Goal: Transaction & Acquisition: Purchase product/service

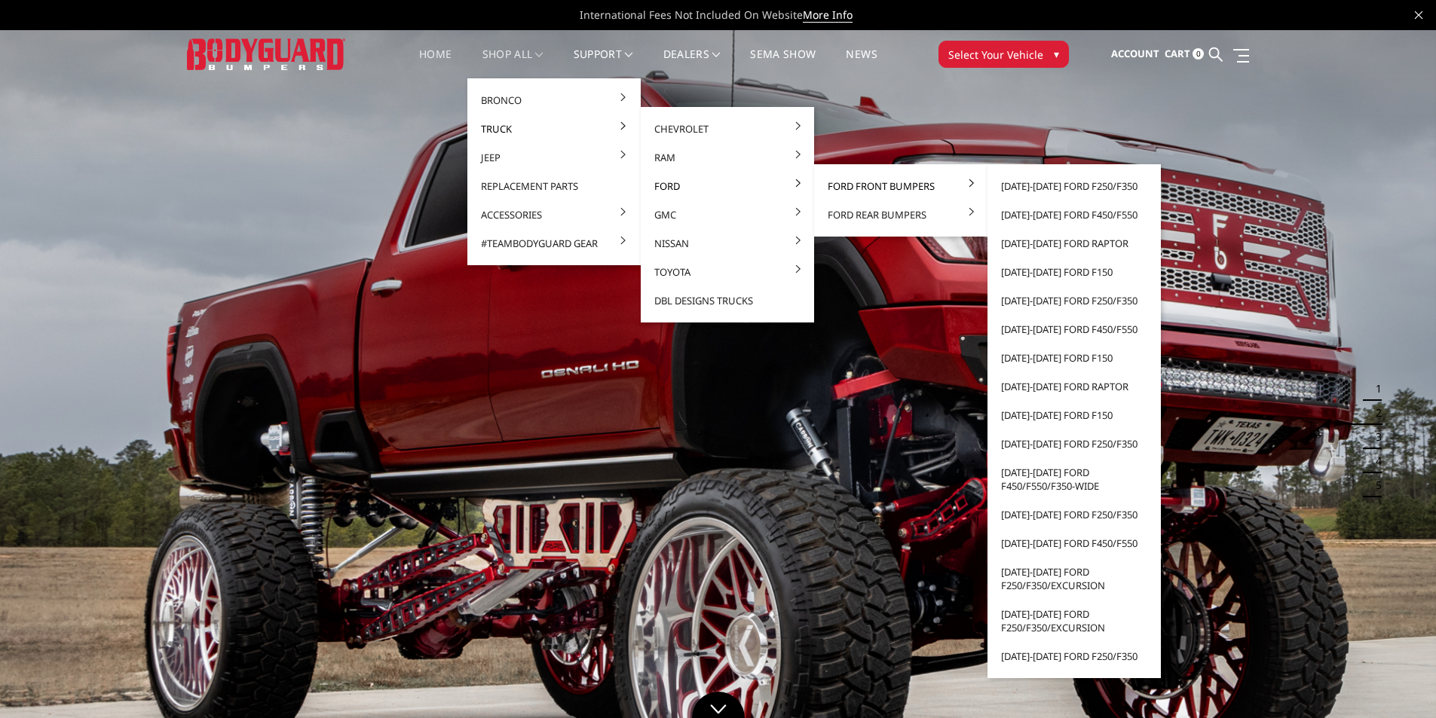
click at [859, 183] on link "Ford Front Bumpers" at bounding box center [900, 186] width 161 height 29
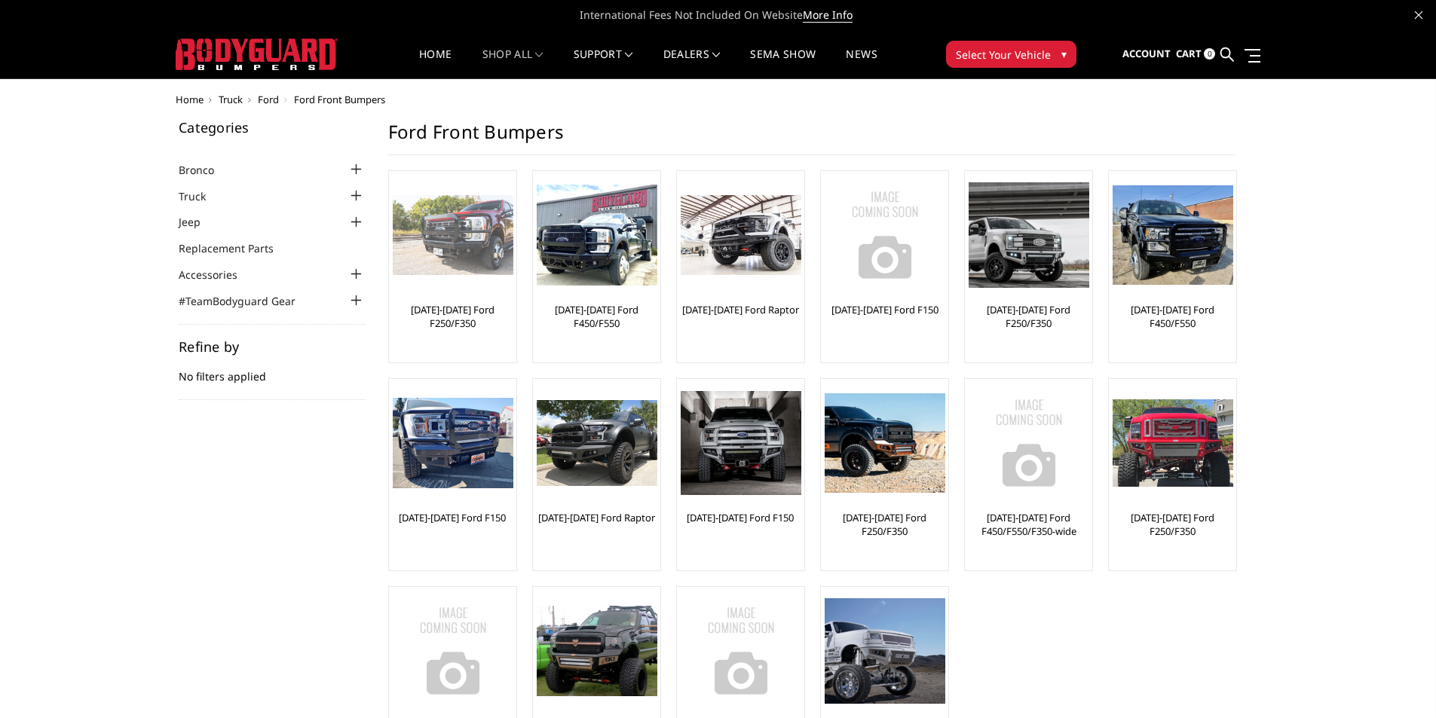
click at [458, 312] on link "[DATE]-[DATE] Ford F250/F350" at bounding box center [453, 316] width 120 height 27
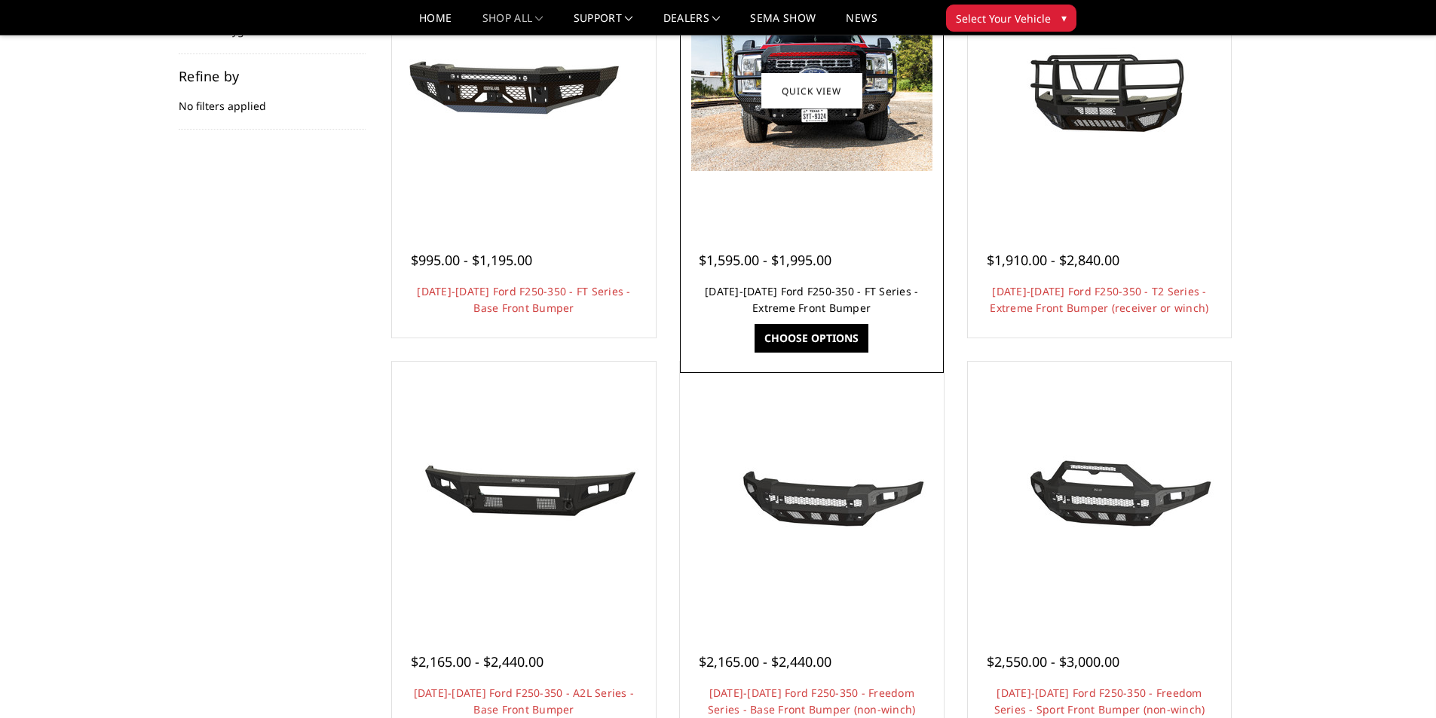
scroll to position [75, 0]
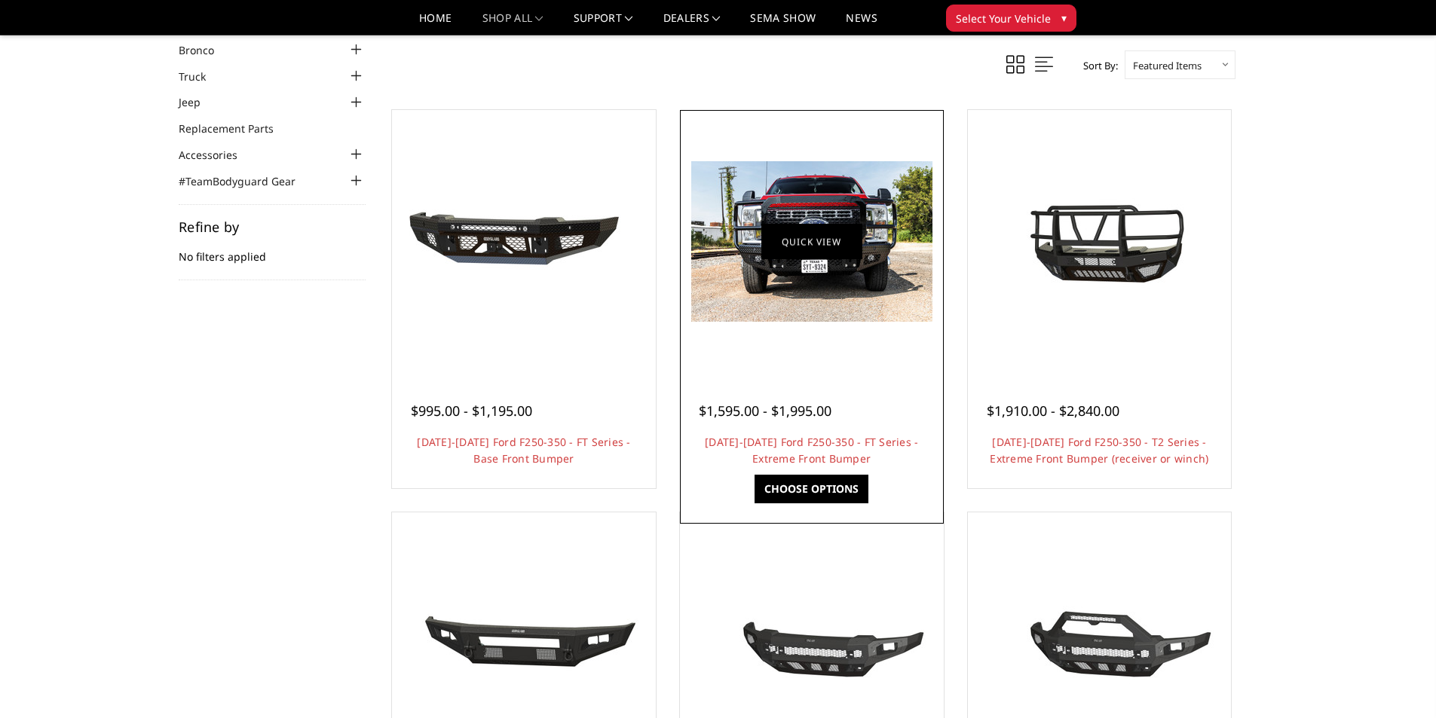
click at [810, 250] on link "Quick view" at bounding box center [811, 241] width 101 height 35
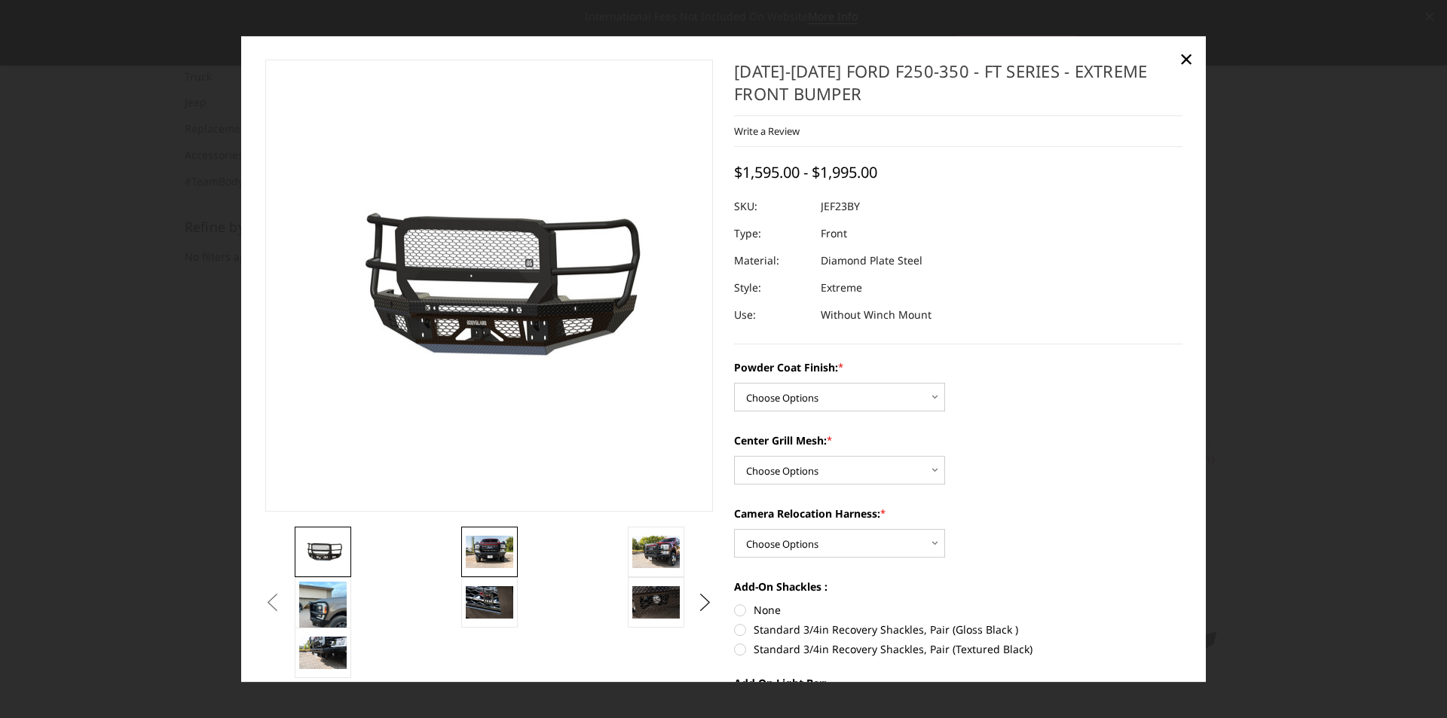
click at [487, 546] on img at bounding box center [489, 553] width 47 height 32
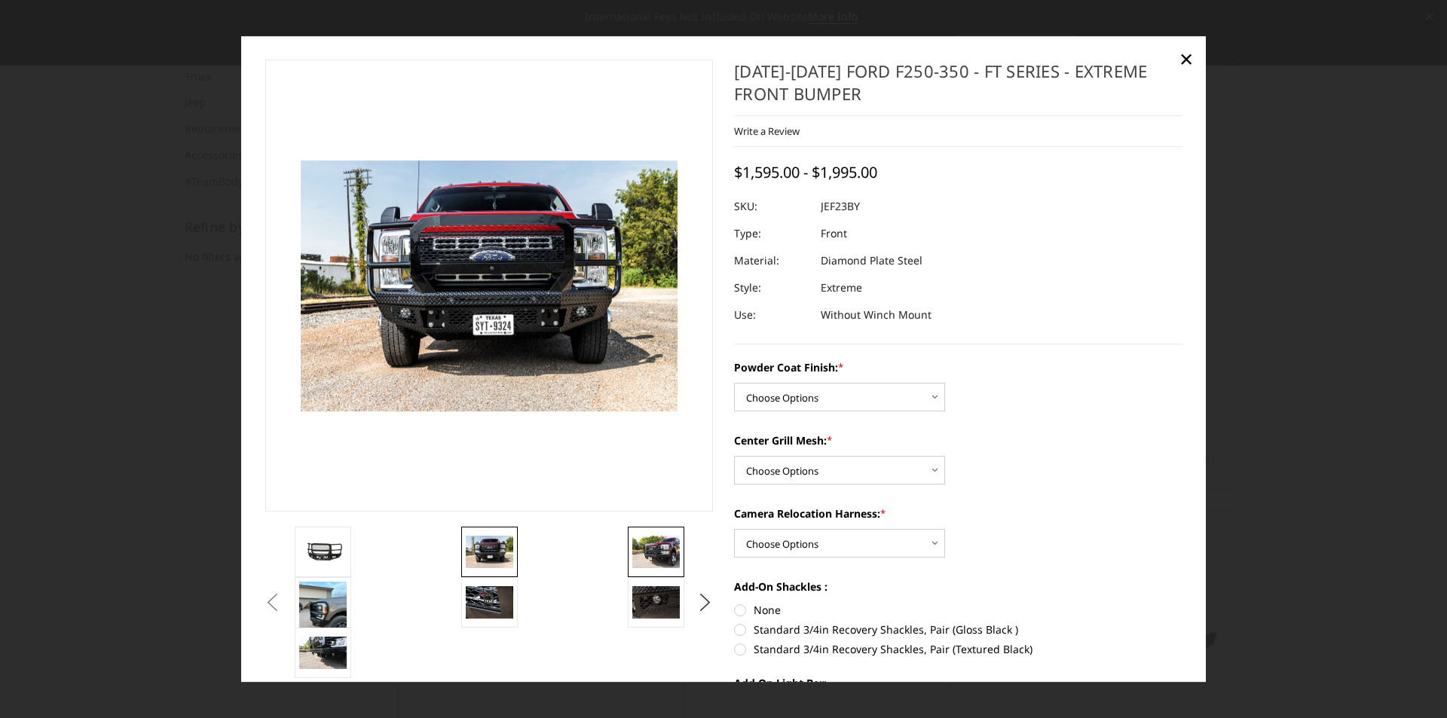
click at [650, 549] on img at bounding box center [655, 553] width 47 height 32
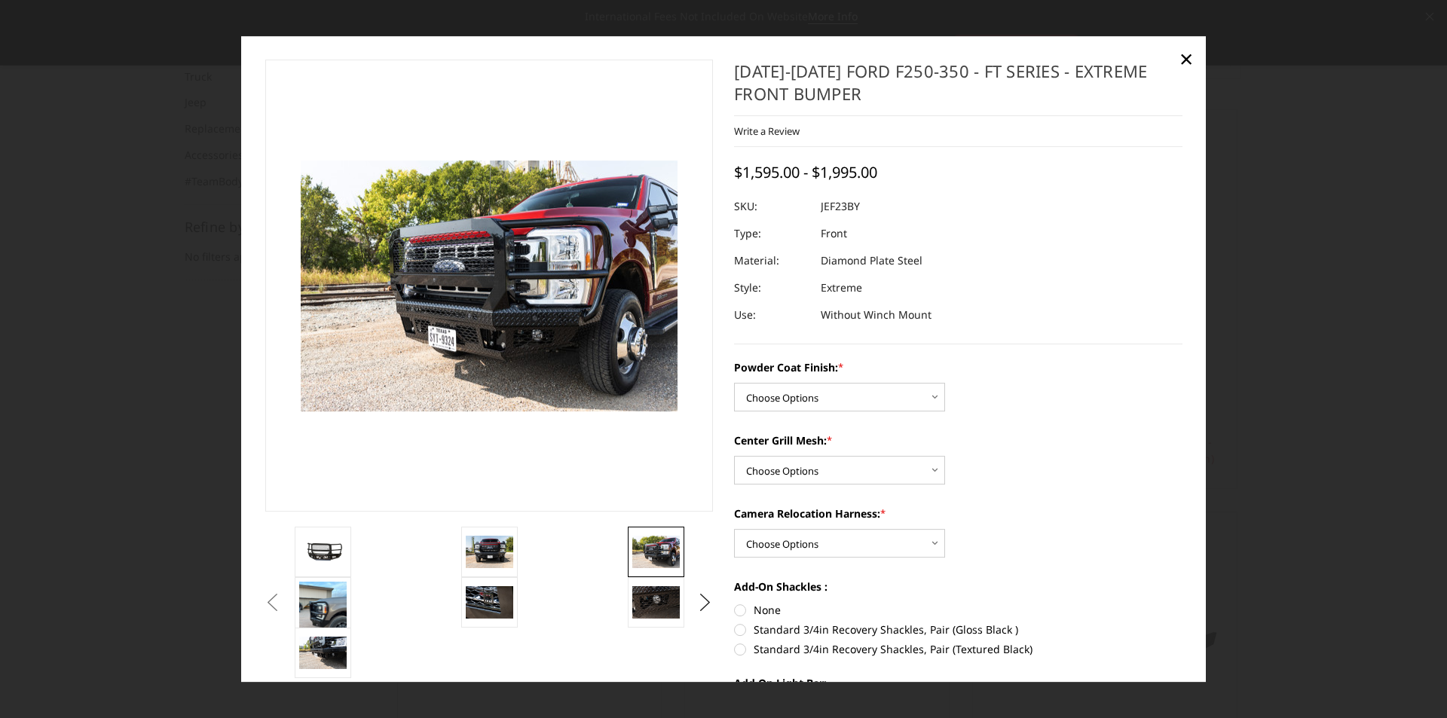
click at [284, 608] on button "Previous" at bounding box center [273, 603] width 23 height 23
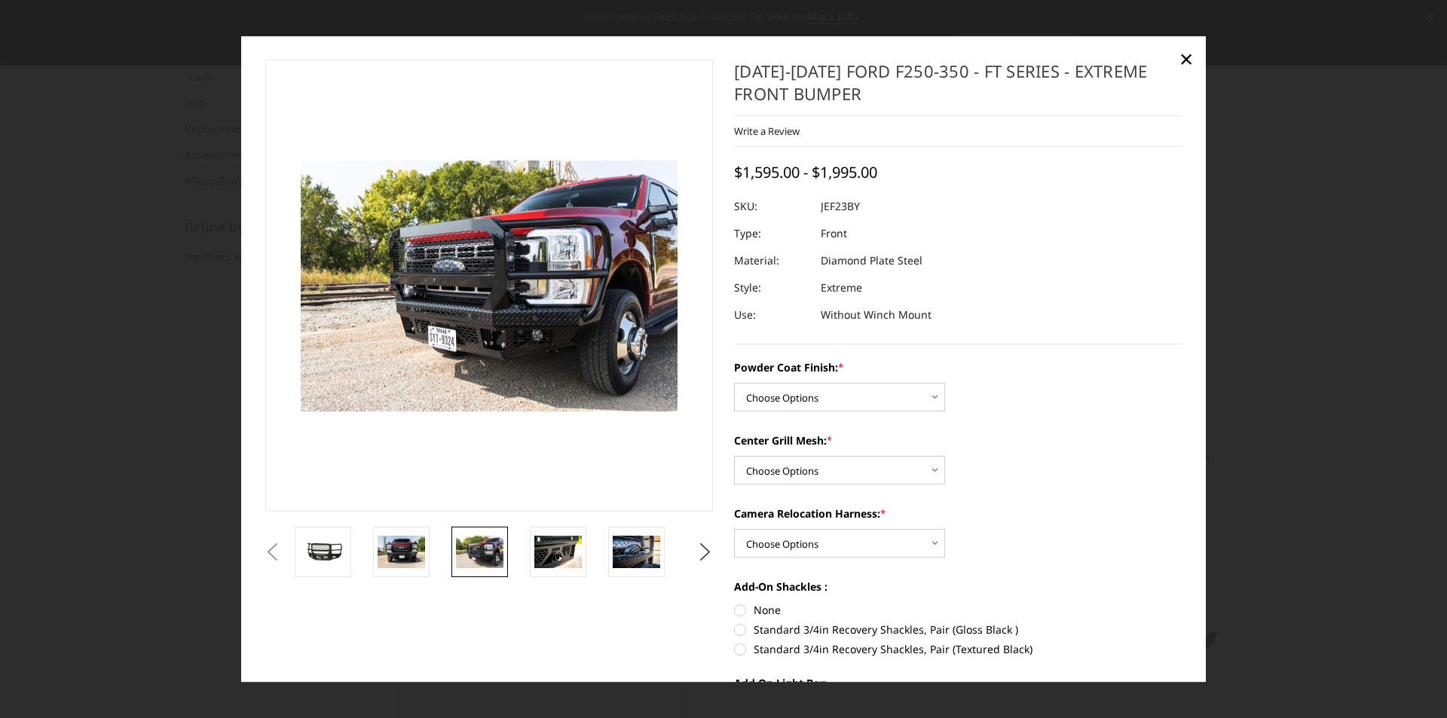
click at [270, 550] on button "Previous" at bounding box center [273, 552] width 23 height 23
click at [686, 550] on ul "Previous" at bounding box center [489, 552] width 455 height 51
click at [697, 550] on button "Next" at bounding box center [705, 552] width 23 height 23
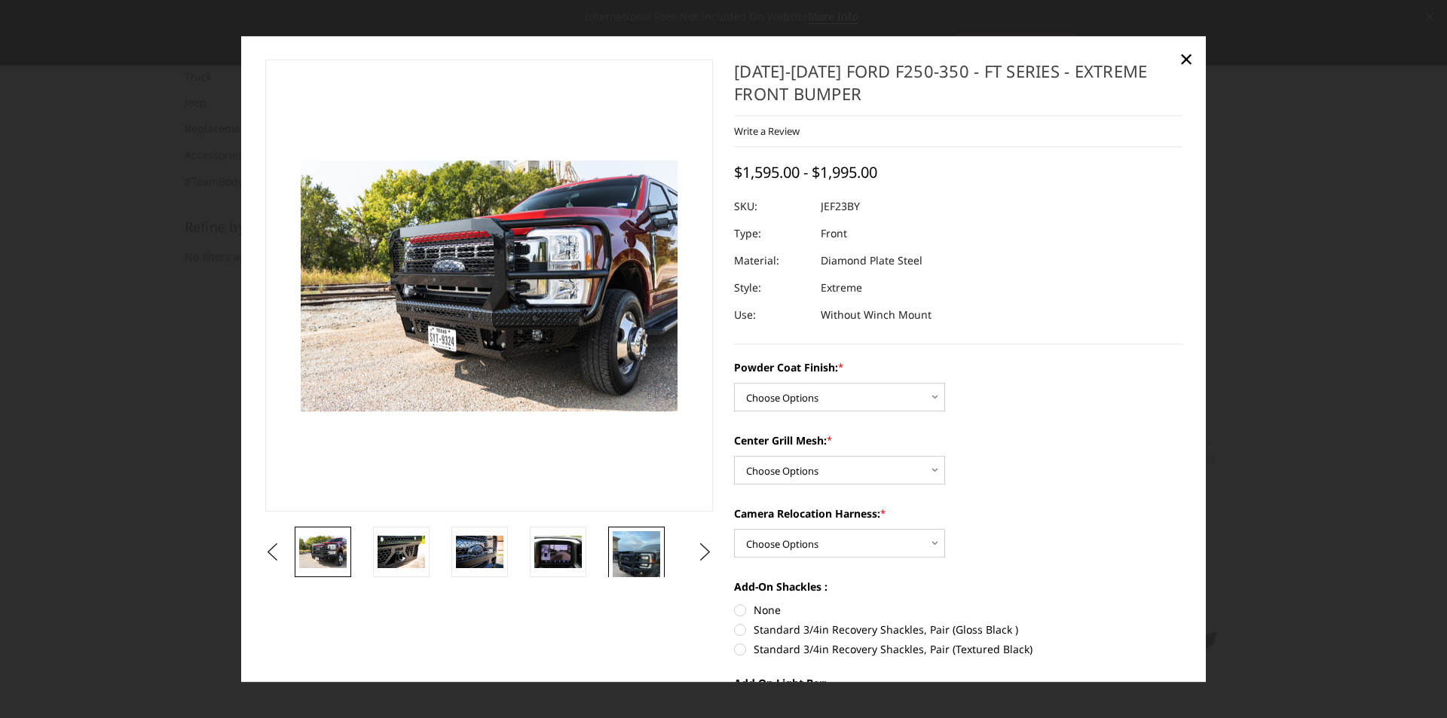
click at [641, 558] on img at bounding box center [636, 562] width 47 height 63
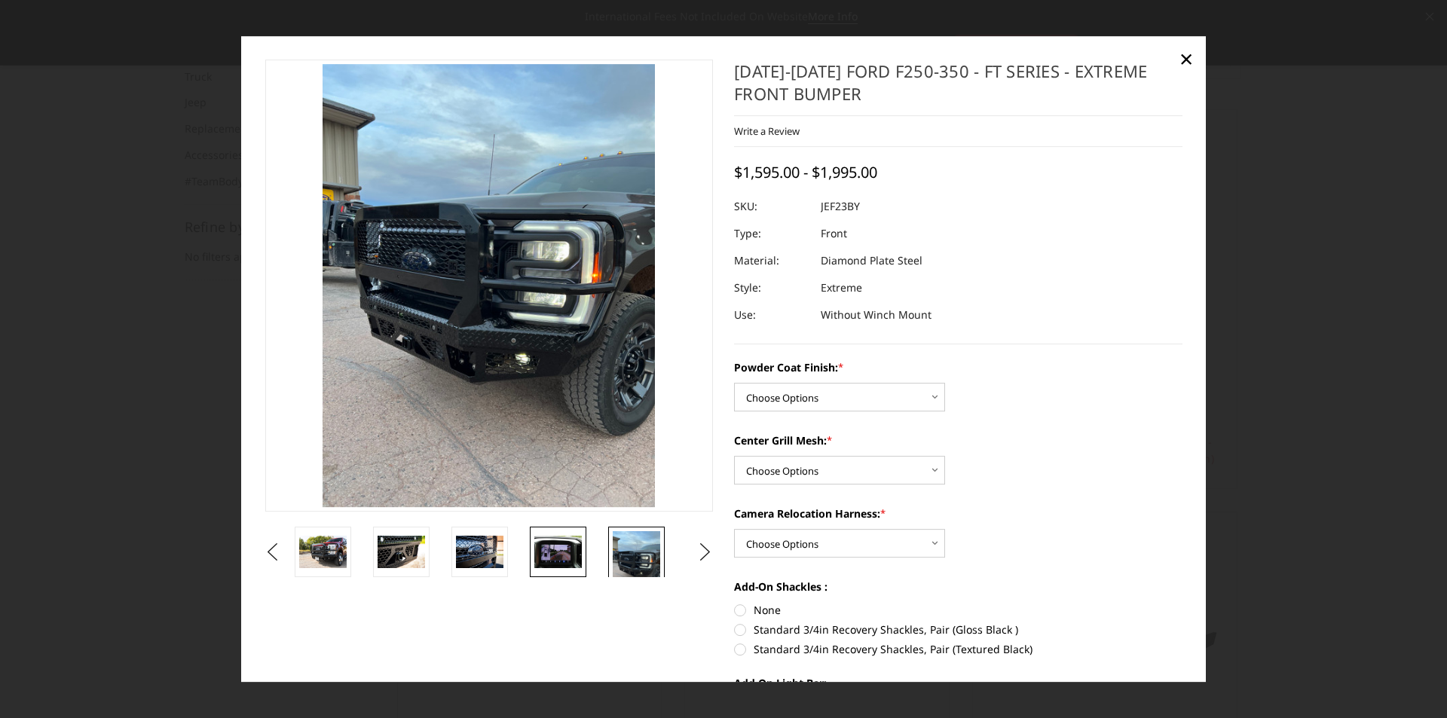
click at [565, 553] on img at bounding box center [557, 553] width 47 height 32
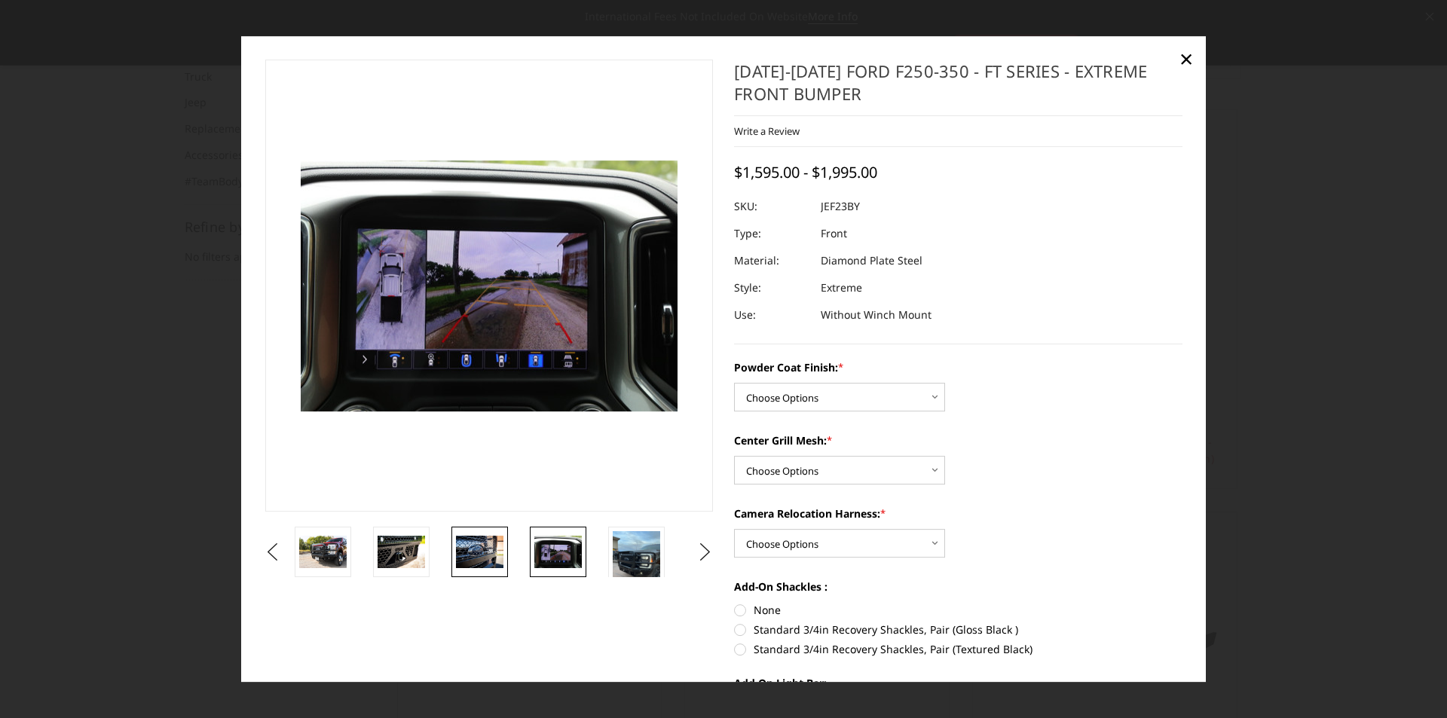
click at [486, 549] on img at bounding box center [479, 553] width 47 height 32
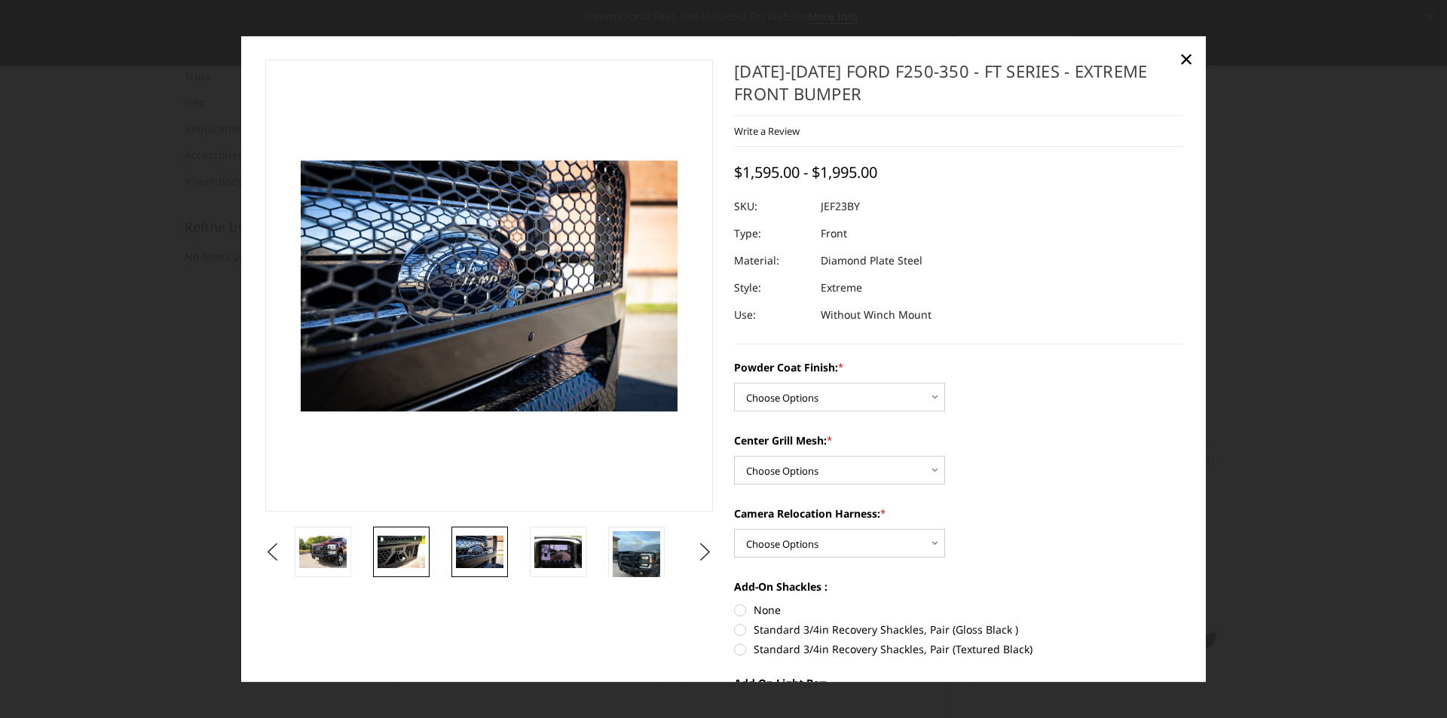
click at [423, 555] on img at bounding box center [401, 553] width 47 height 32
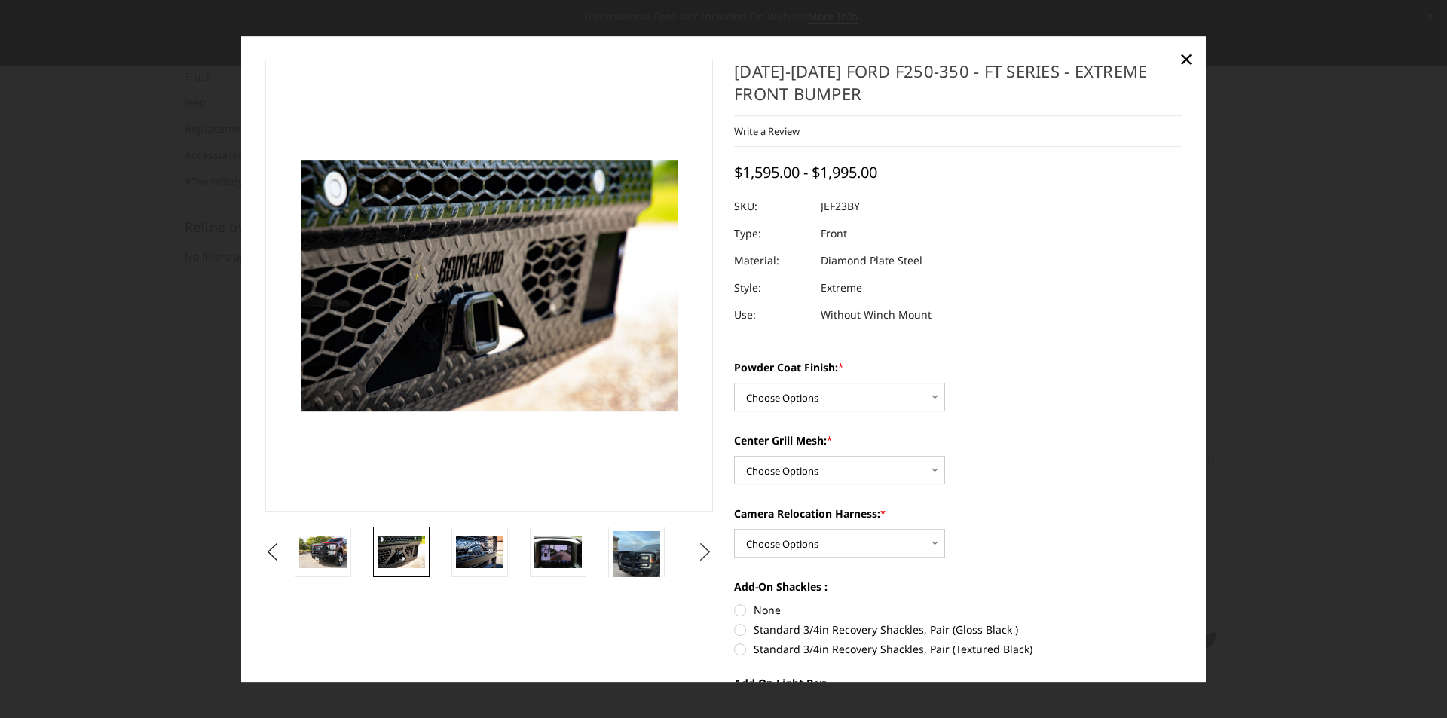
click at [705, 546] on button "Next" at bounding box center [705, 552] width 23 height 23
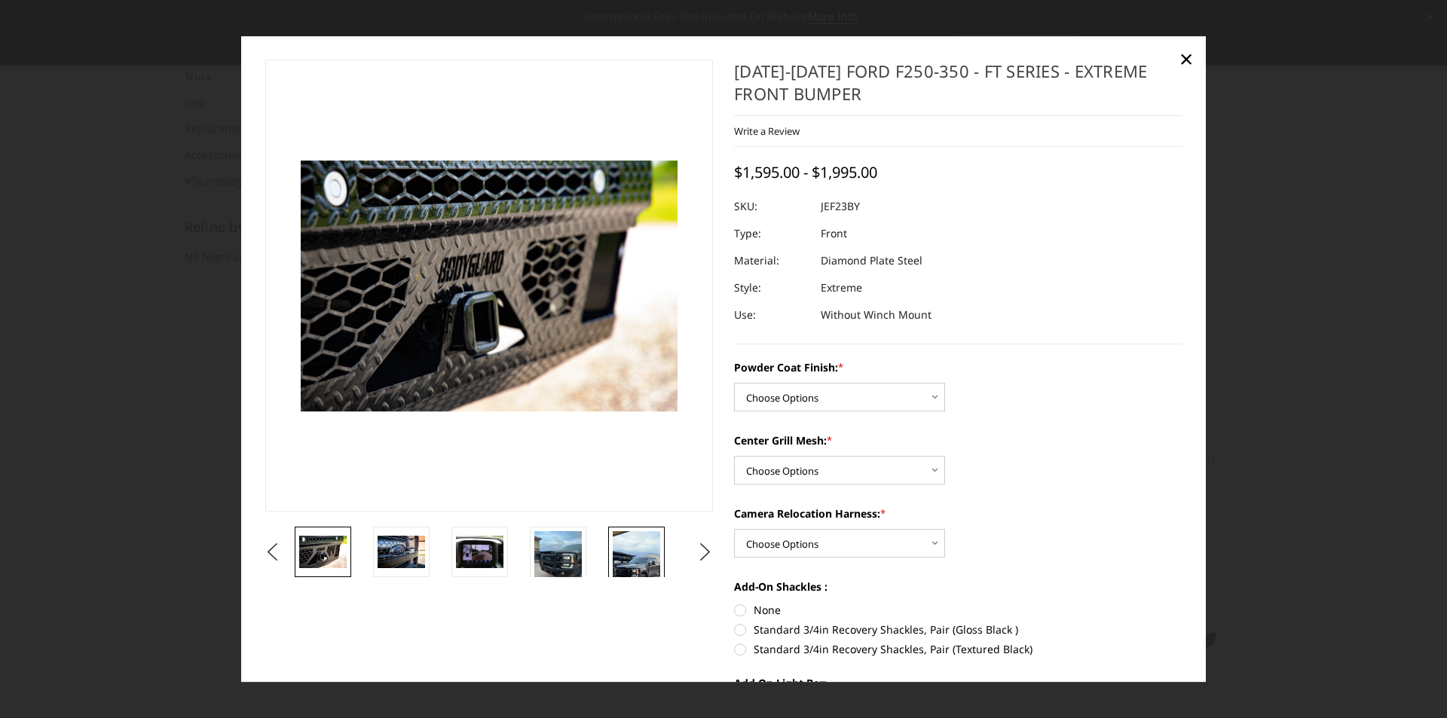
click at [624, 550] on img at bounding box center [636, 573] width 47 height 84
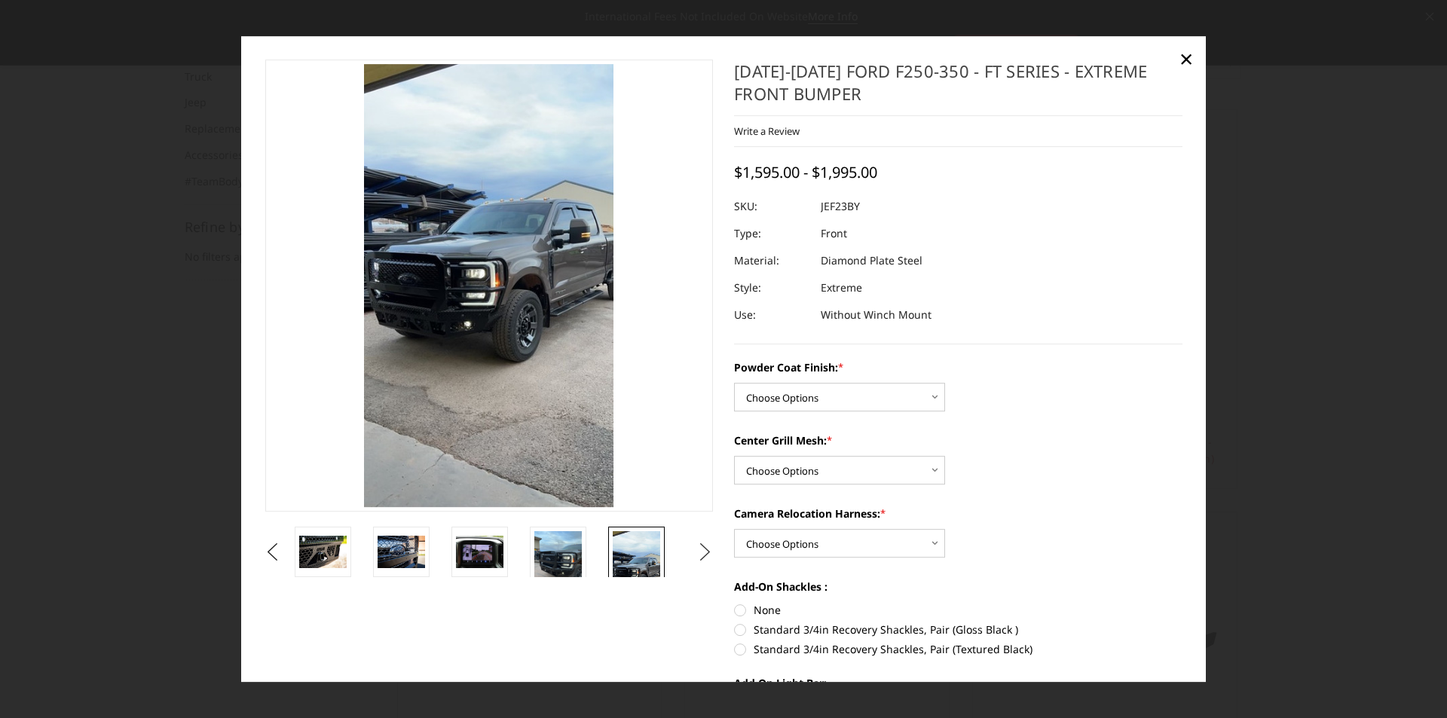
click at [697, 553] on button "Next" at bounding box center [705, 552] width 23 height 23
click at [624, 553] on img at bounding box center [636, 562] width 47 height 63
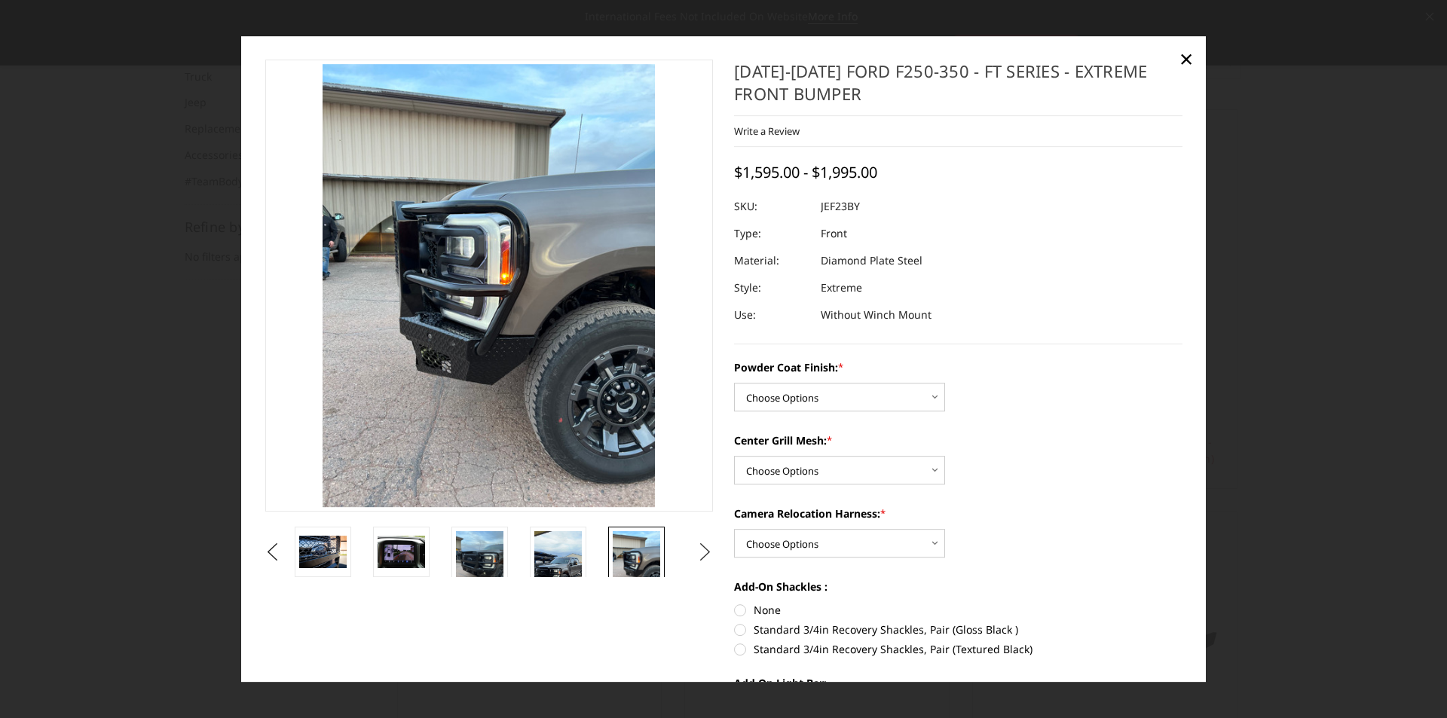
click at [697, 555] on button "Next" at bounding box center [705, 552] width 23 height 23
click at [637, 559] on img at bounding box center [636, 553] width 47 height 32
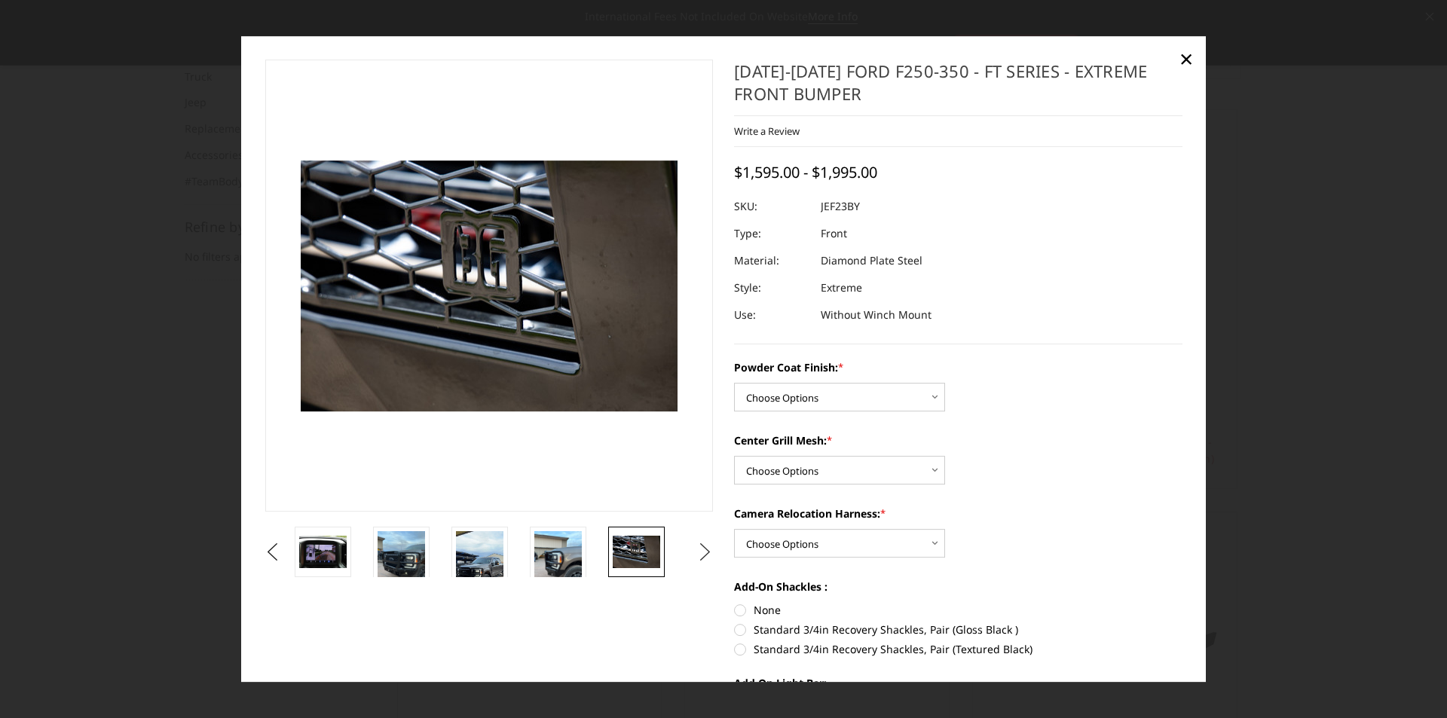
click at [703, 556] on button "Next" at bounding box center [705, 552] width 23 height 23
click at [642, 556] on img at bounding box center [636, 553] width 47 height 32
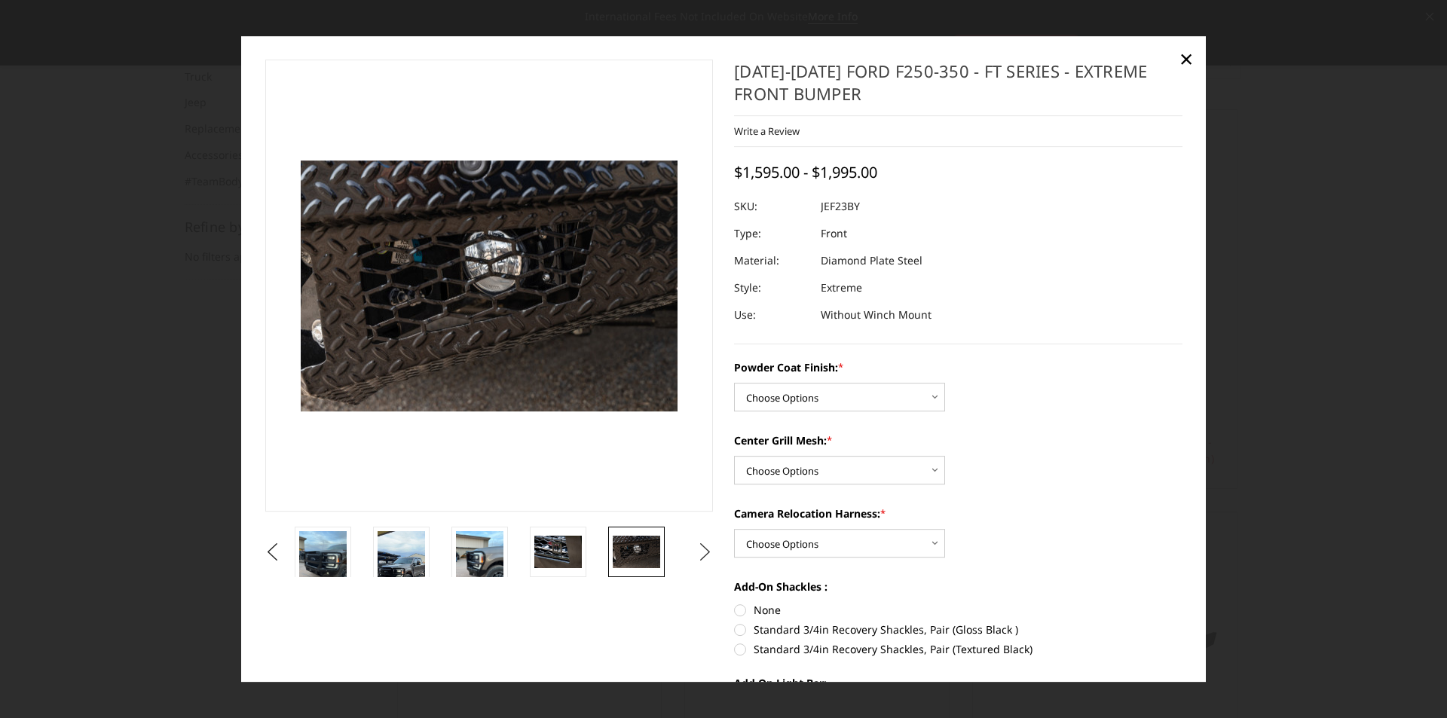
click at [697, 548] on button "Next" at bounding box center [705, 552] width 23 height 23
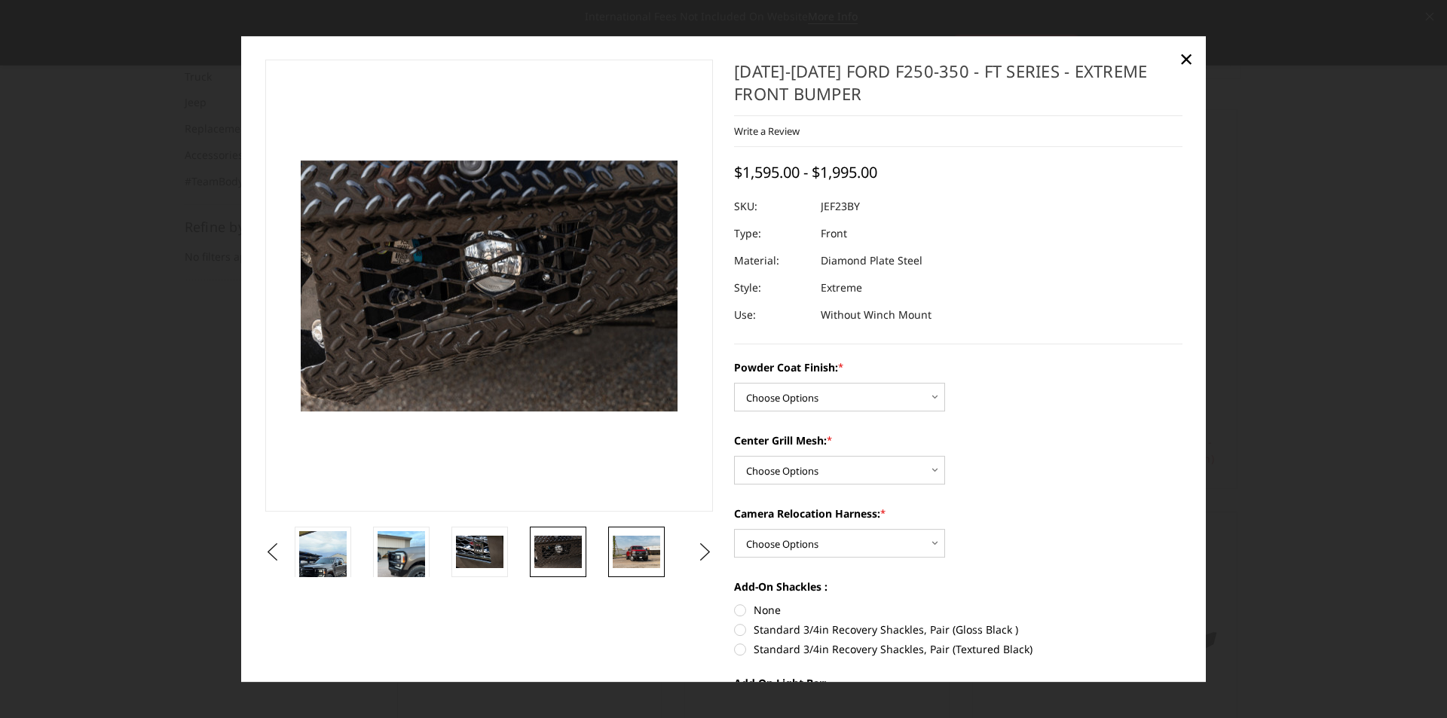
click at [651, 553] on img at bounding box center [636, 553] width 47 height 32
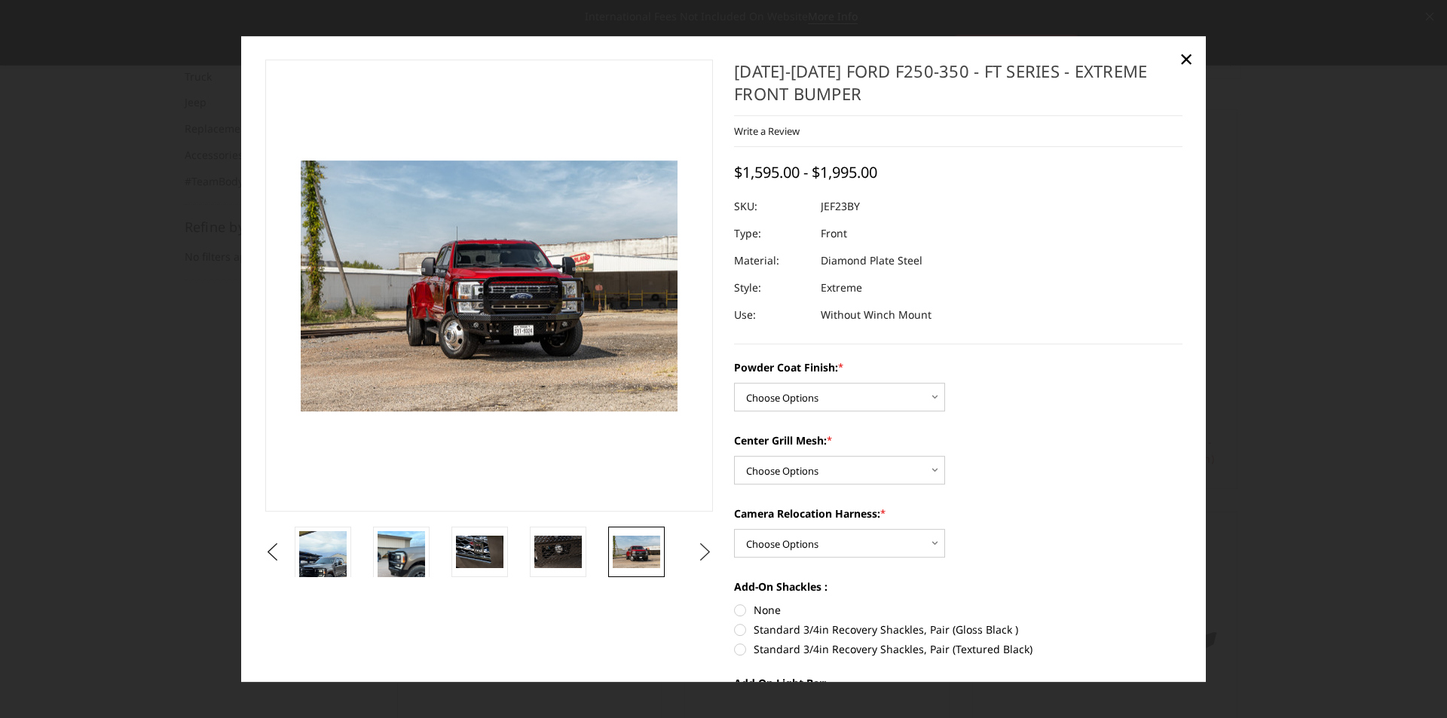
click at [694, 548] on button "Next" at bounding box center [705, 552] width 23 height 23
click at [652, 549] on img at bounding box center [636, 553] width 47 height 32
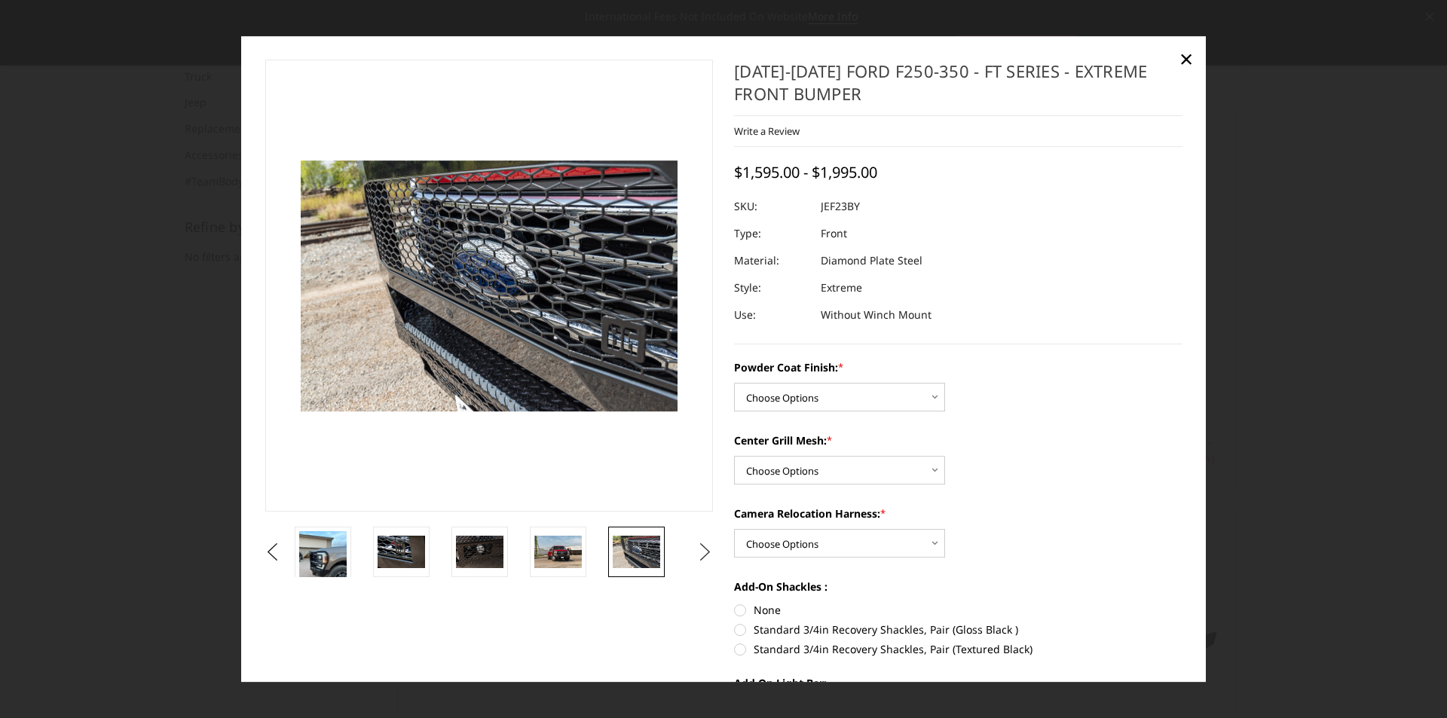
click at [694, 553] on button "Next" at bounding box center [705, 552] width 23 height 23
click at [652, 558] on img at bounding box center [636, 553] width 47 height 32
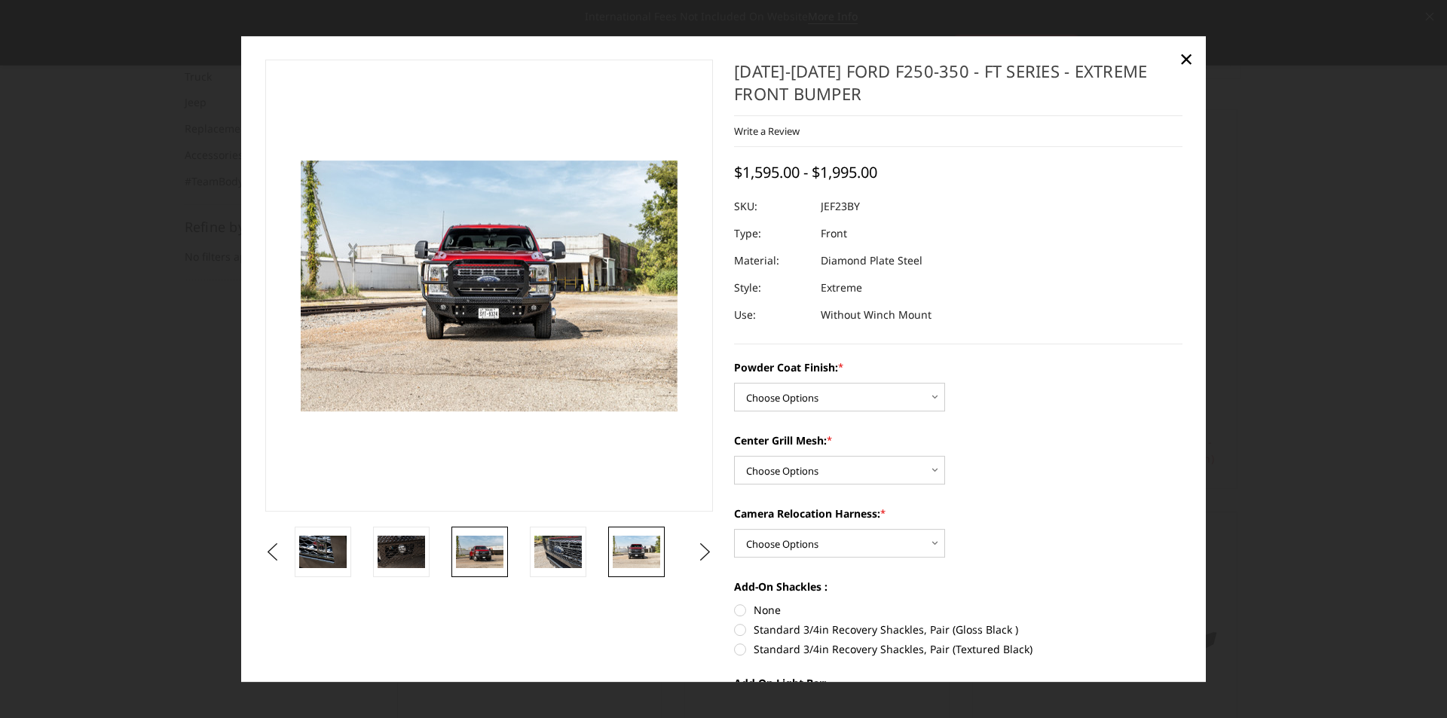
click at [507, 553] on link at bounding box center [480, 552] width 57 height 51
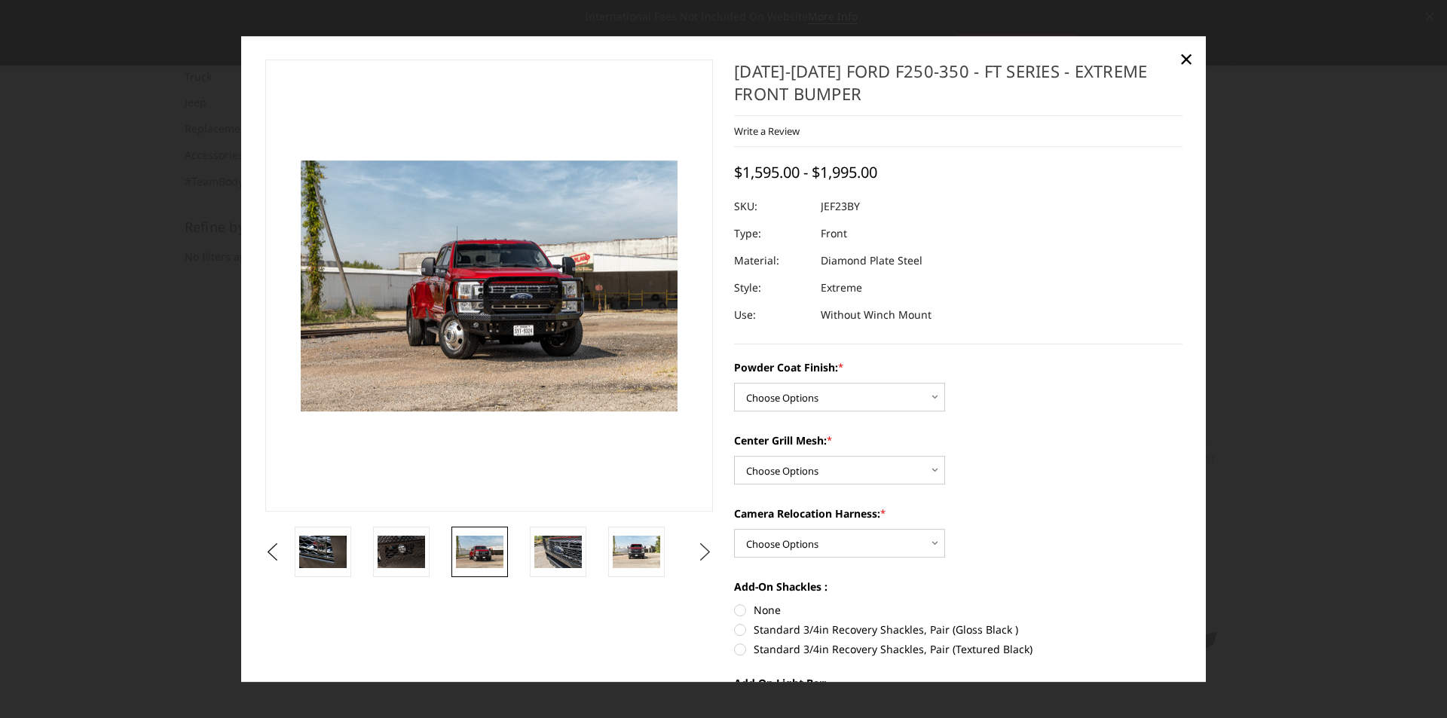
click at [701, 556] on button "Next" at bounding box center [705, 552] width 23 height 23
click at [644, 546] on img at bounding box center [636, 553] width 47 height 32
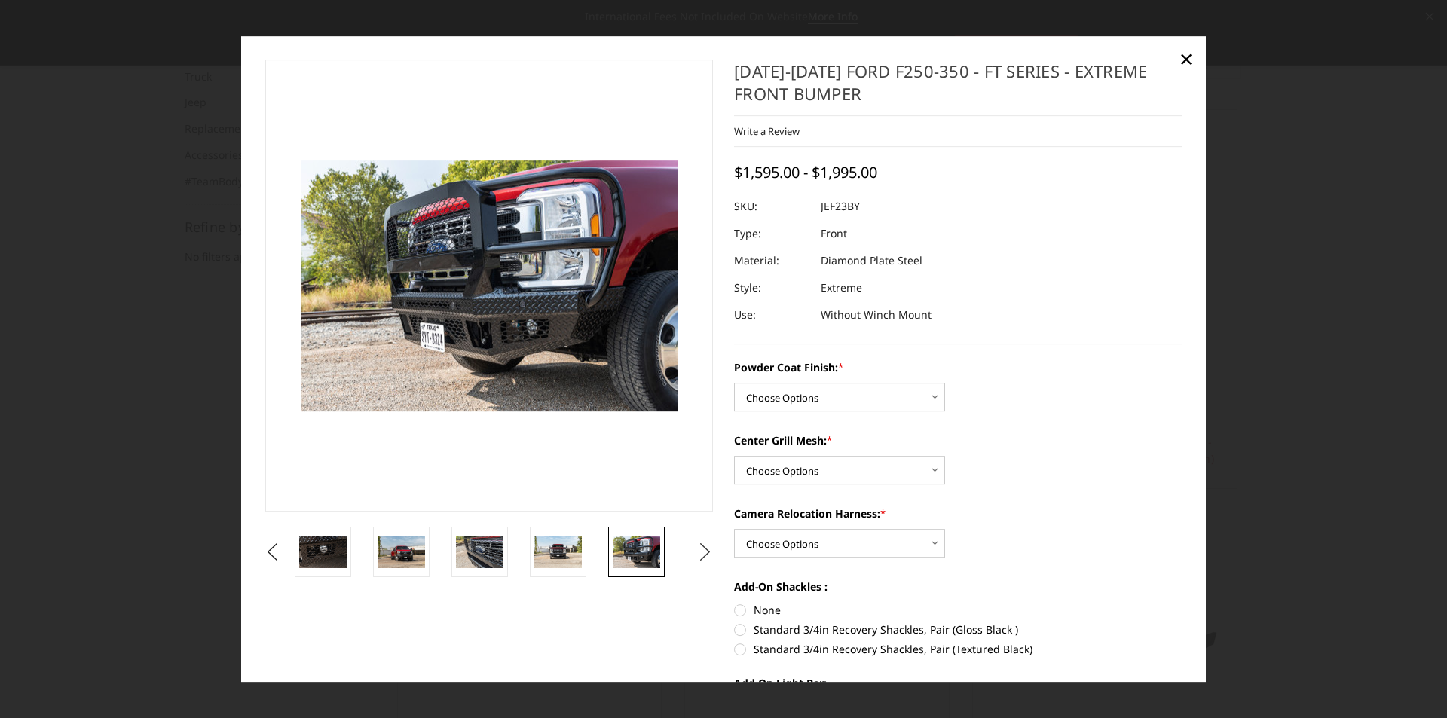
click at [698, 552] on button "Next" at bounding box center [705, 552] width 23 height 23
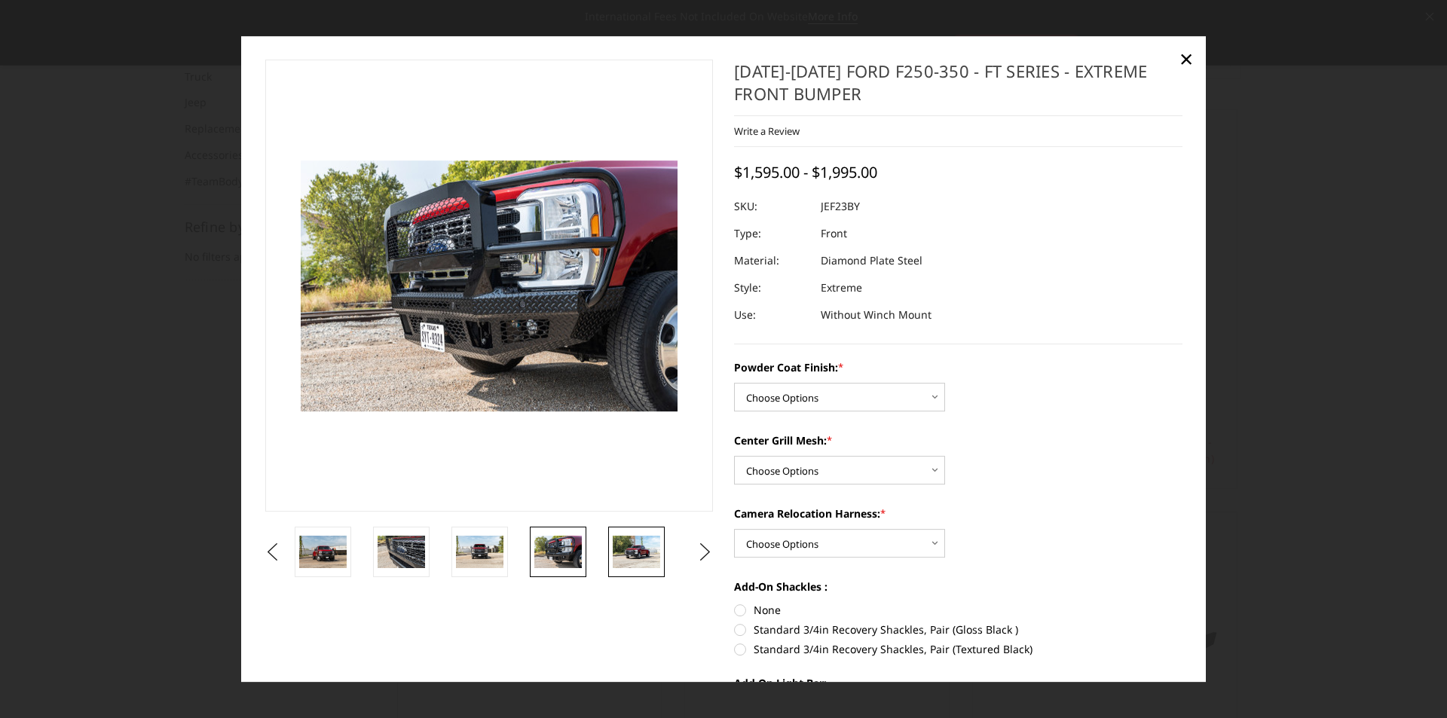
click at [644, 555] on img at bounding box center [636, 553] width 47 height 32
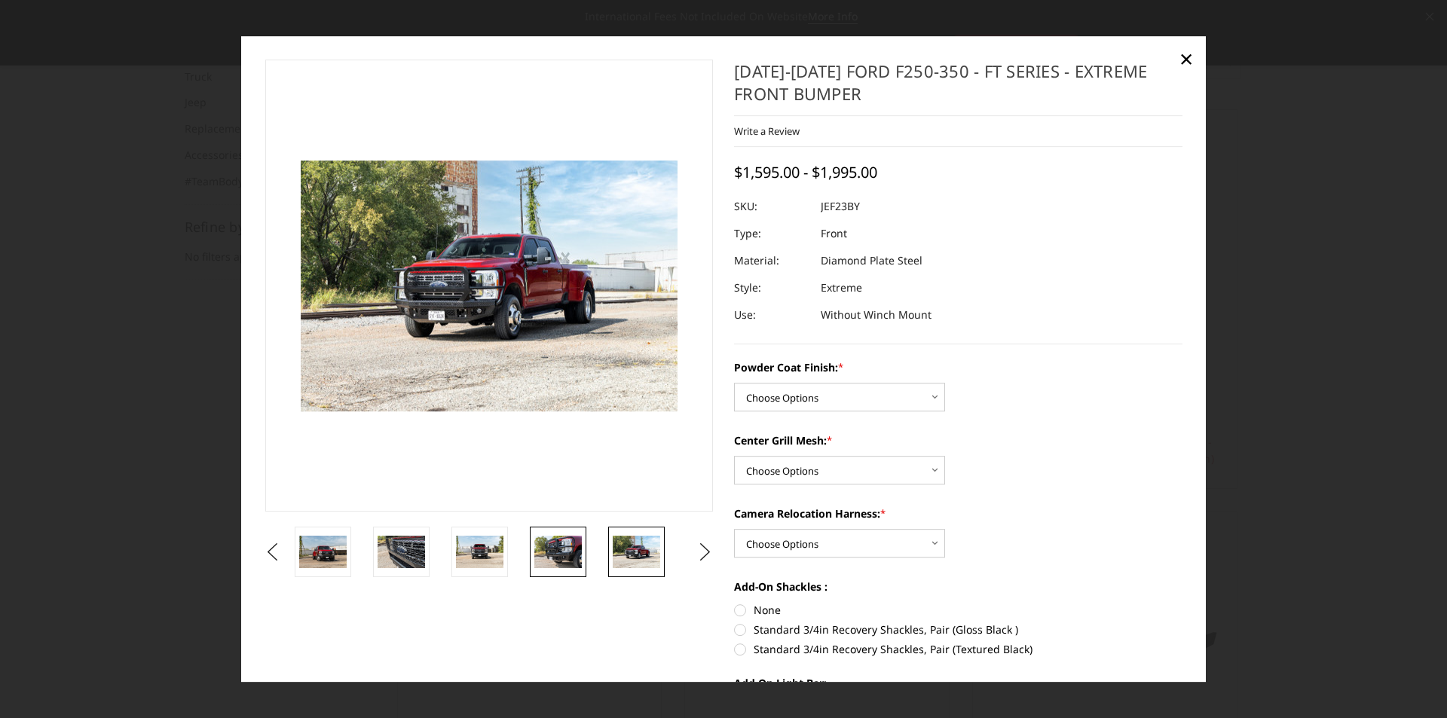
click at [578, 555] on img at bounding box center [557, 553] width 47 height 32
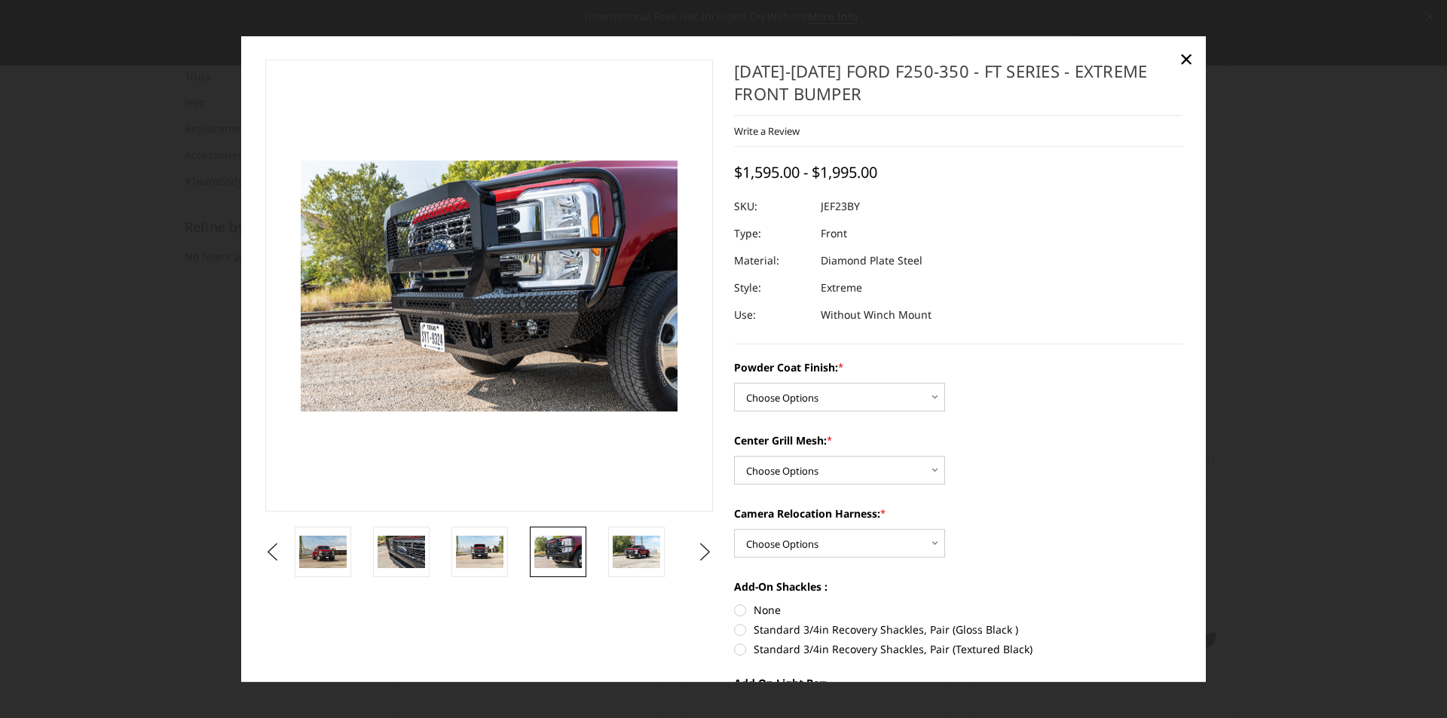
click at [669, 554] on li at bounding box center [644, 552] width 78 height 51
click at [645, 551] on img at bounding box center [636, 553] width 47 height 32
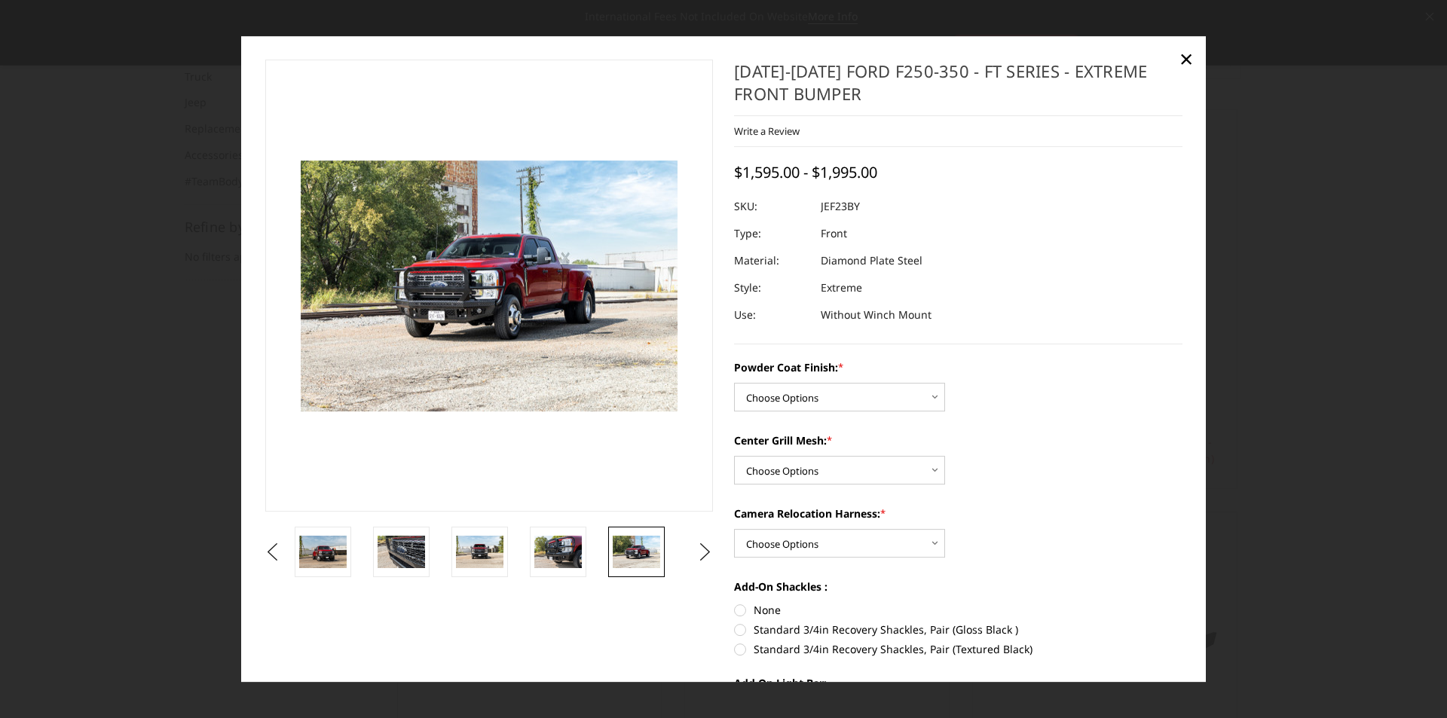
click at [686, 556] on ul "Previous" at bounding box center [489, 552] width 455 height 51
click at [704, 550] on button "Next" at bounding box center [705, 552] width 23 height 23
click at [632, 544] on img at bounding box center [636, 553] width 47 height 32
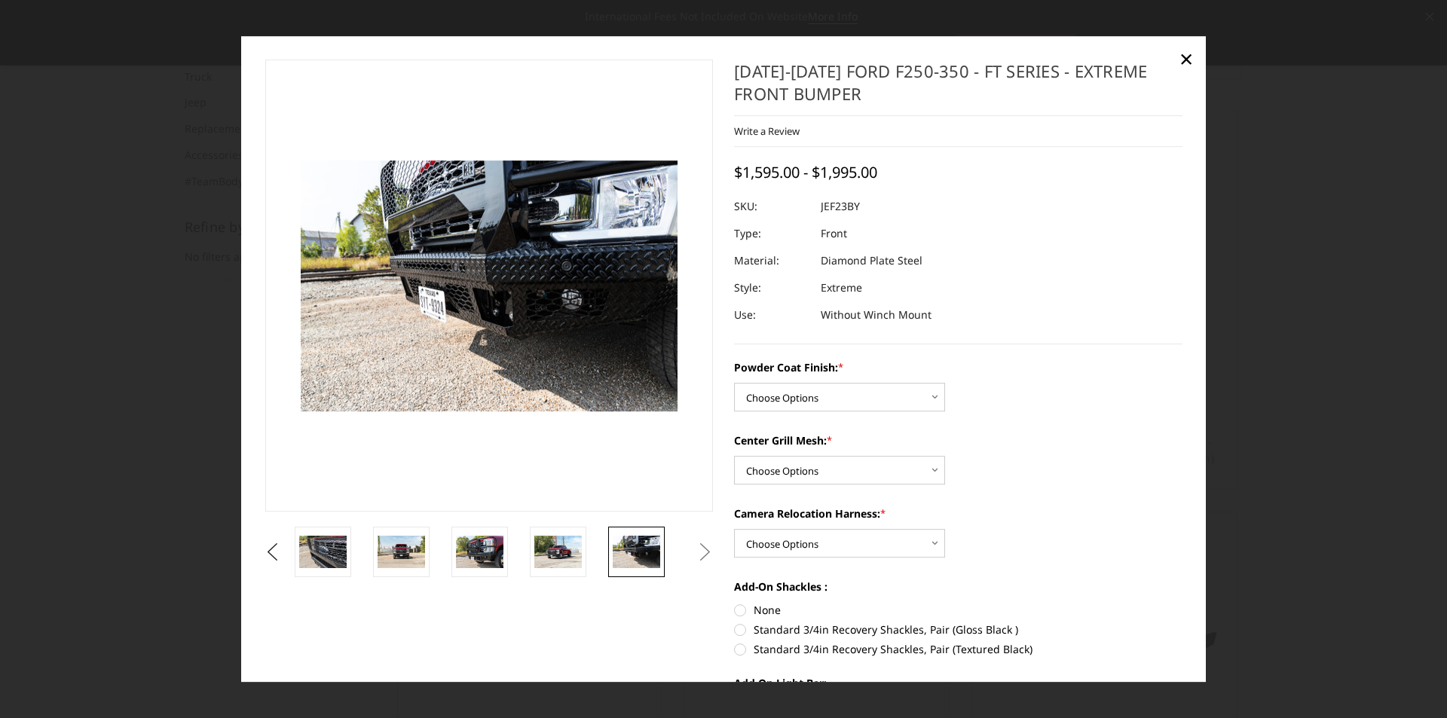
click at [696, 552] on button "Next" at bounding box center [705, 552] width 23 height 23
click at [1182, 54] on span "×" at bounding box center [1187, 58] width 14 height 32
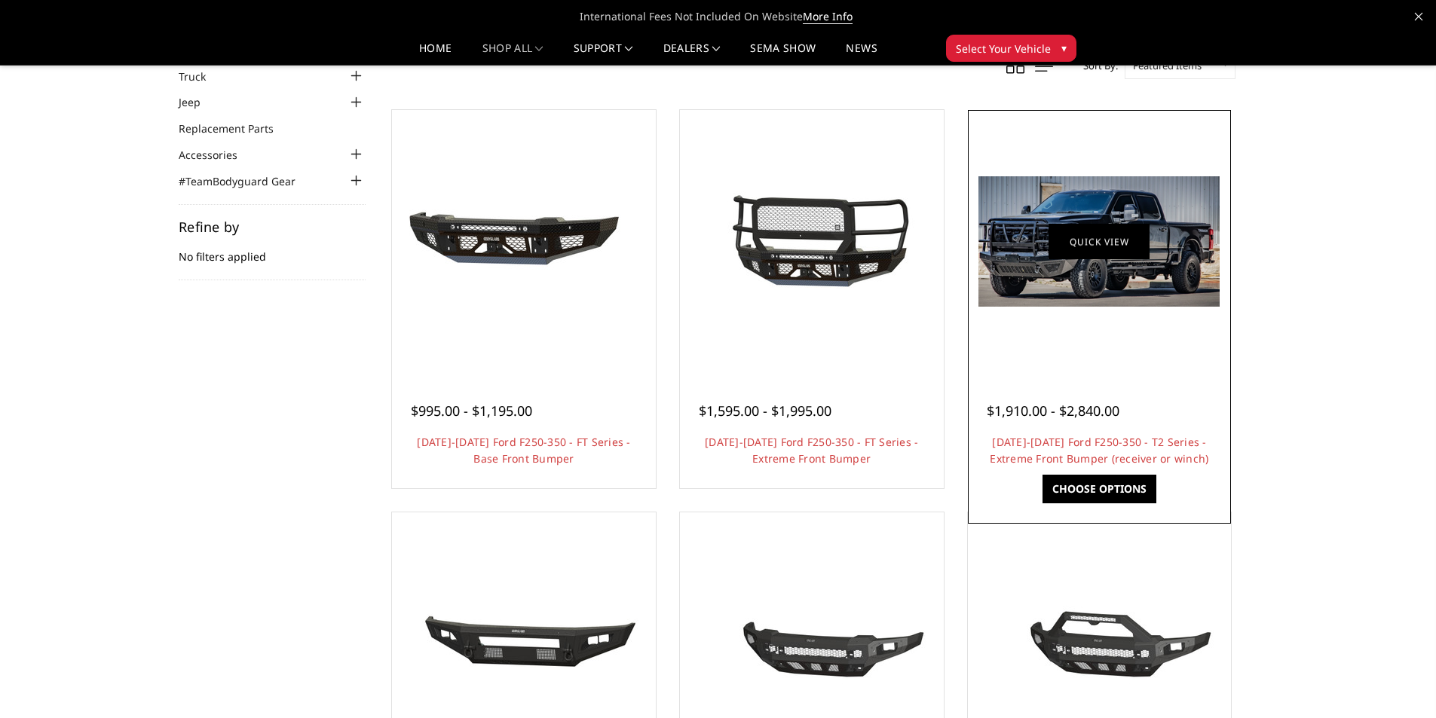
click at [1098, 249] on link "Quick view" at bounding box center [1099, 241] width 101 height 35
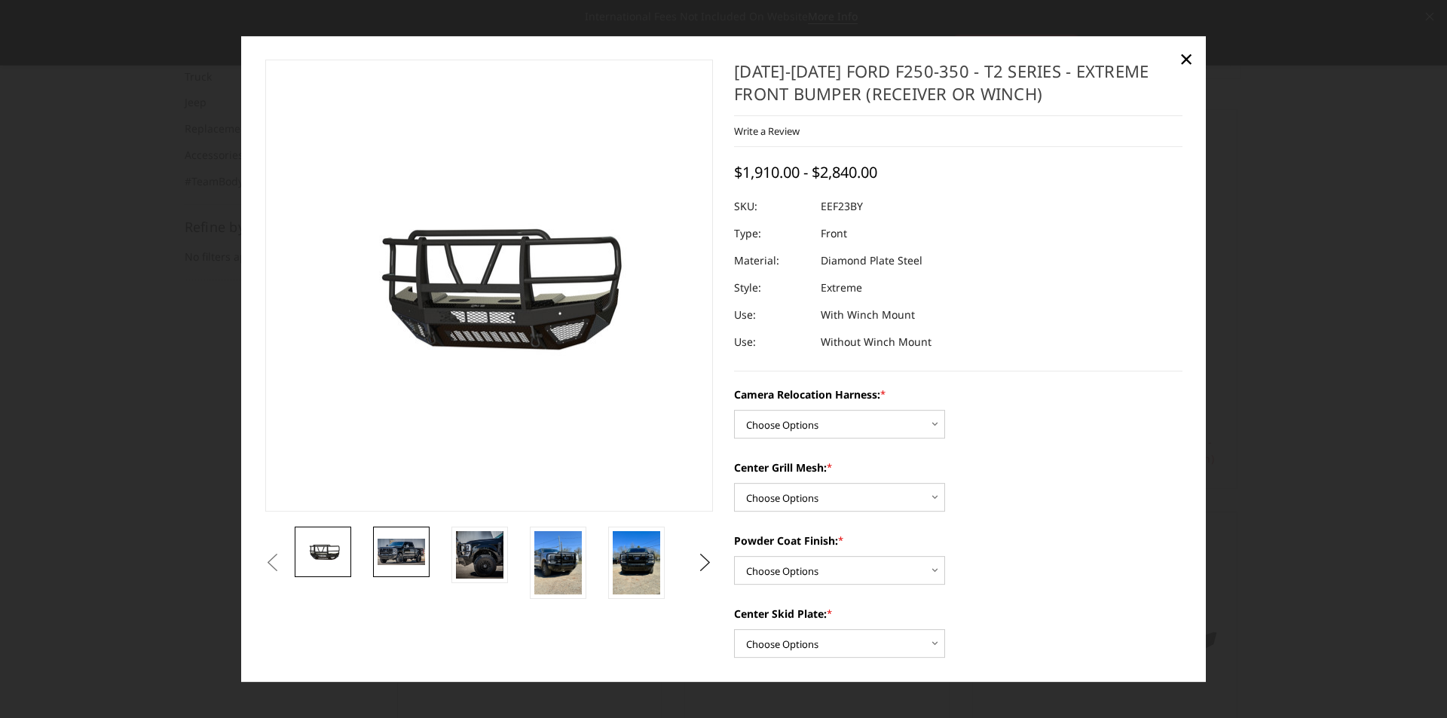
click at [405, 546] on img at bounding box center [401, 553] width 47 height 26
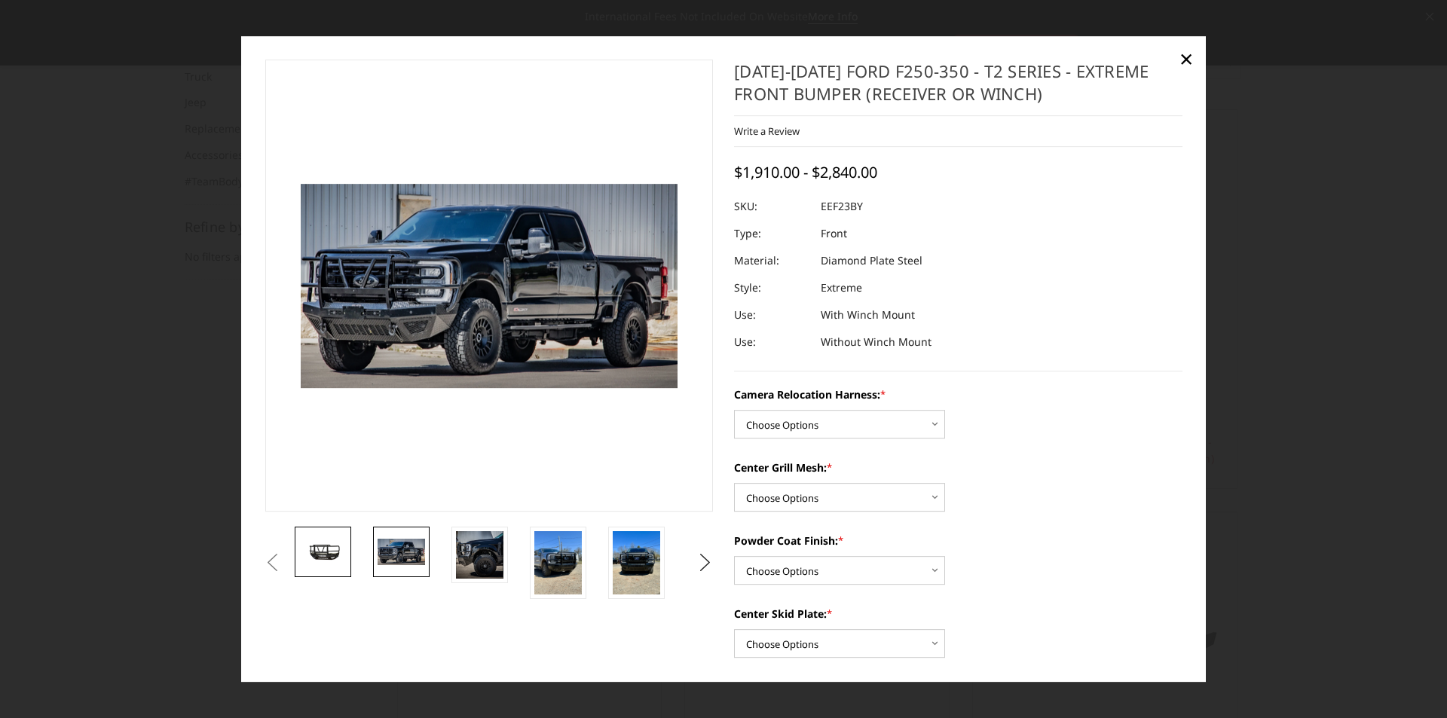
click at [333, 553] on img at bounding box center [322, 552] width 47 height 26
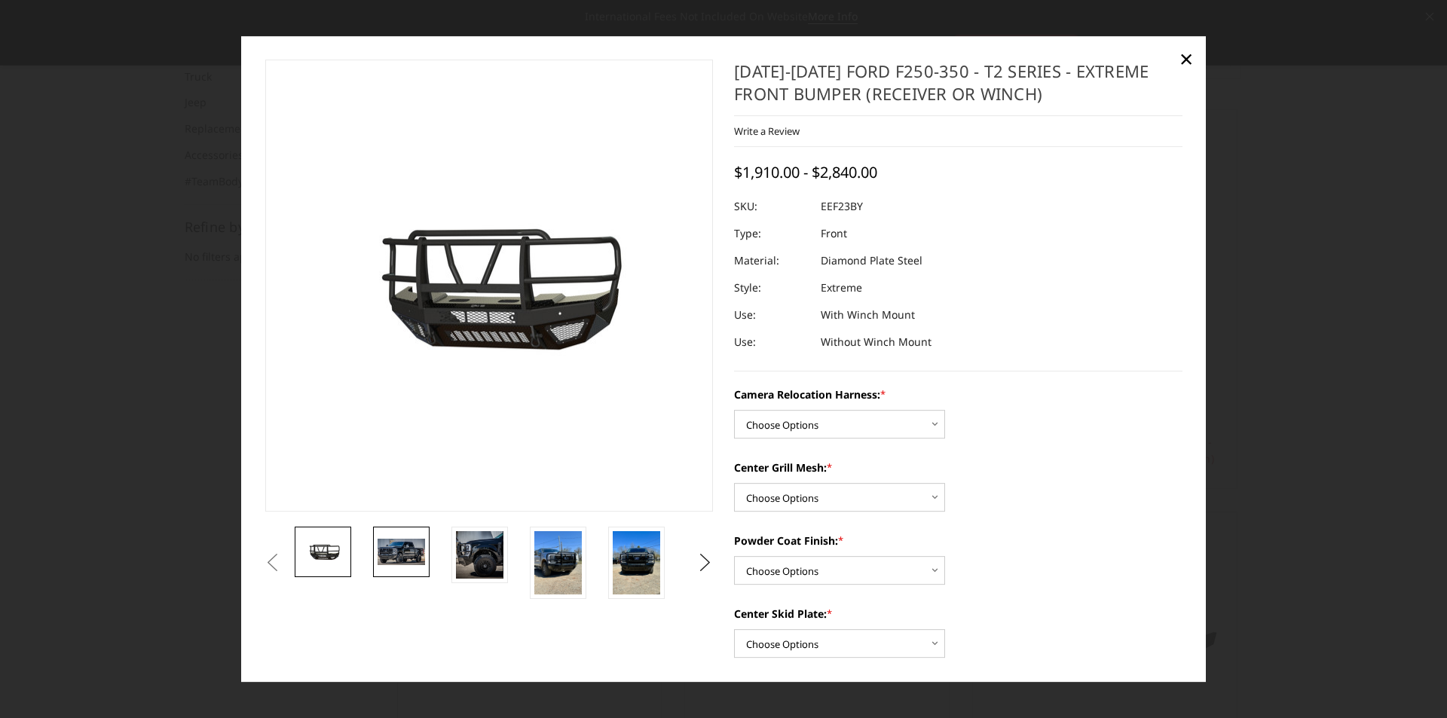
click at [400, 553] on img at bounding box center [401, 553] width 47 height 26
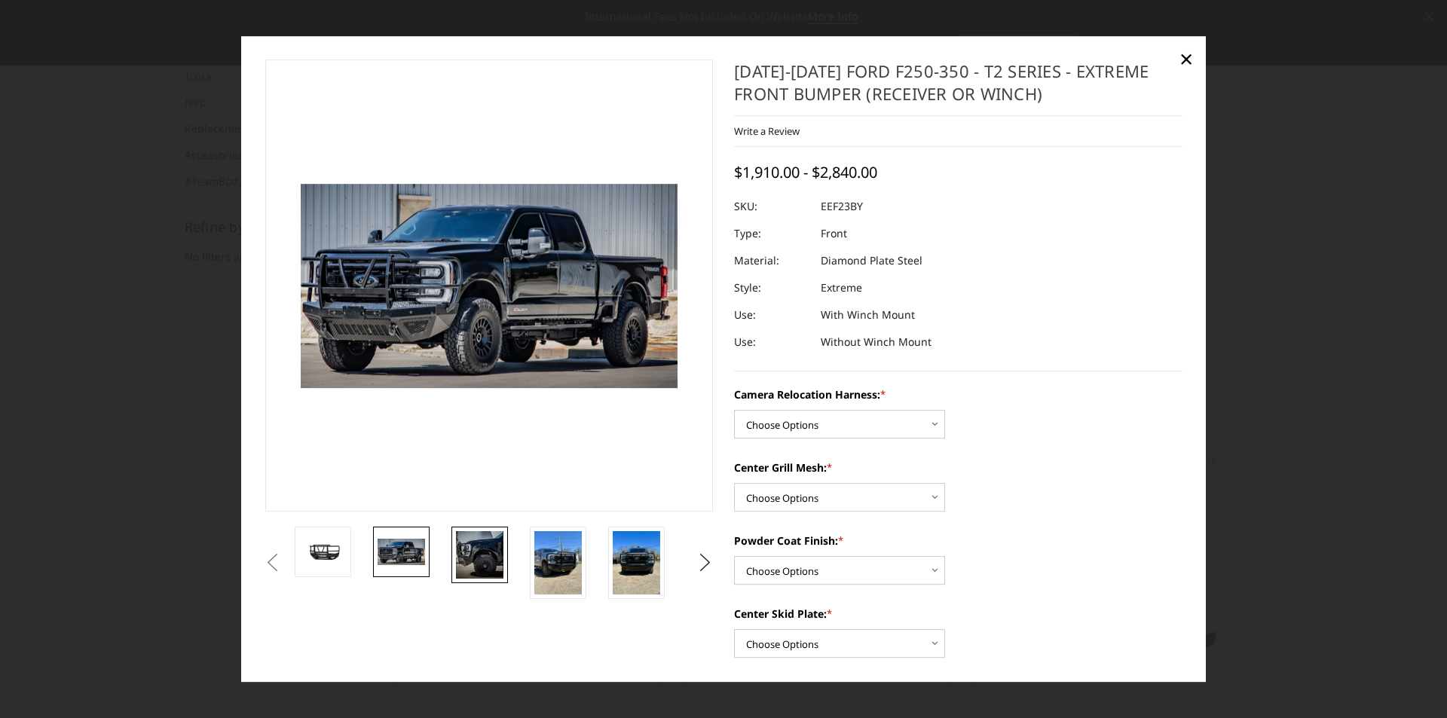
click at [483, 557] on img at bounding box center [479, 554] width 47 height 47
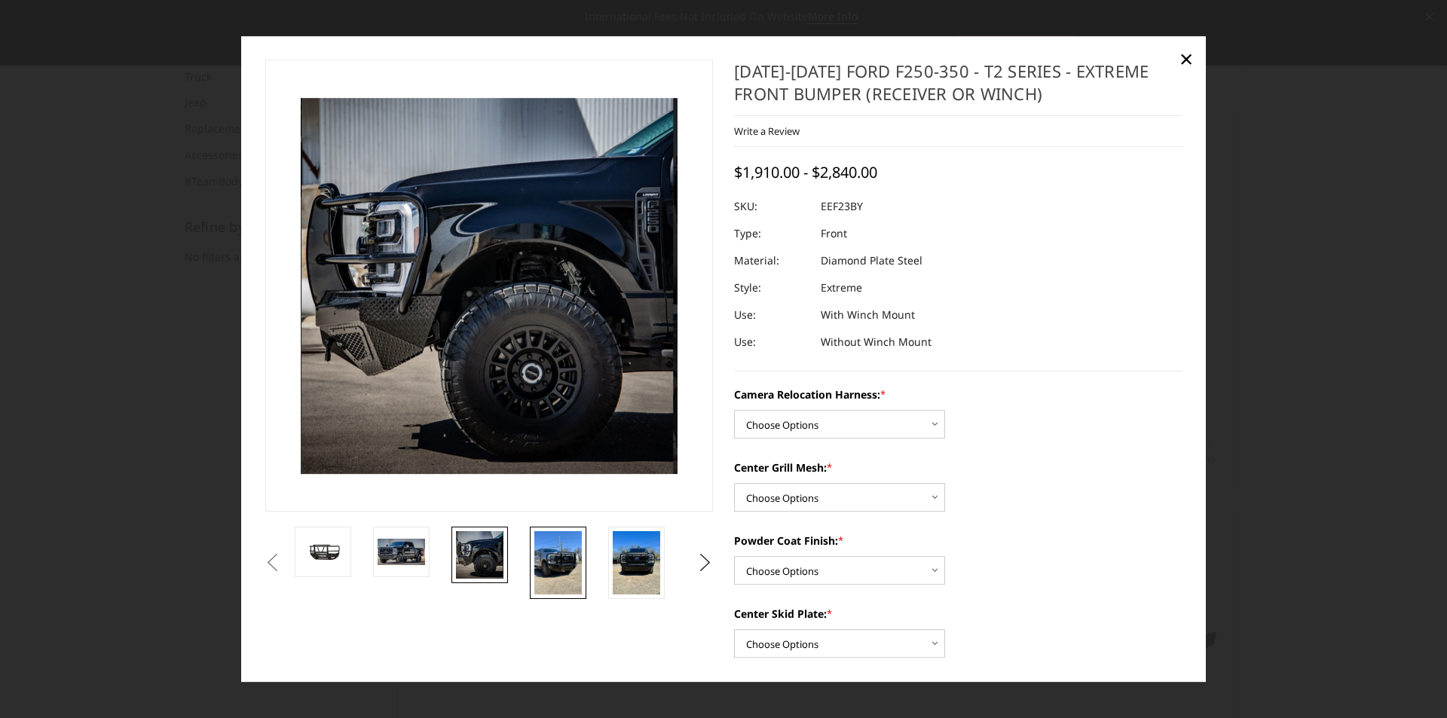
click at [565, 561] on img at bounding box center [557, 562] width 47 height 63
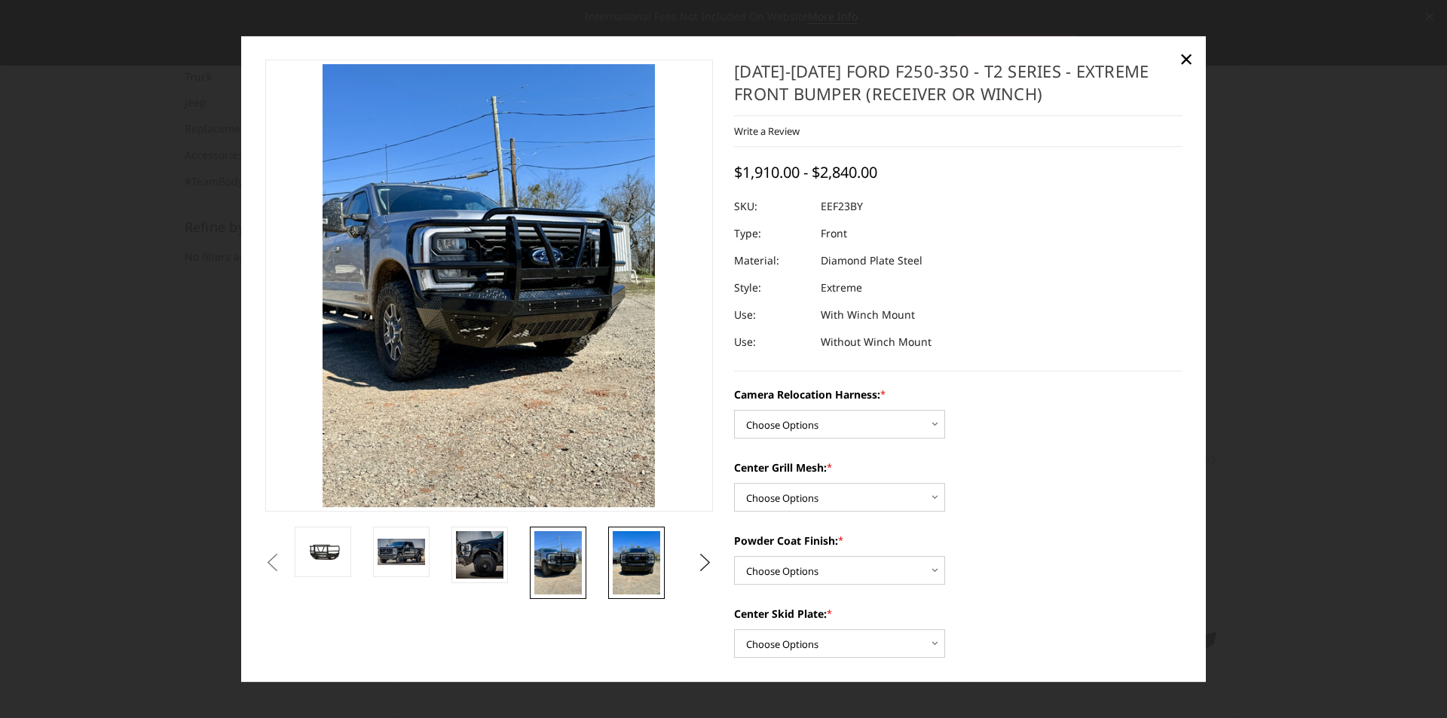
click at [623, 562] on img at bounding box center [636, 562] width 47 height 63
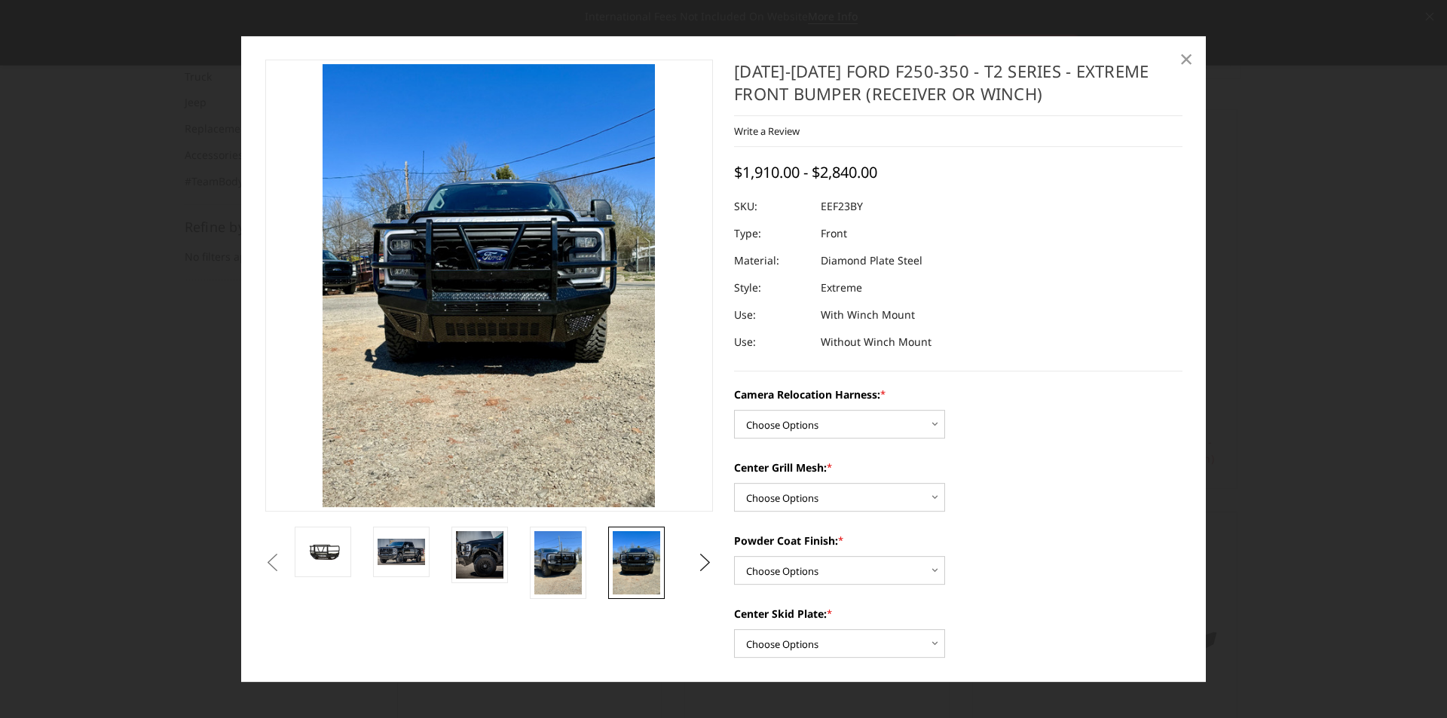
click at [1186, 57] on span "×" at bounding box center [1187, 58] width 14 height 32
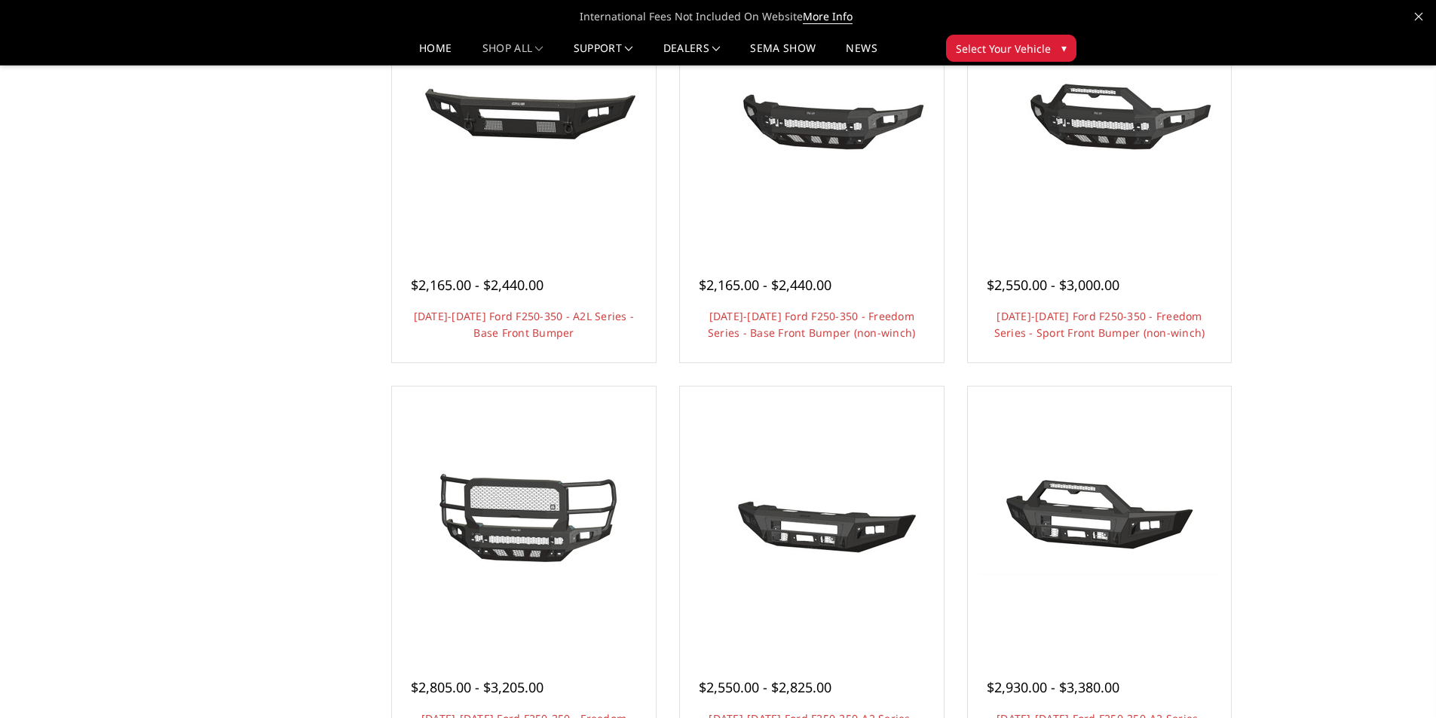
scroll to position [754, 0]
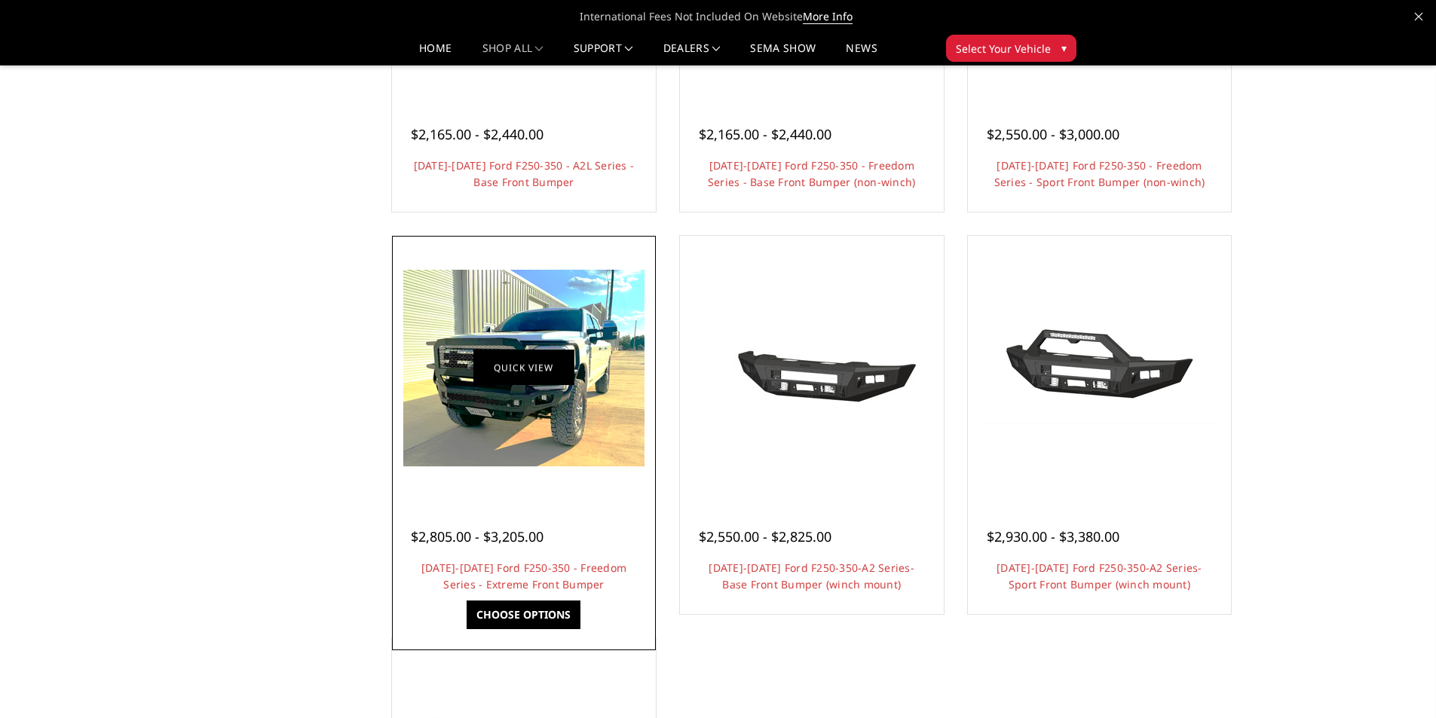
click at [517, 365] on link "Quick view" at bounding box center [523, 368] width 101 height 35
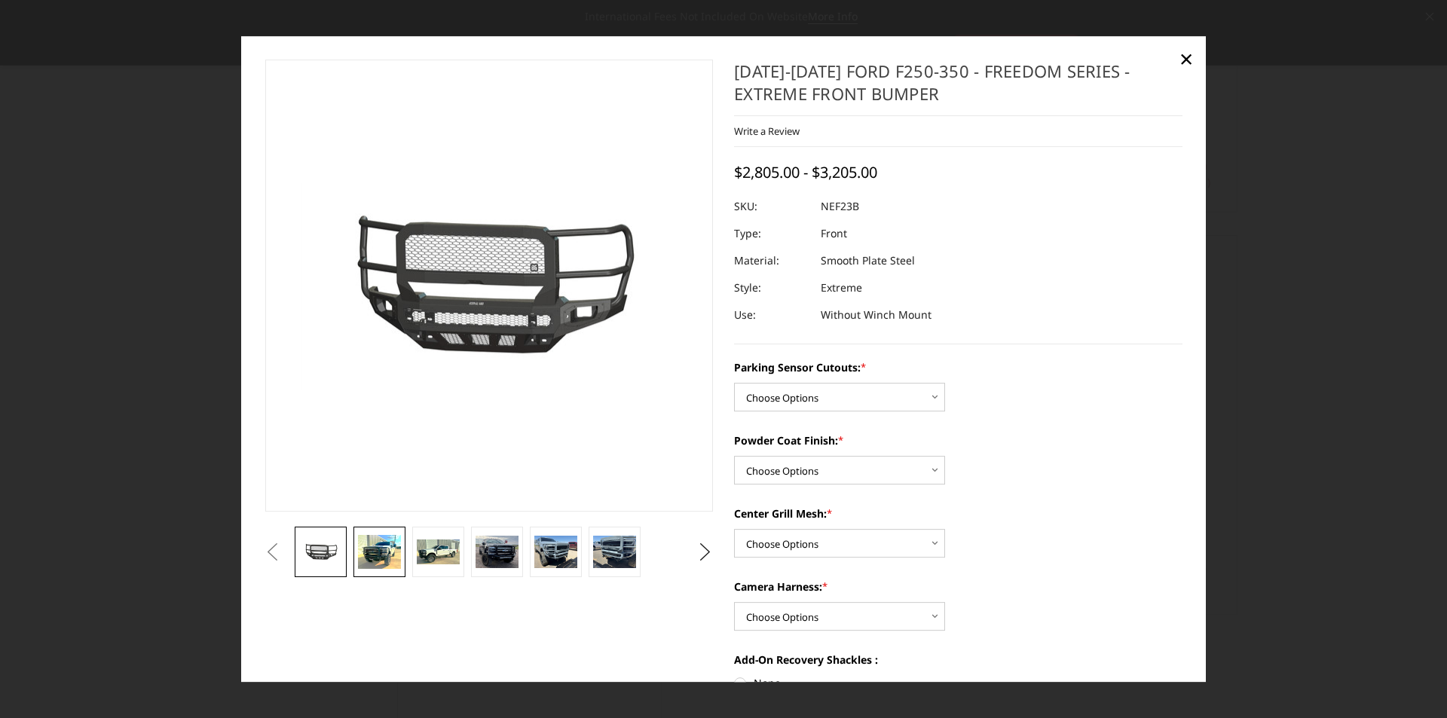
click at [382, 566] on img at bounding box center [379, 552] width 42 height 35
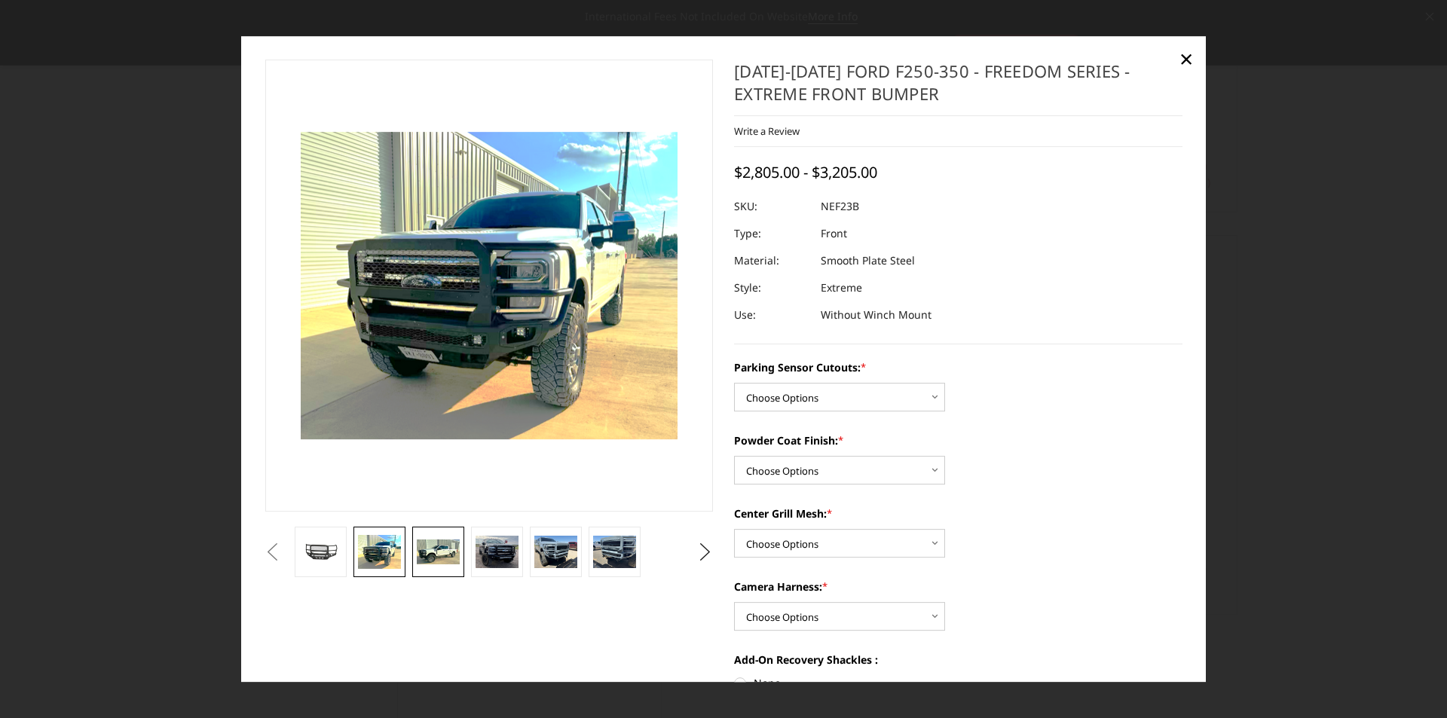
click at [436, 553] on img at bounding box center [438, 553] width 42 height 26
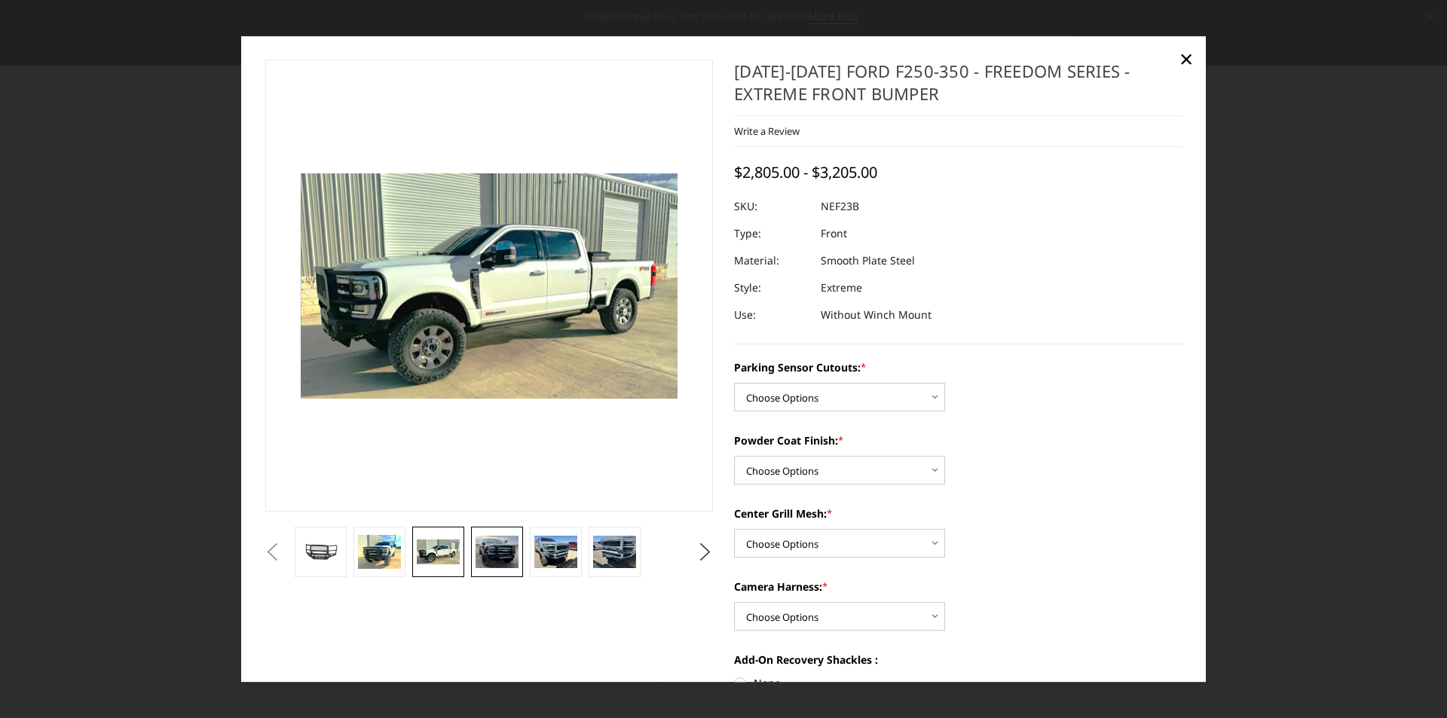
click at [499, 553] on img at bounding box center [497, 552] width 42 height 33
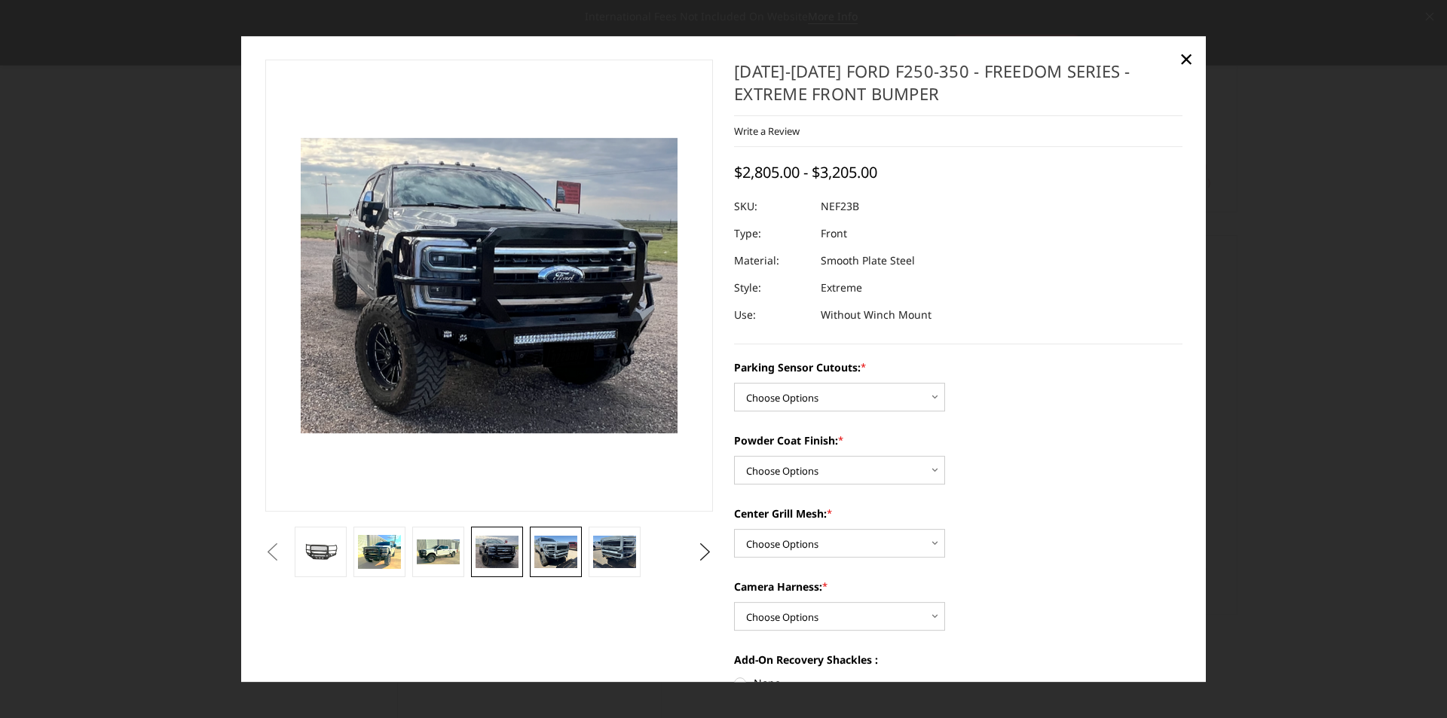
click at [546, 553] on img at bounding box center [555, 553] width 42 height 32
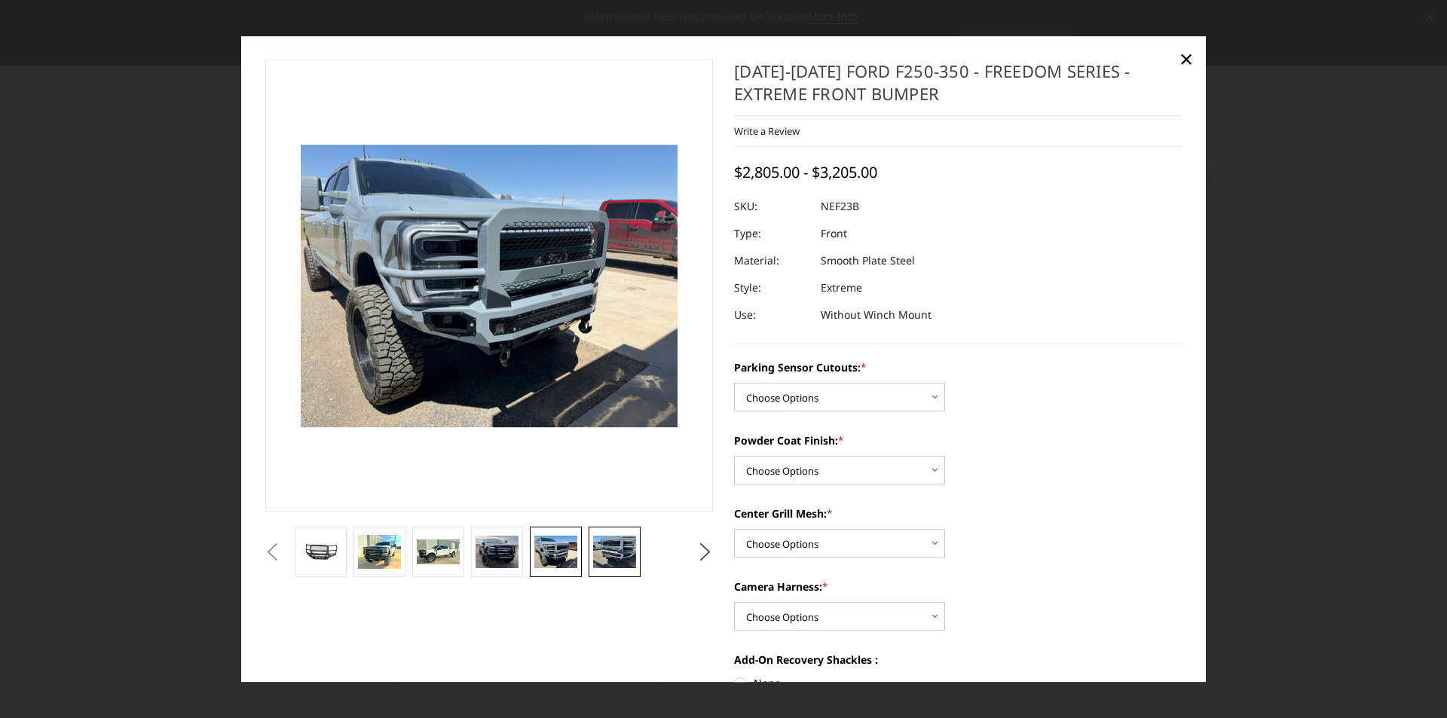
click at [607, 551] on img at bounding box center [614, 553] width 42 height 32
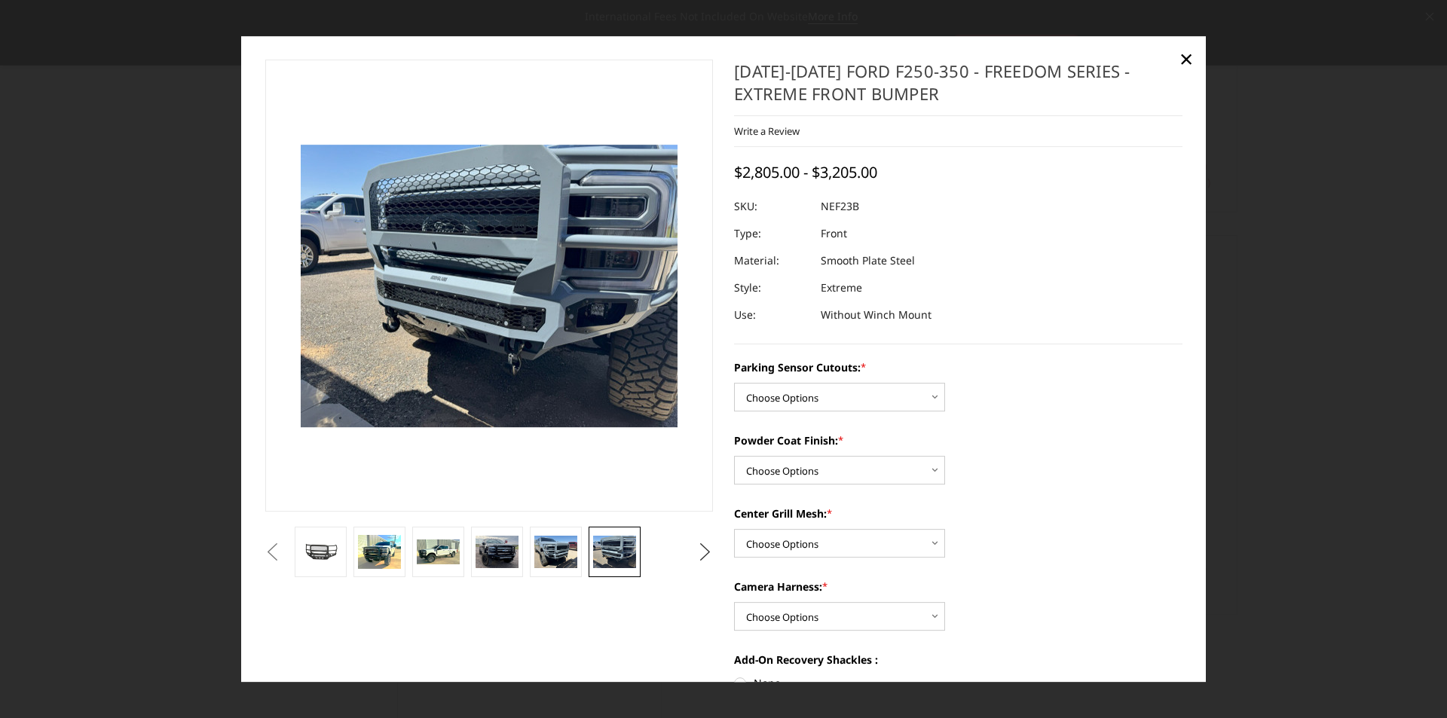
click at [703, 548] on button "Next" at bounding box center [705, 552] width 23 height 23
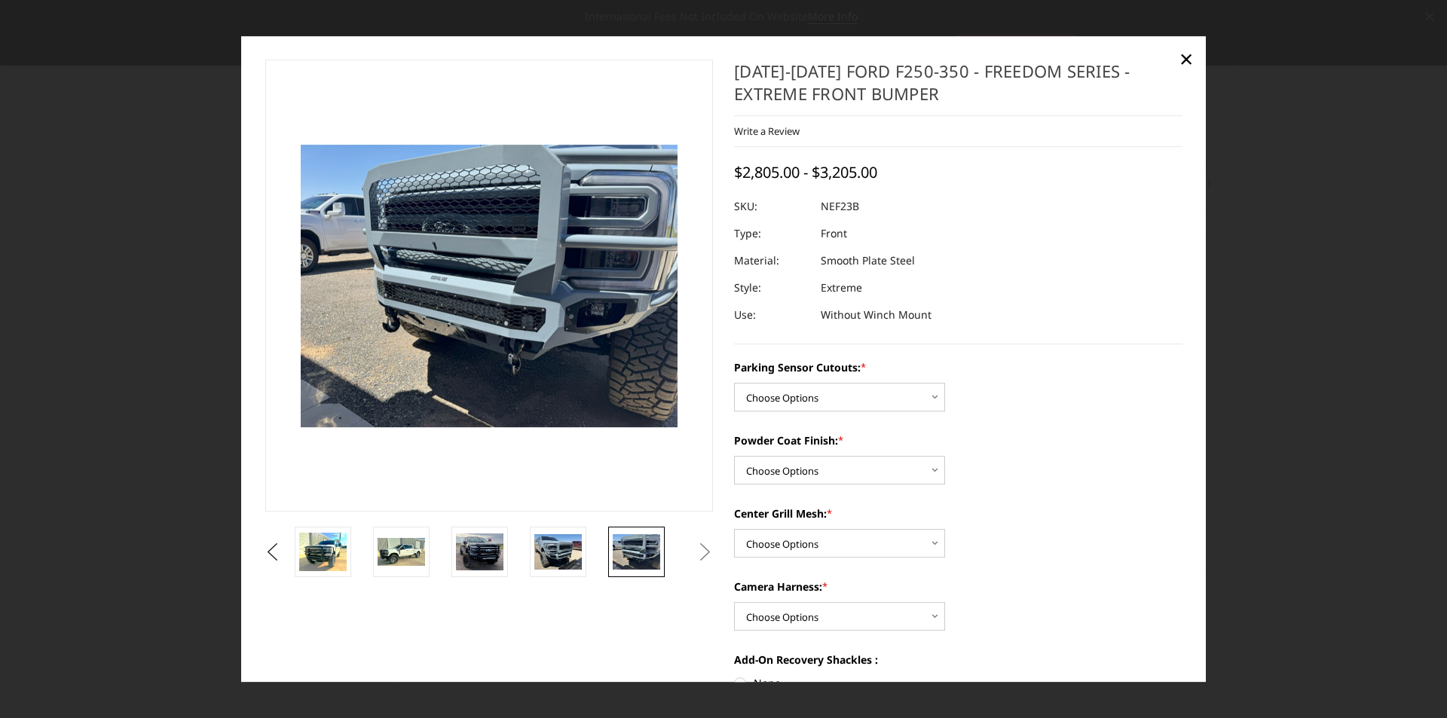
click at [627, 556] on img at bounding box center [636, 551] width 47 height 35
click at [631, 556] on img at bounding box center [636, 551] width 47 height 35
click at [694, 551] on button "Next" at bounding box center [705, 552] width 23 height 23
click at [701, 551] on button "Next" at bounding box center [705, 552] width 23 height 23
click at [582, 557] on img at bounding box center [557, 551] width 47 height 35
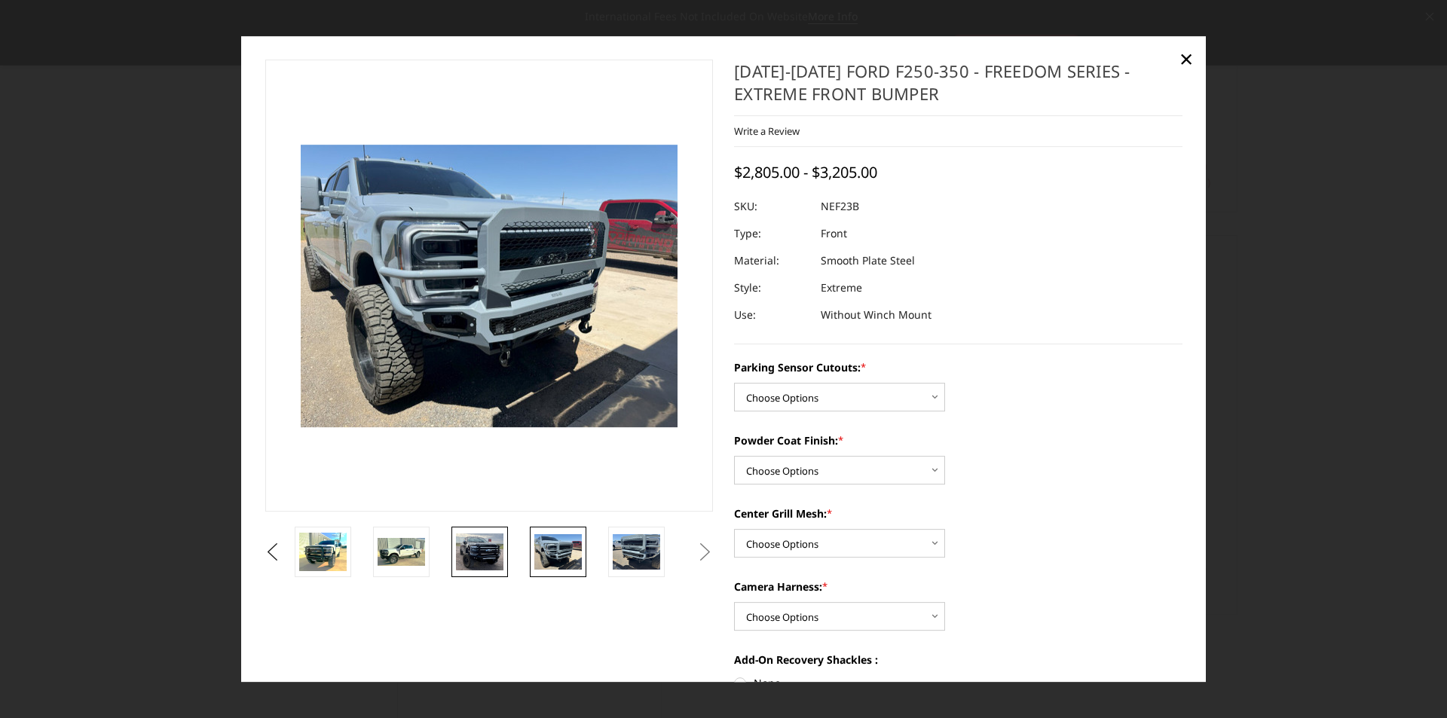
click at [503, 556] on img at bounding box center [479, 552] width 47 height 37
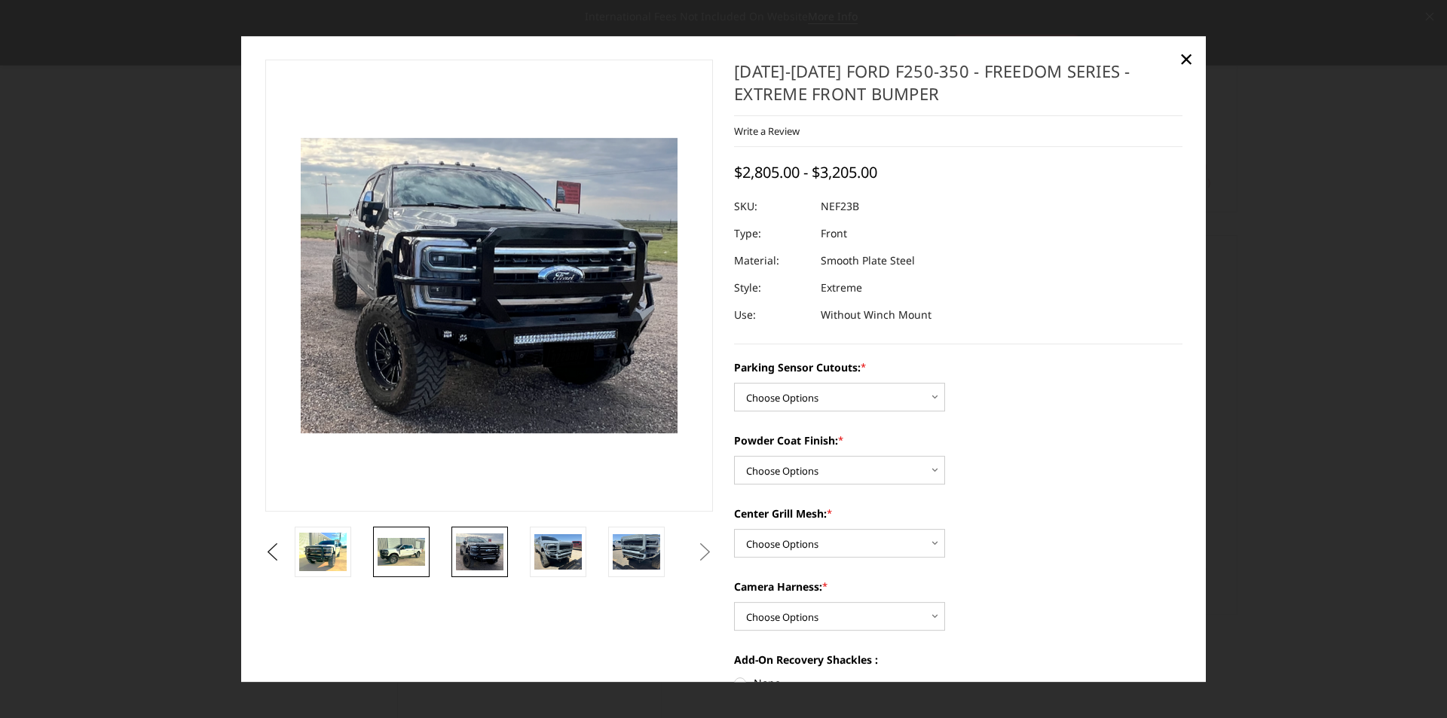
click at [418, 555] on img at bounding box center [401, 552] width 47 height 29
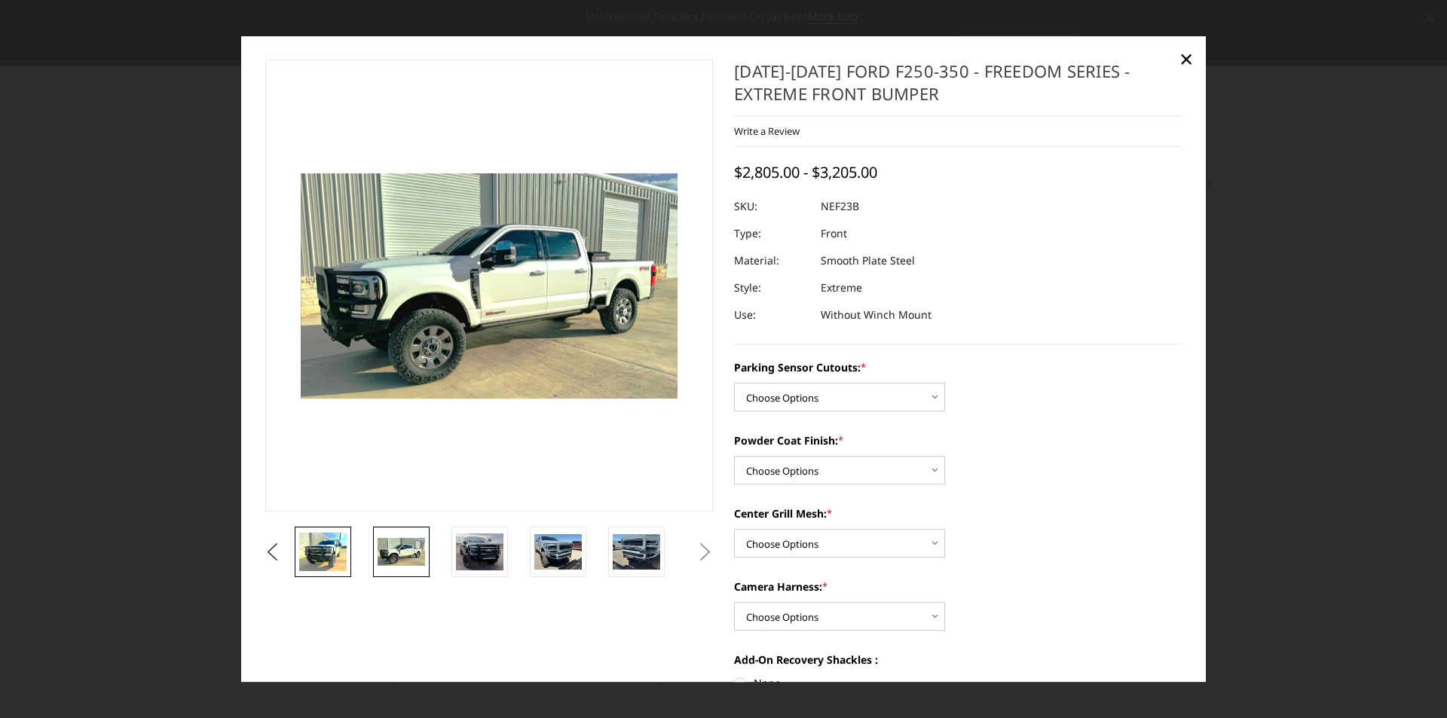
click at [347, 553] on img at bounding box center [322, 552] width 47 height 38
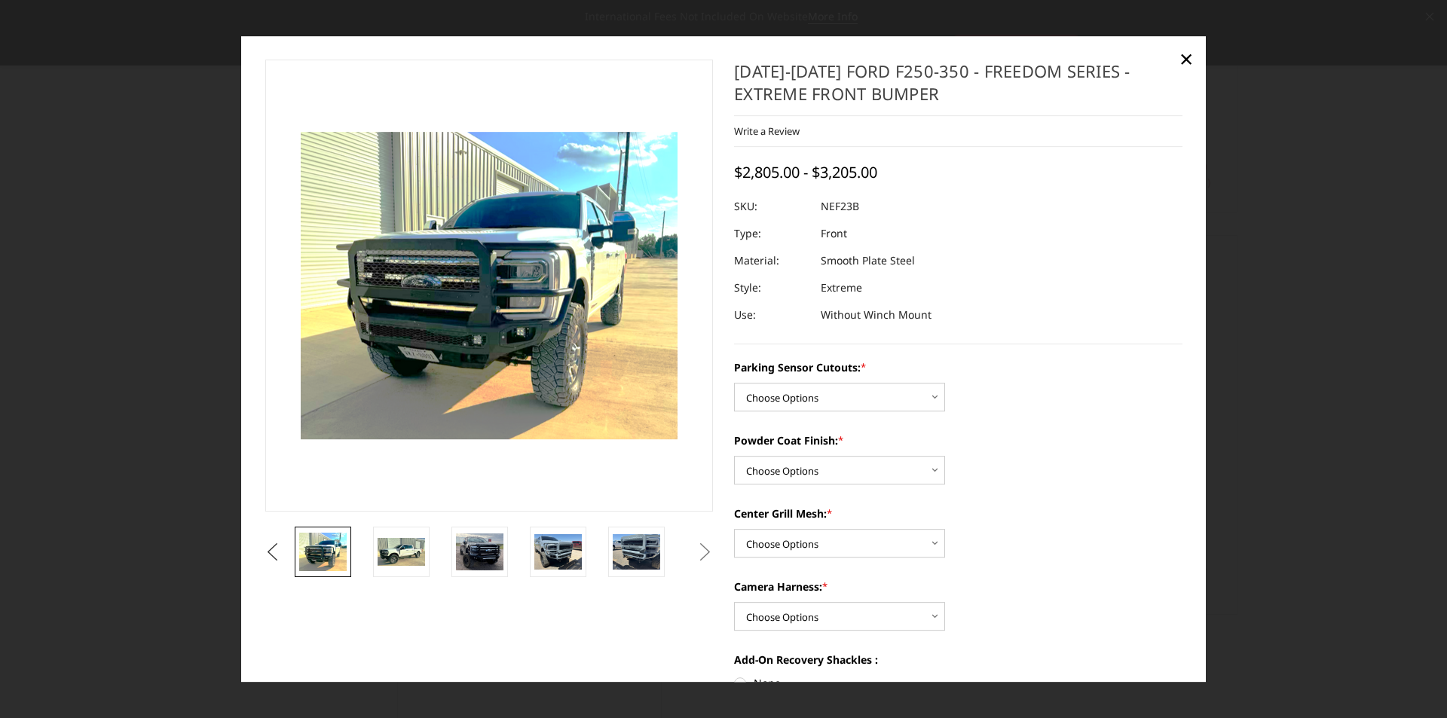
click at [278, 556] on button "Previous" at bounding box center [273, 552] width 23 height 23
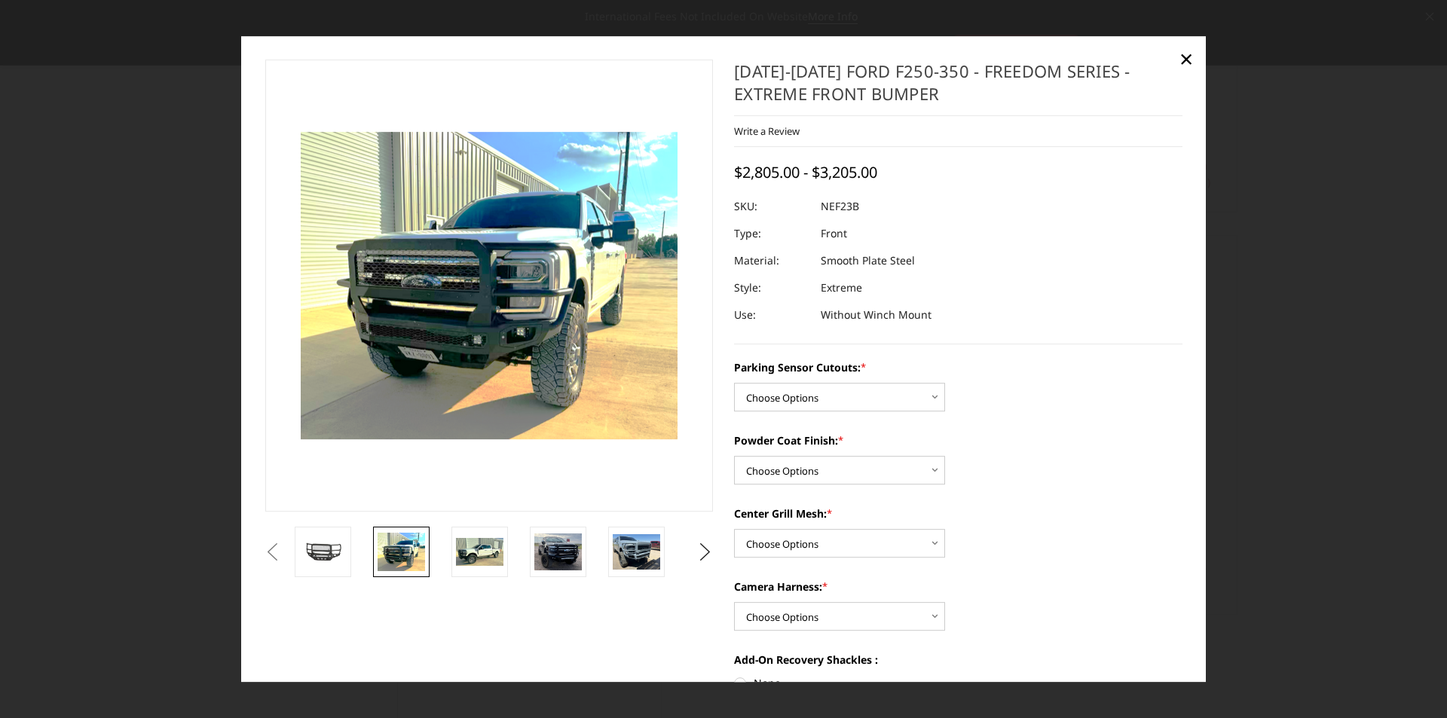
click at [284, 549] on button "Previous" at bounding box center [273, 552] width 23 height 23
click at [333, 549] on img at bounding box center [322, 552] width 47 height 26
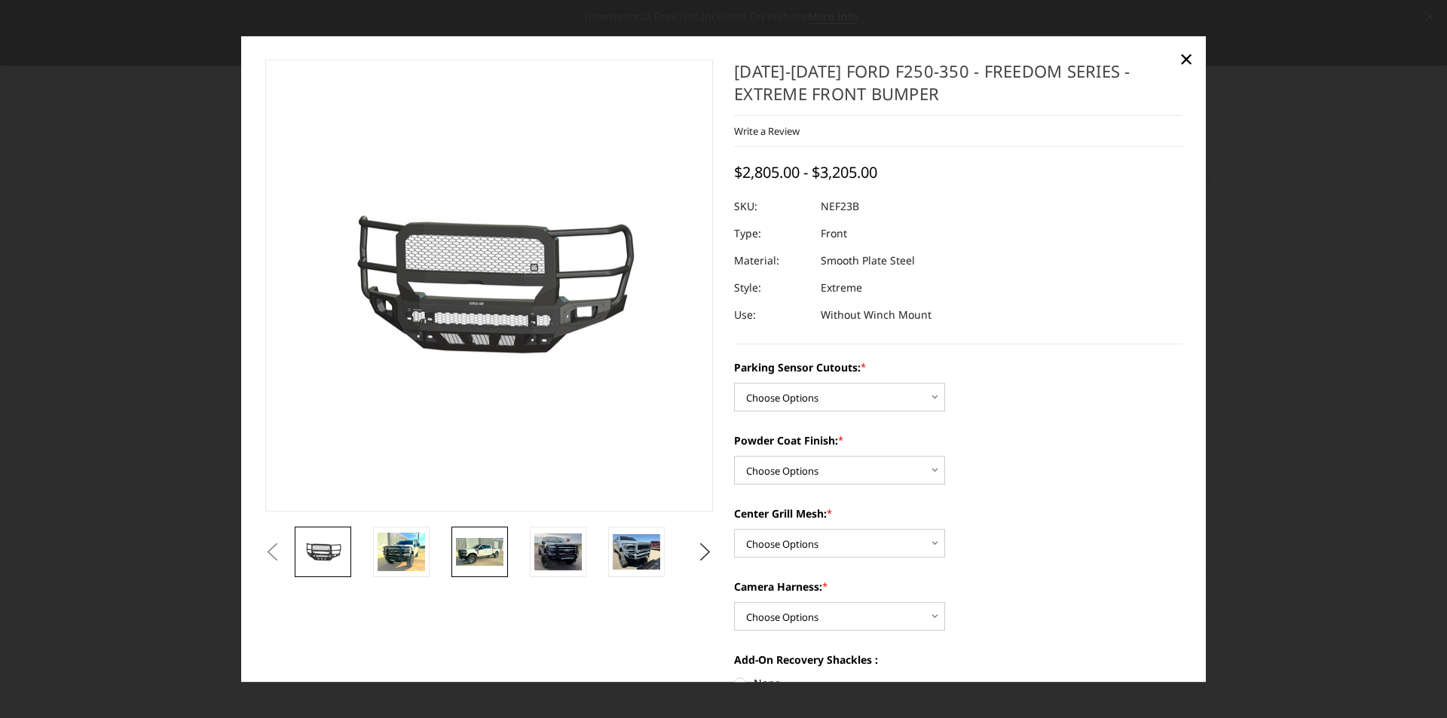
click at [479, 552] on img at bounding box center [479, 552] width 47 height 29
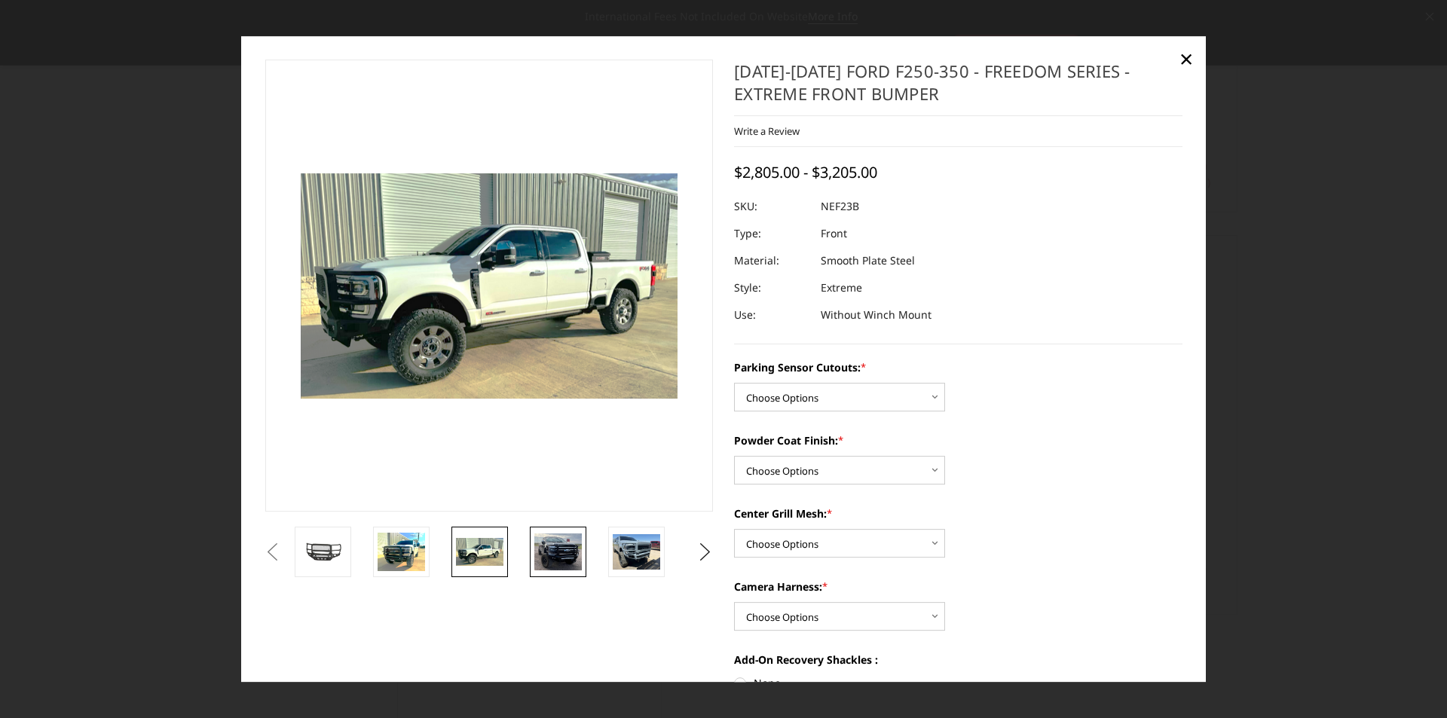
click at [555, 552] on img at bounding box center [557, 552] width 47 height 37
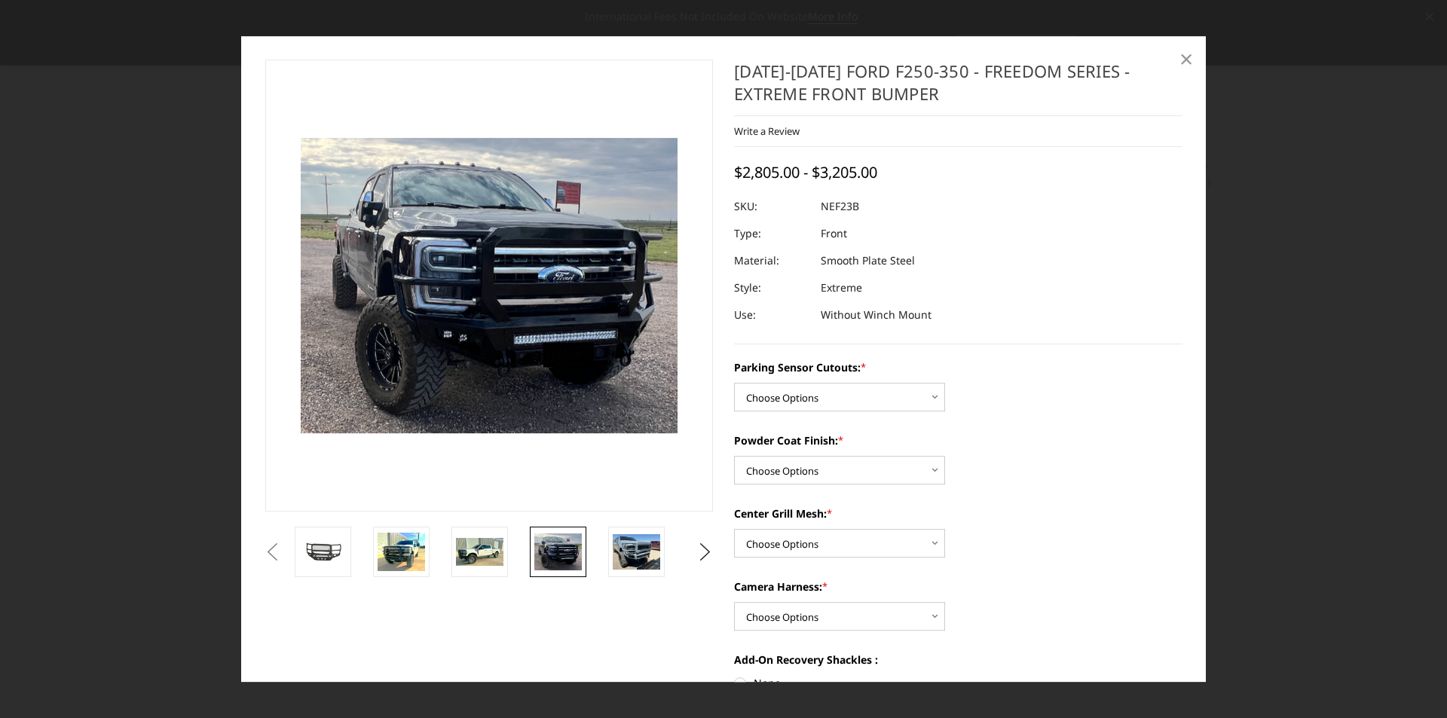
click at [1186, 55] on span "×" at bounding box center [1187, 58] width 14 height 32
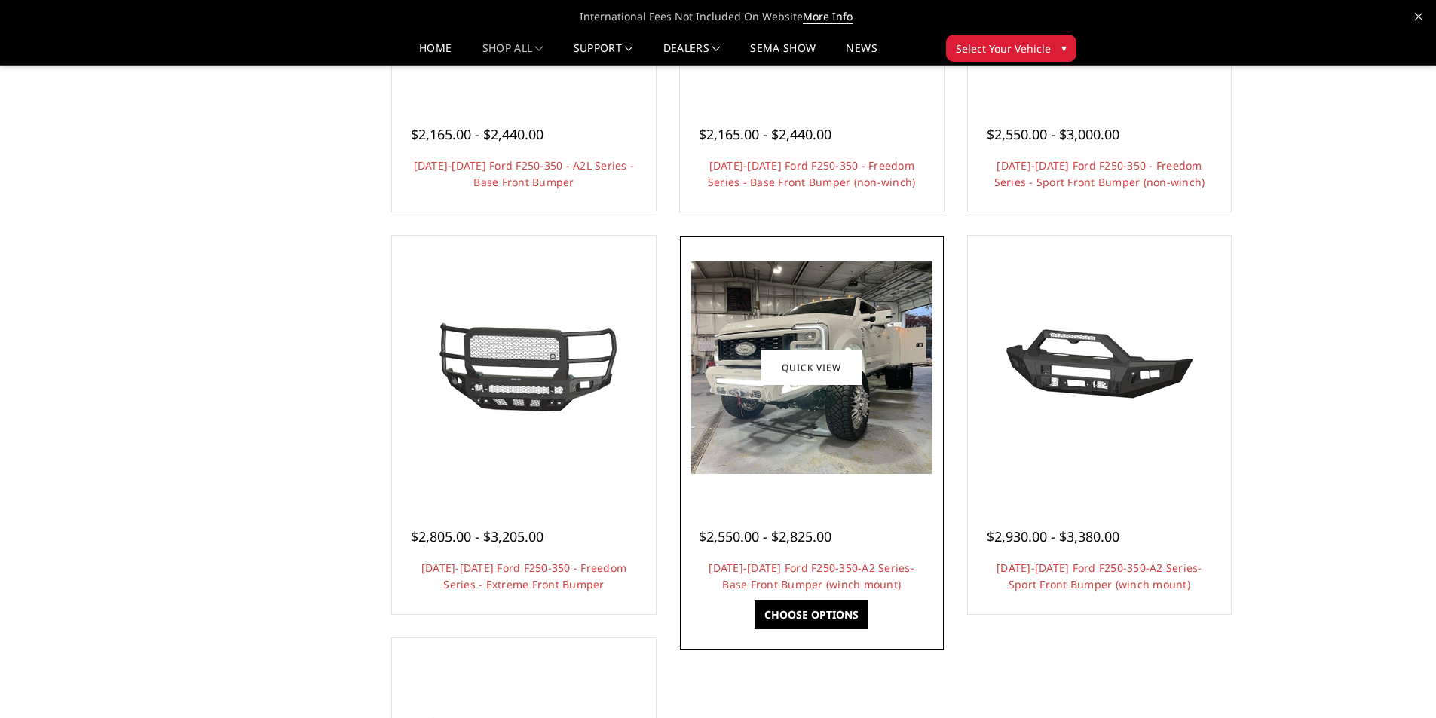
scroll to position [829, 0]
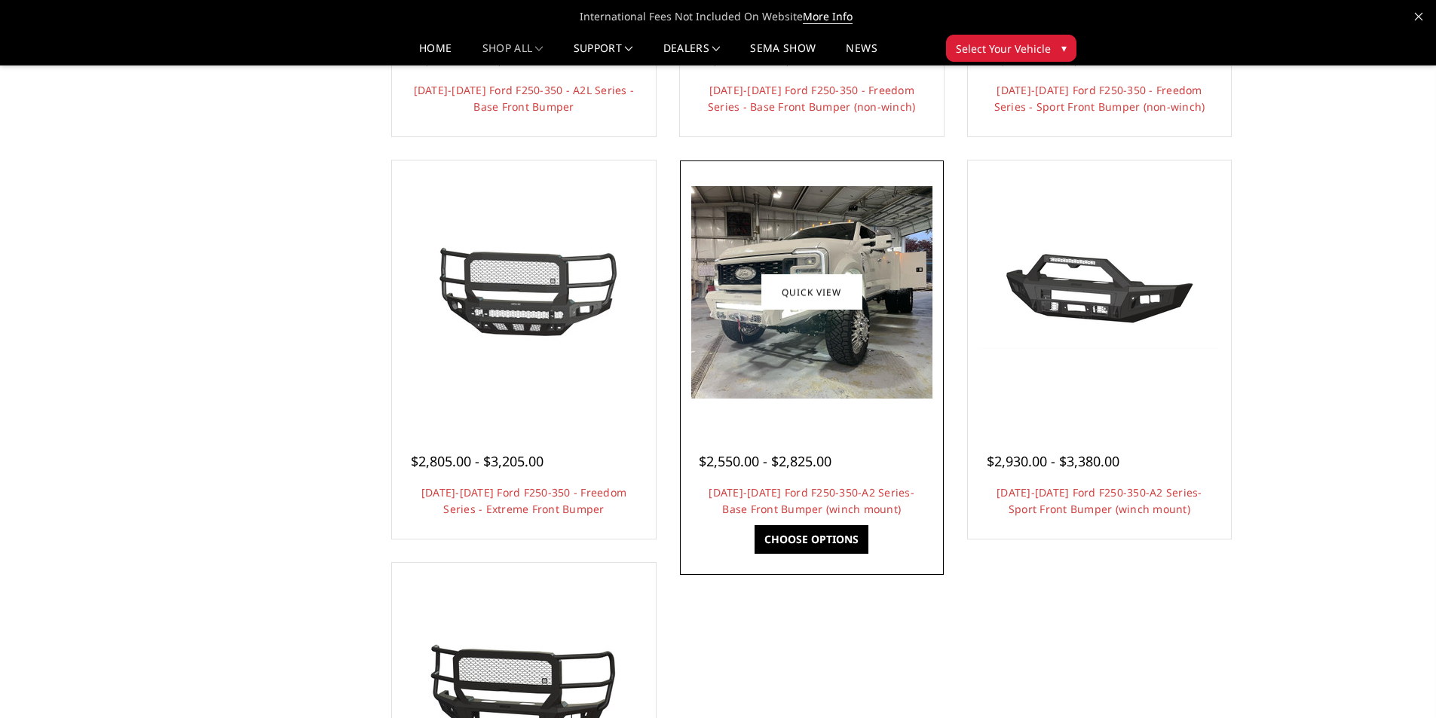
click at [784, 363] on img at bounding box center [811, 292] width 241 height 213
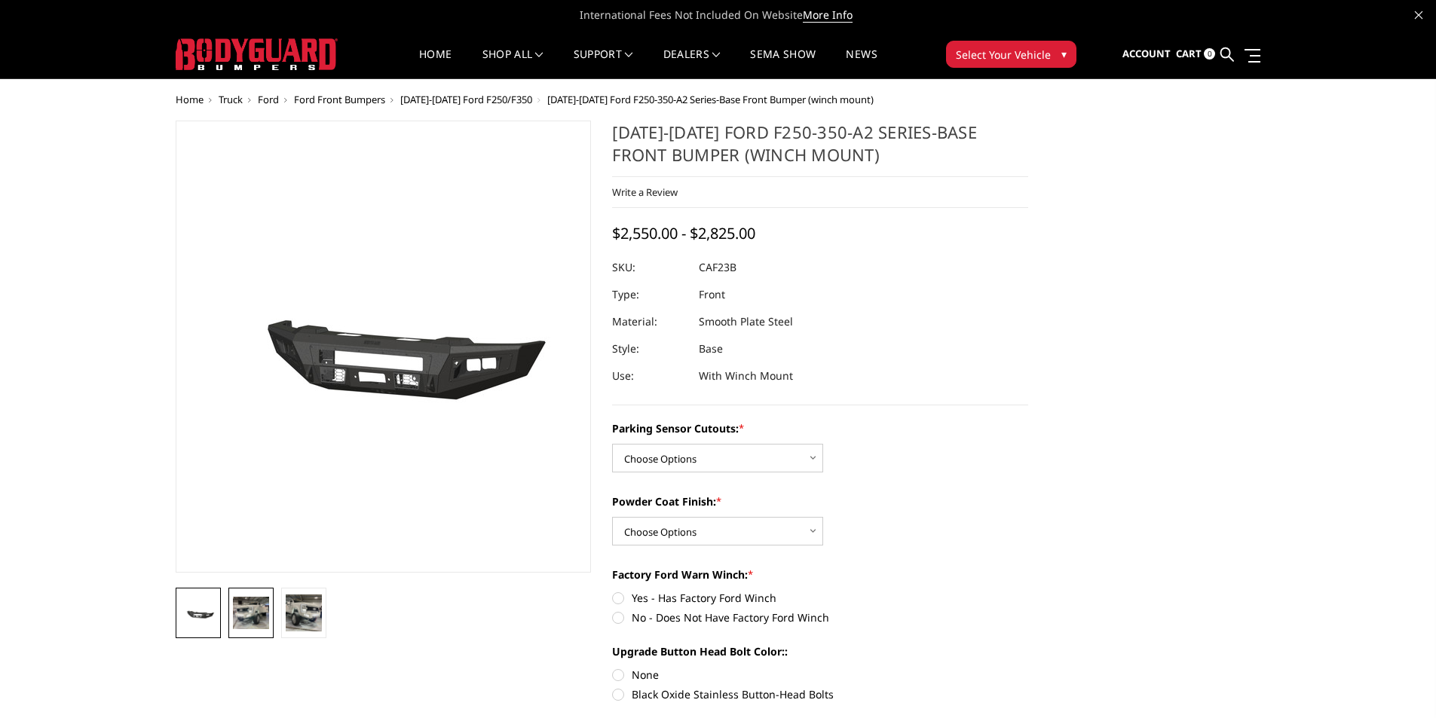
click at [243, 624] on img at bounding box center [251, 613] width 36 height 32
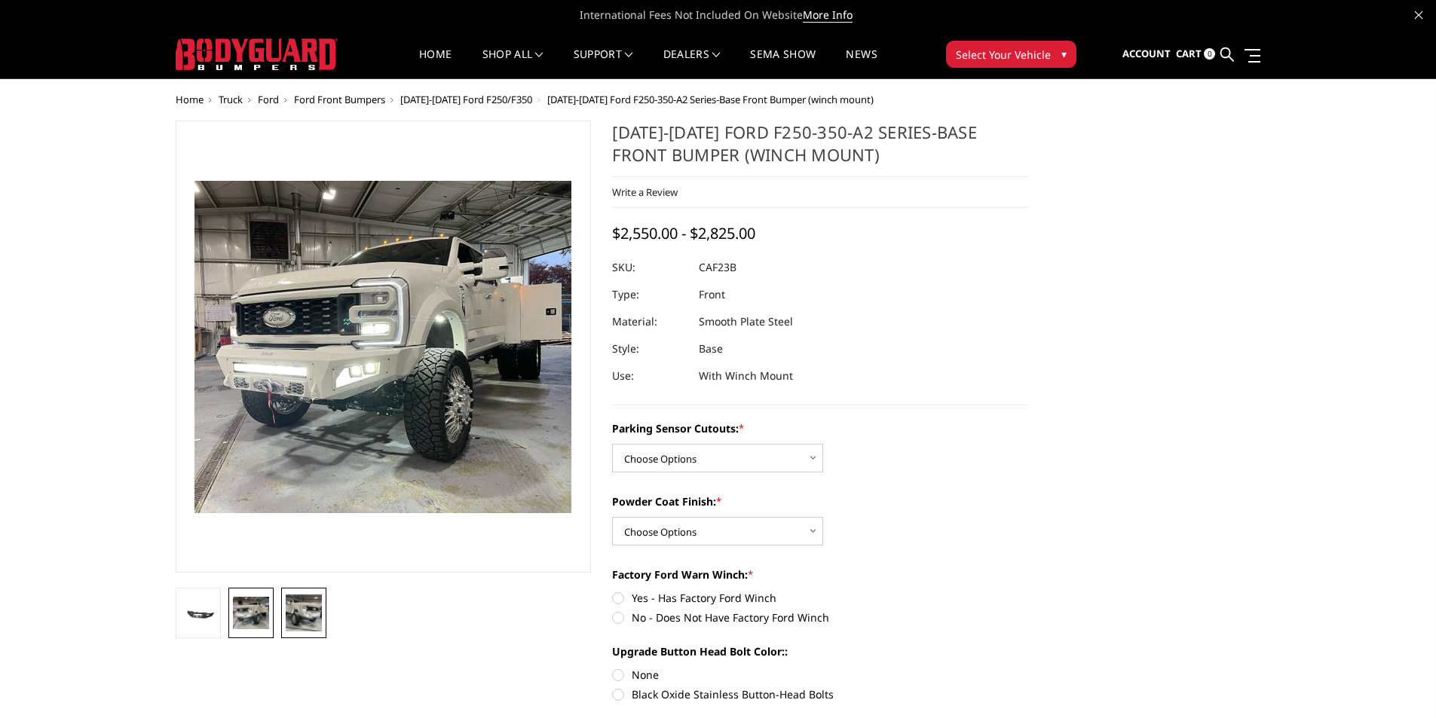
click at [295, 611] on img at bounding box center [304, 613] width 36 height 36
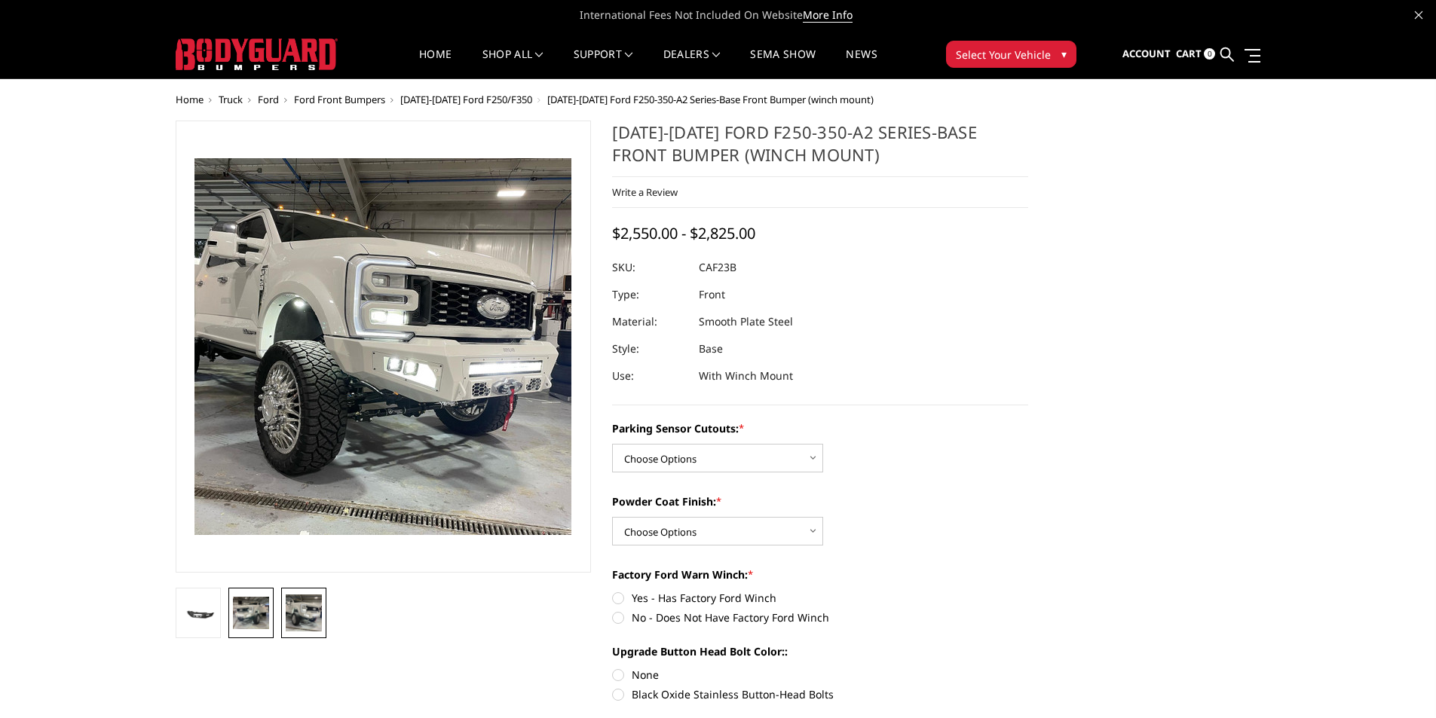
click at [254, 616] on img at bounding box center [251, 613] width 36 height 32
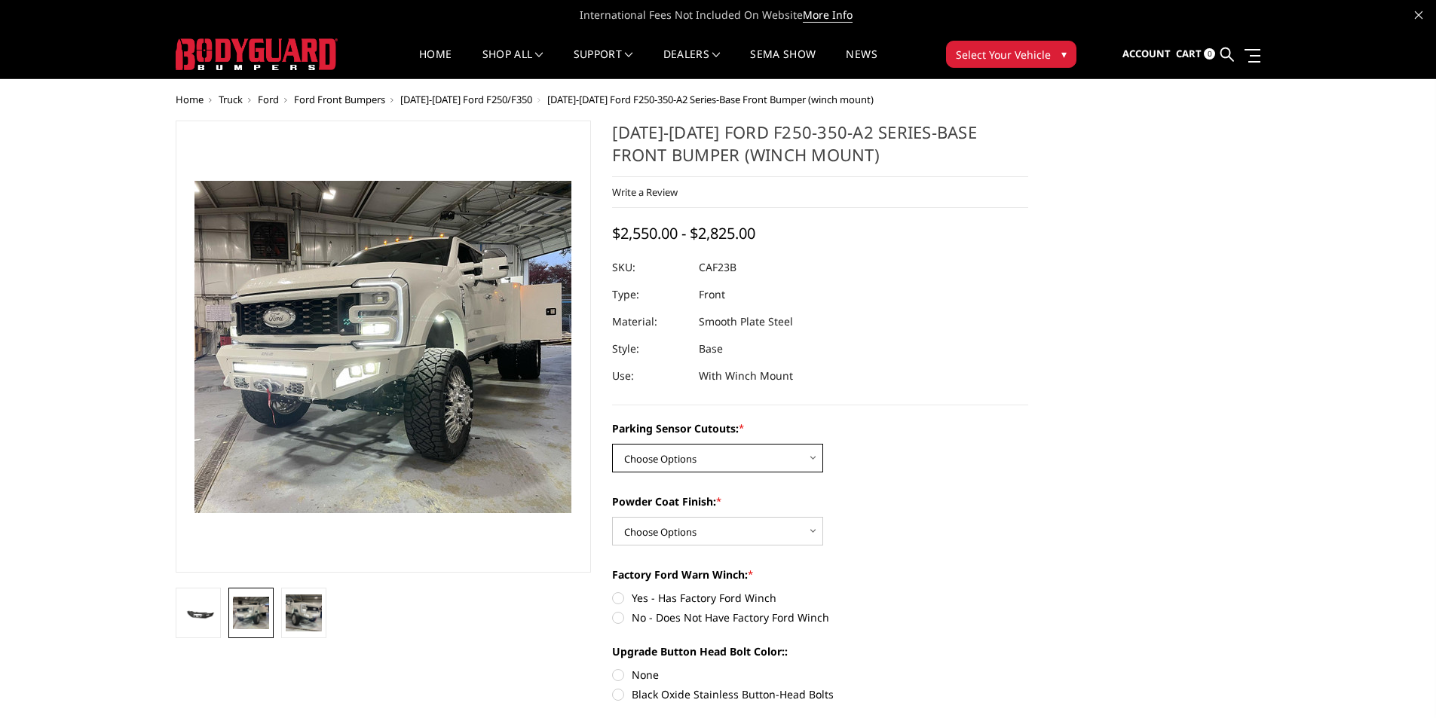
click at [812, 458] on select "Choose Options No-Without Parking Sensor Cutouts Yes-With Parking Sensor Cutouts" at bounding box center [717, 458] width 211 height 29
select select "2399"
click at [612, 444] on select "Choose Options No-Without Parking Sensor Cutouts Yes-With Parking Sensor Cutouts" at bounding box center [717, 458] width 211 height 29
click at [798, 531] on select "Choose Options Bare Metal Textured Black Powder Coat" at bounding box center [717, 531] width 211 height 29
select select "2401"
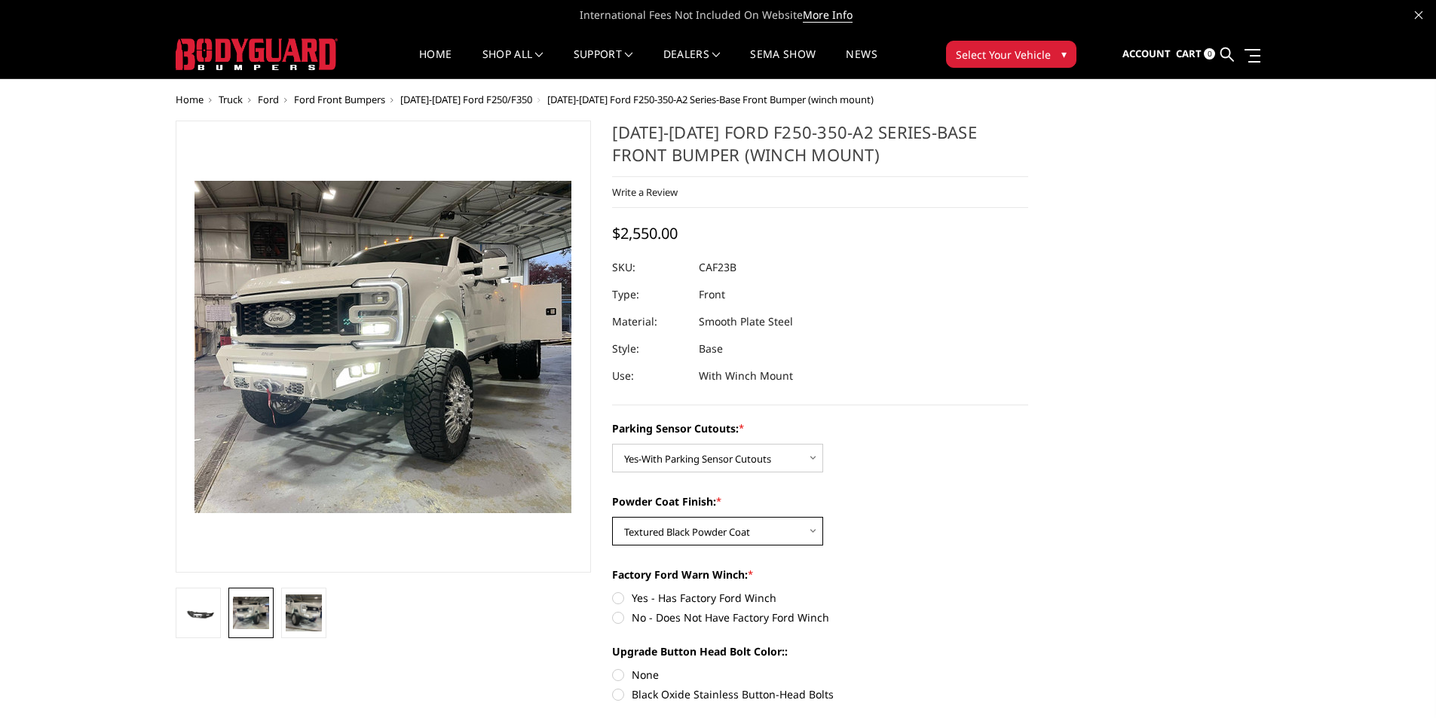
click at [612, 517] on select "Choose Options Bare Metal Textured Black Powder Coat" at bounding box center [717, 531] width 211 height 29
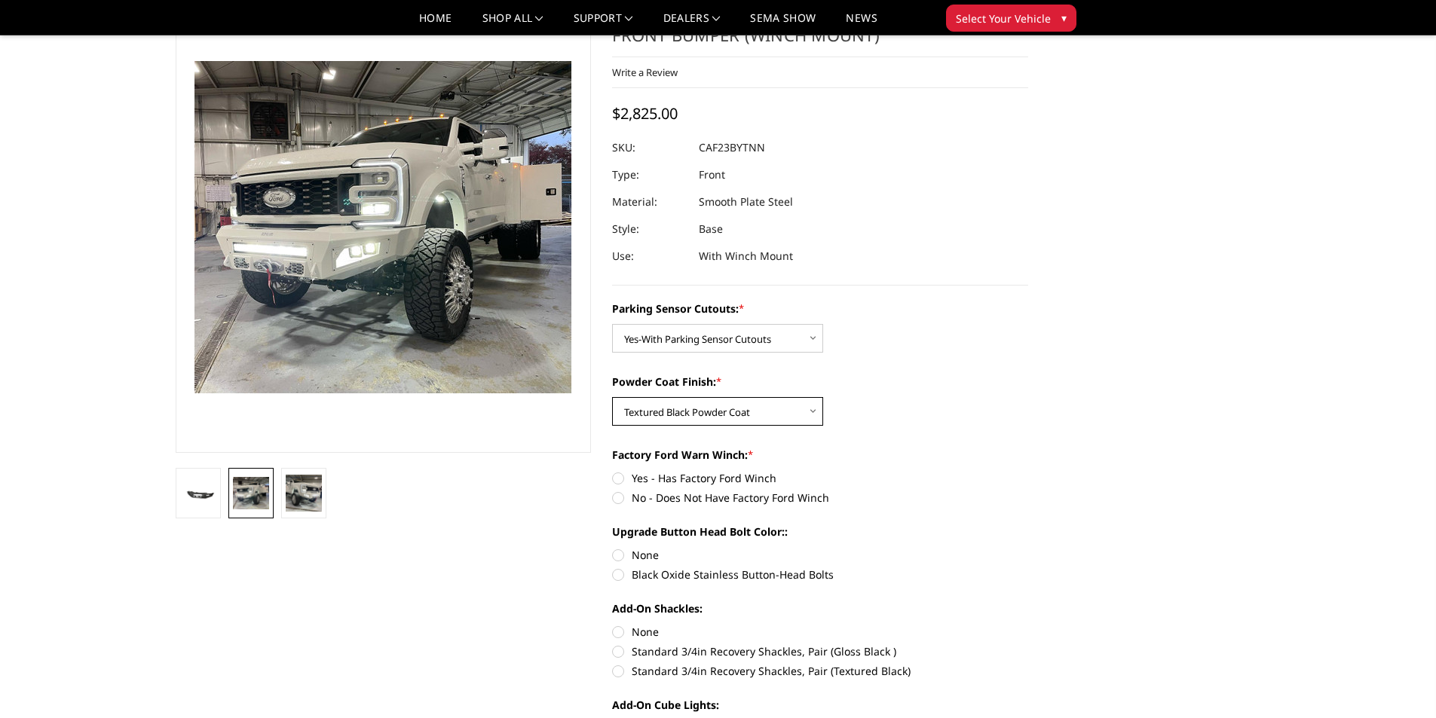
scroll to position [151, 0]
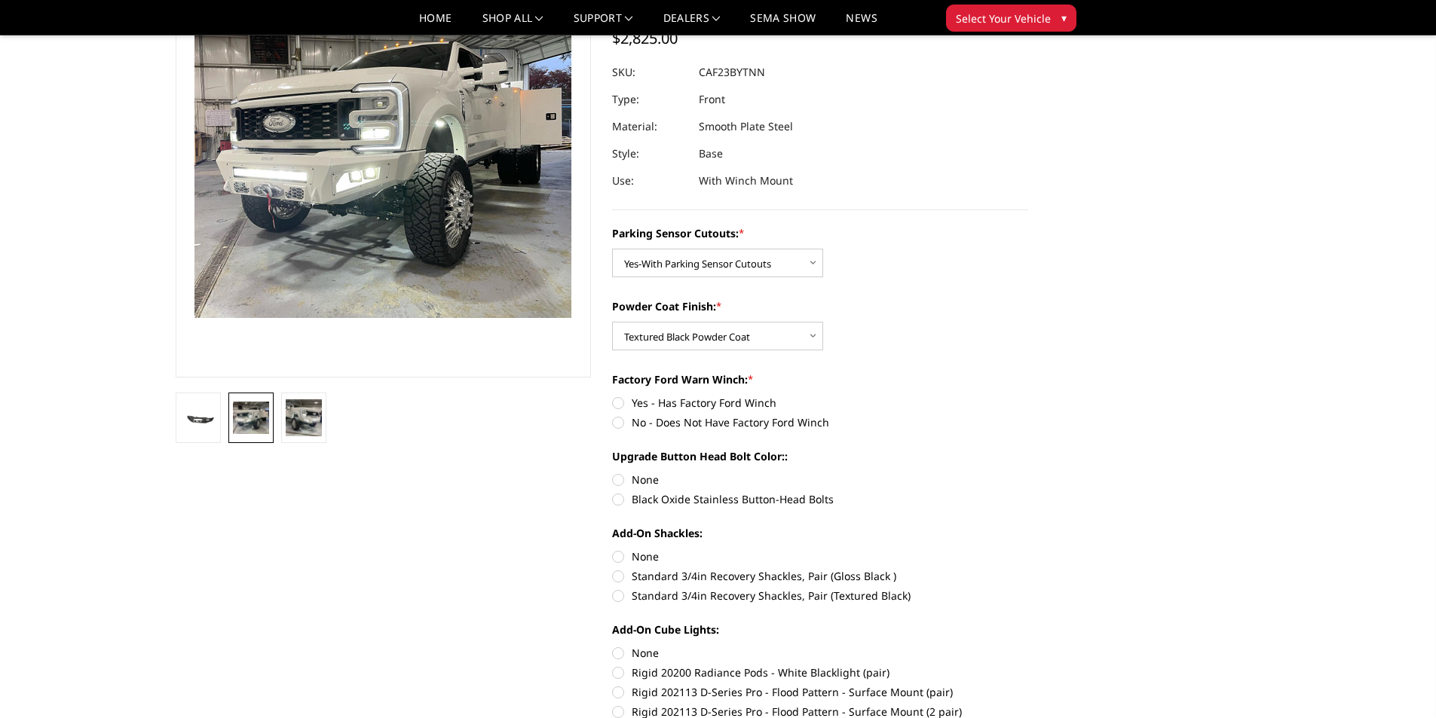
click at [690, 417] on label "No - Does Not Have Factory Ford Winch" at bounding box center [820, 423] width 416 height 16
click at [1028, 396] on input "No - Does Not Have Factory Ford Winch" at bounding box center [1028, 395] width 1 height 1
radio input "true"
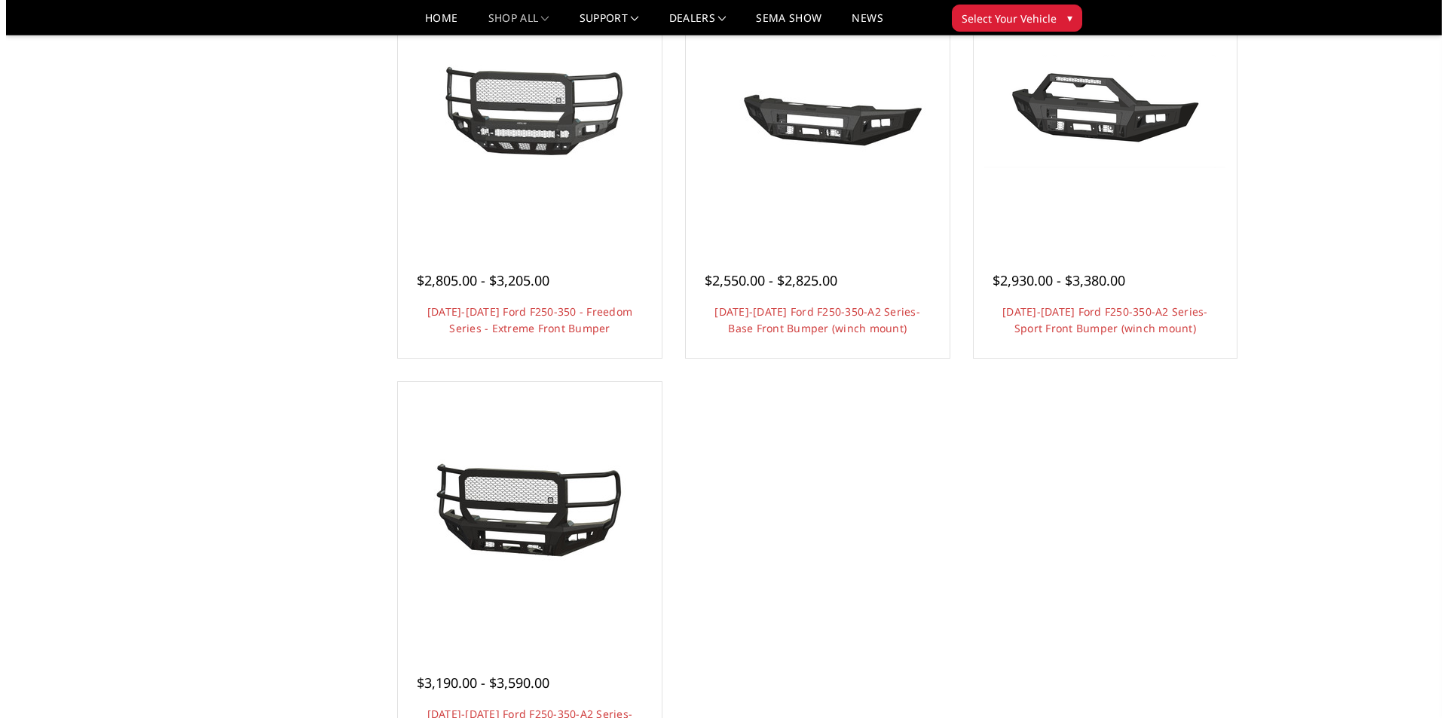
scroll to position [1236, 0]
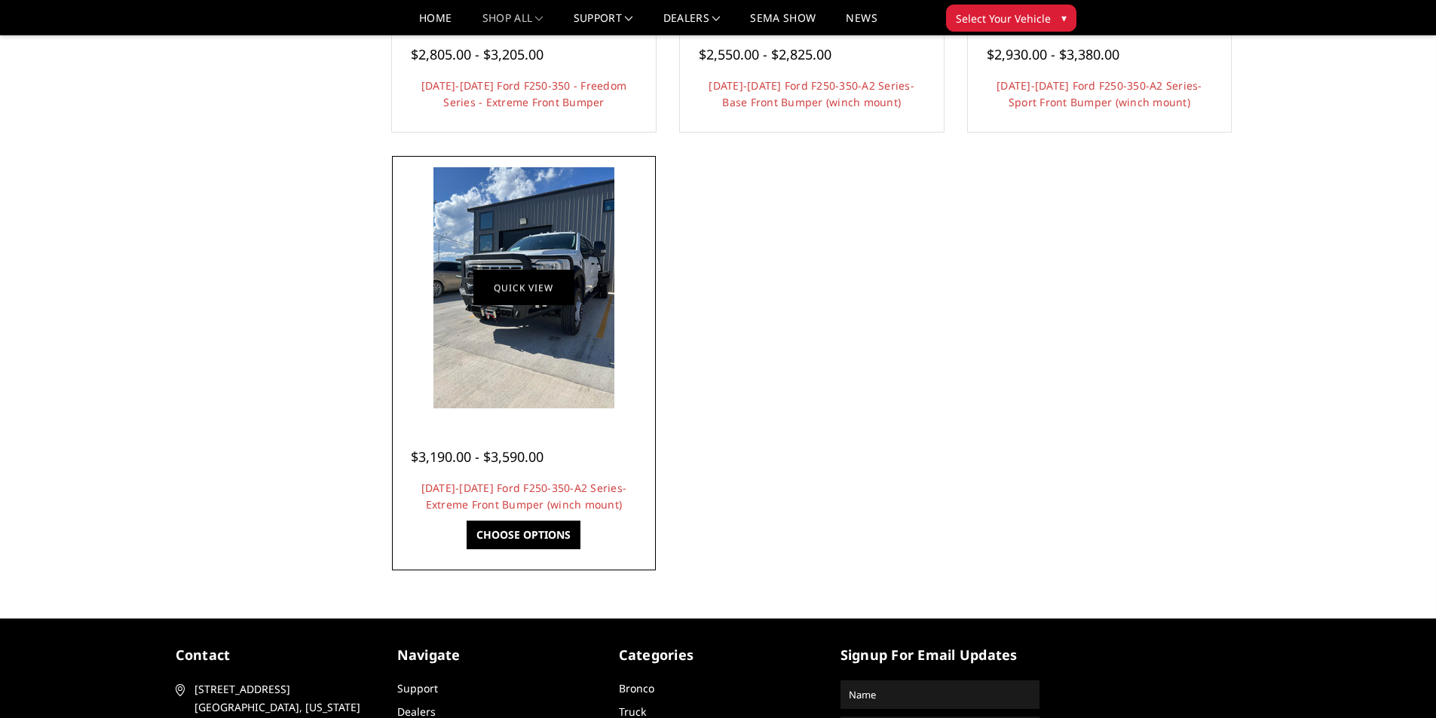
click at [530, 283] on link "Quick view" at bounding box center [523, 288] width 101 height 35
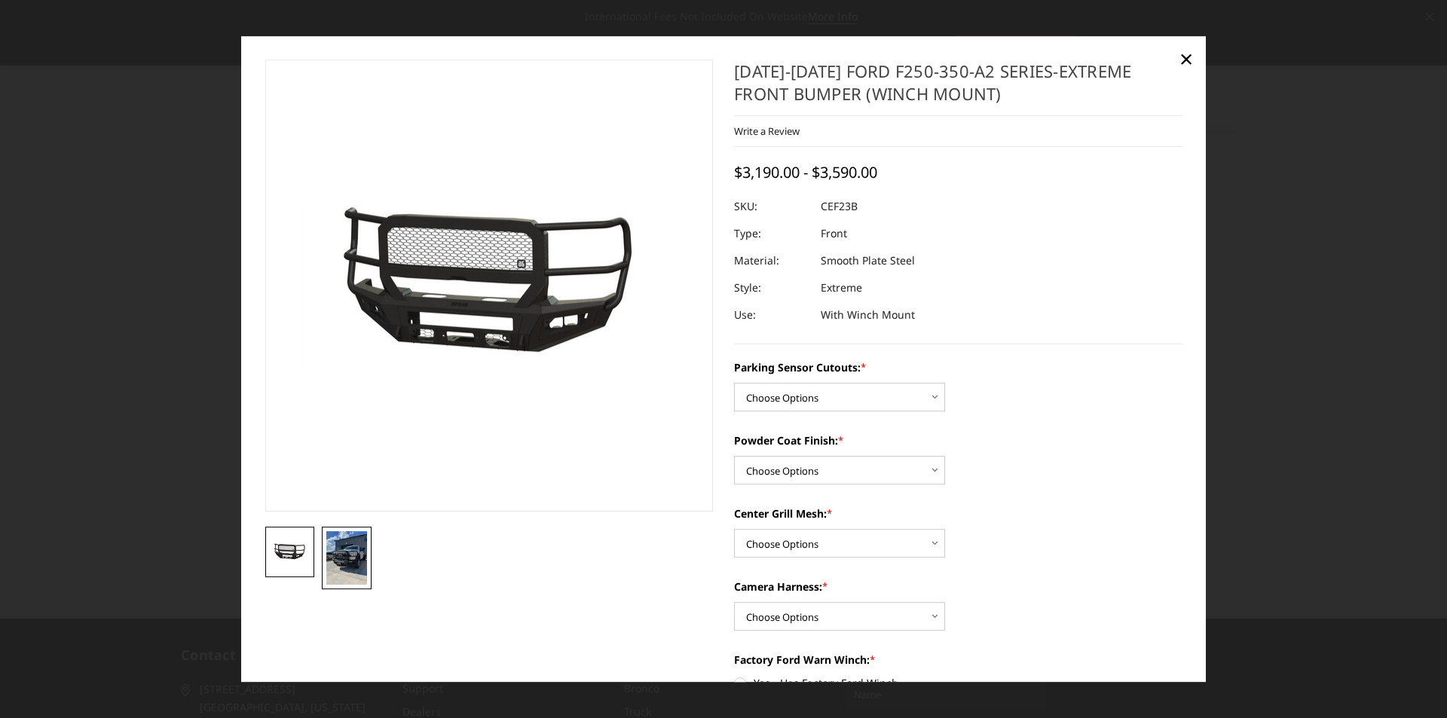
click at [348, 568] on img at bounding box center [346, 558] width 41 height 54
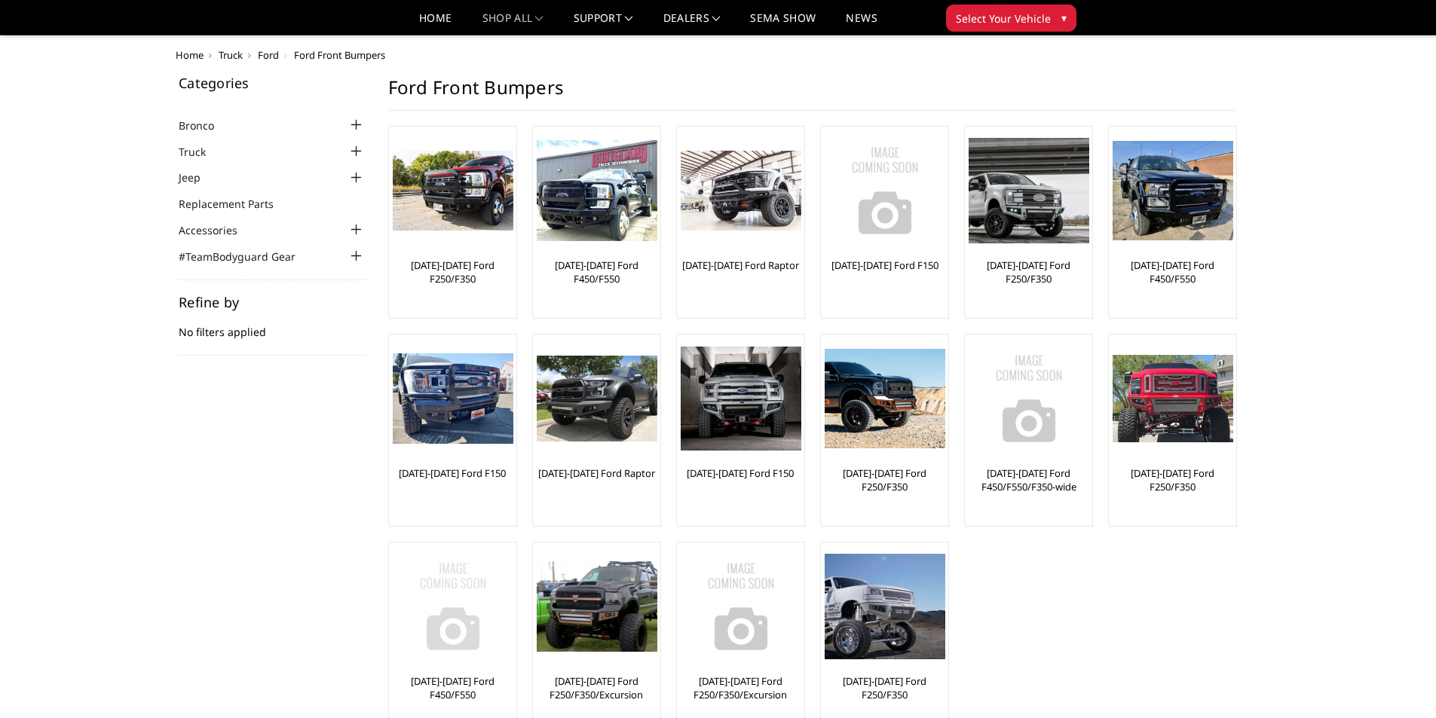
scroll to position [226, 0]
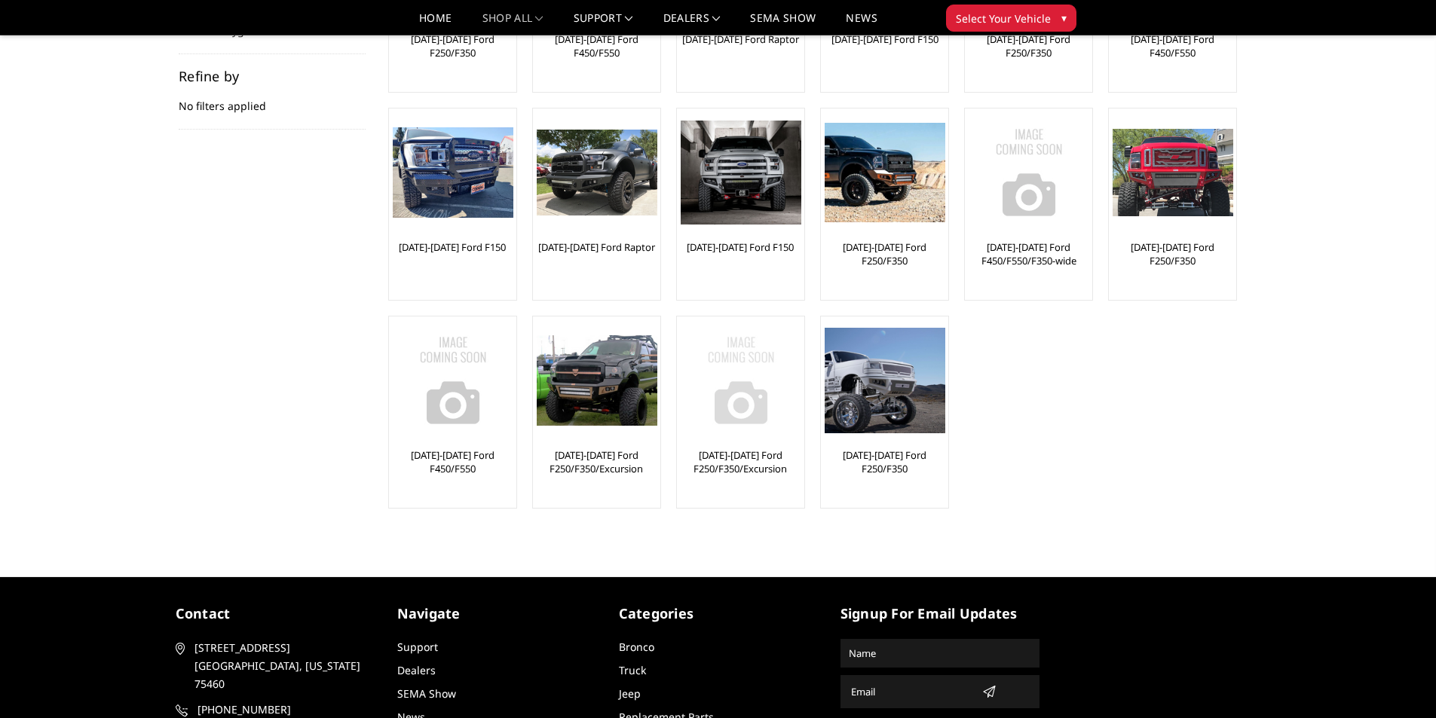
click at [721, 393] on img at bounding box center [741, 380] width 121 height 121
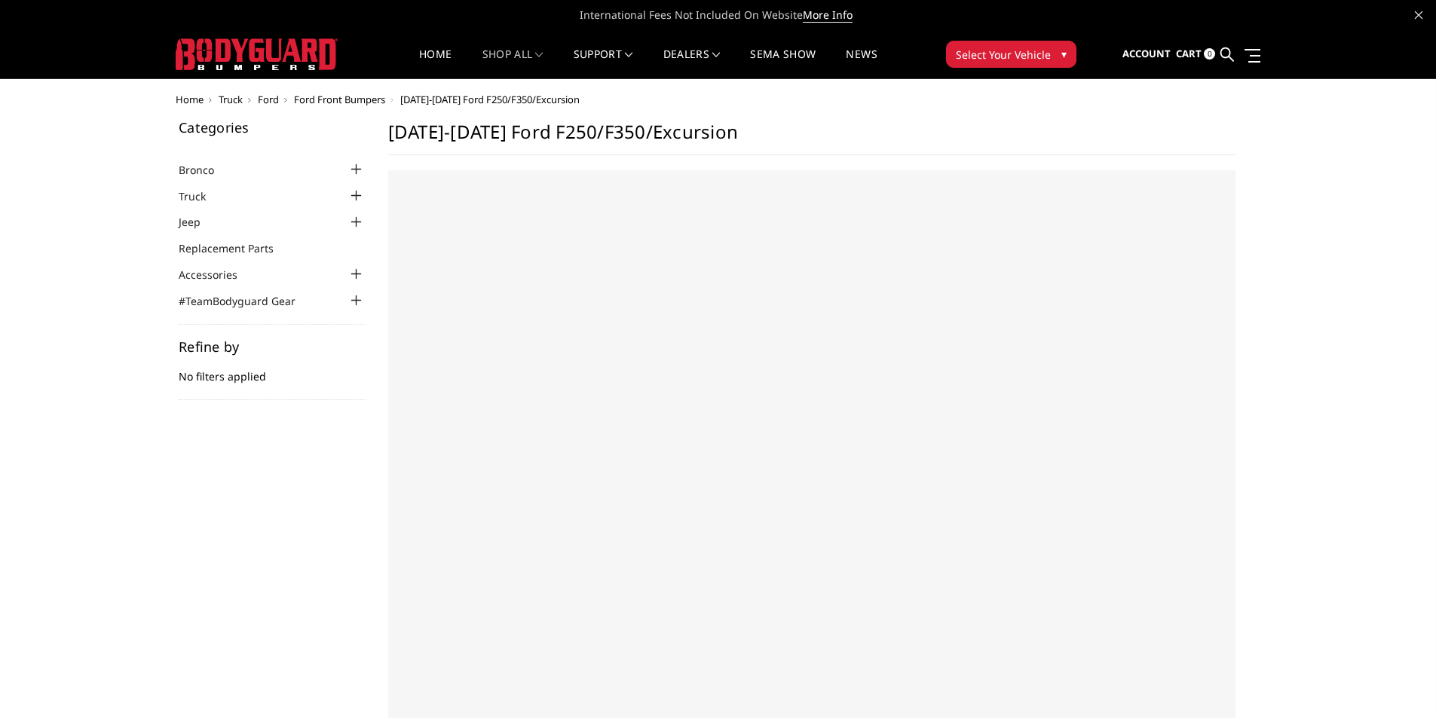
select select "US"
